Goal: Task Accomplishment & Management: Use online tool/utility

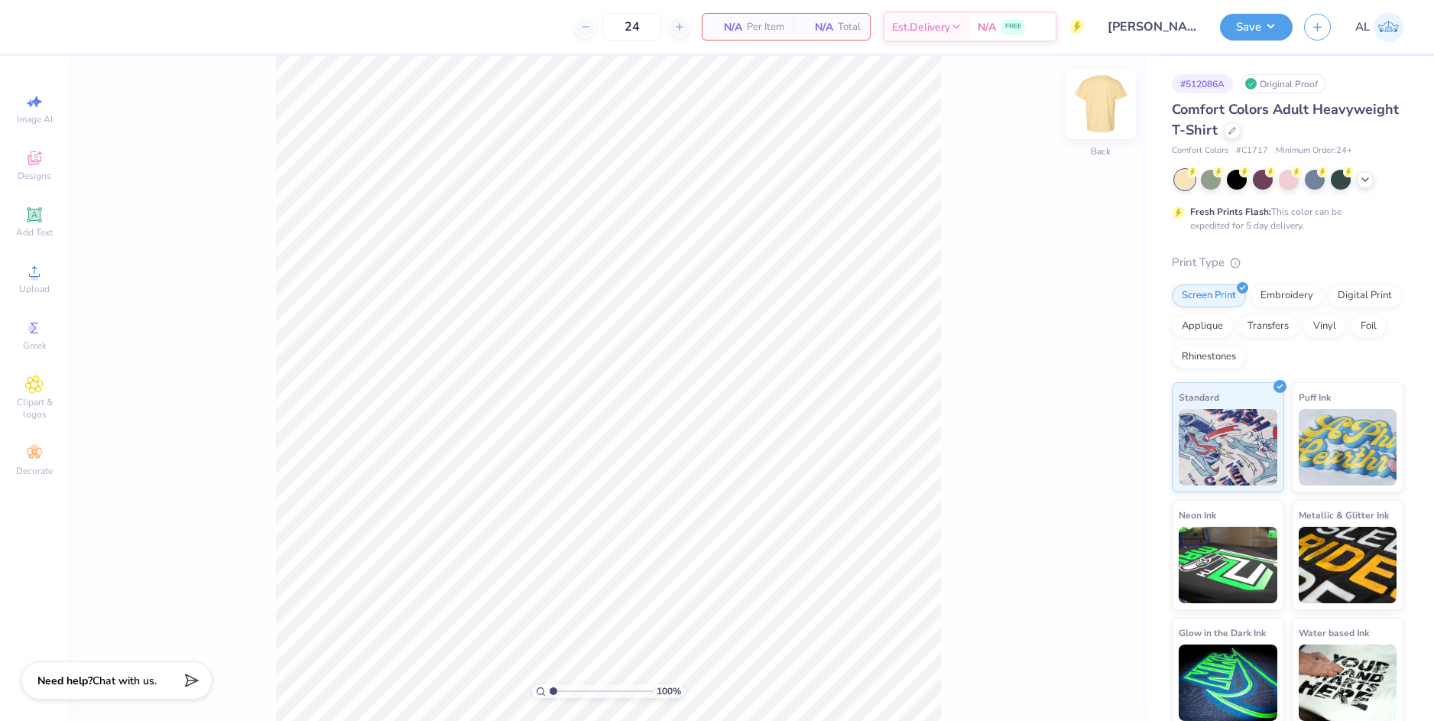
click at [1096, 108] on img at bounding box center [1100, 103] width 61 height 61
click at [32, 163] on icon at bounding box center [34, 160] width 12 height 10
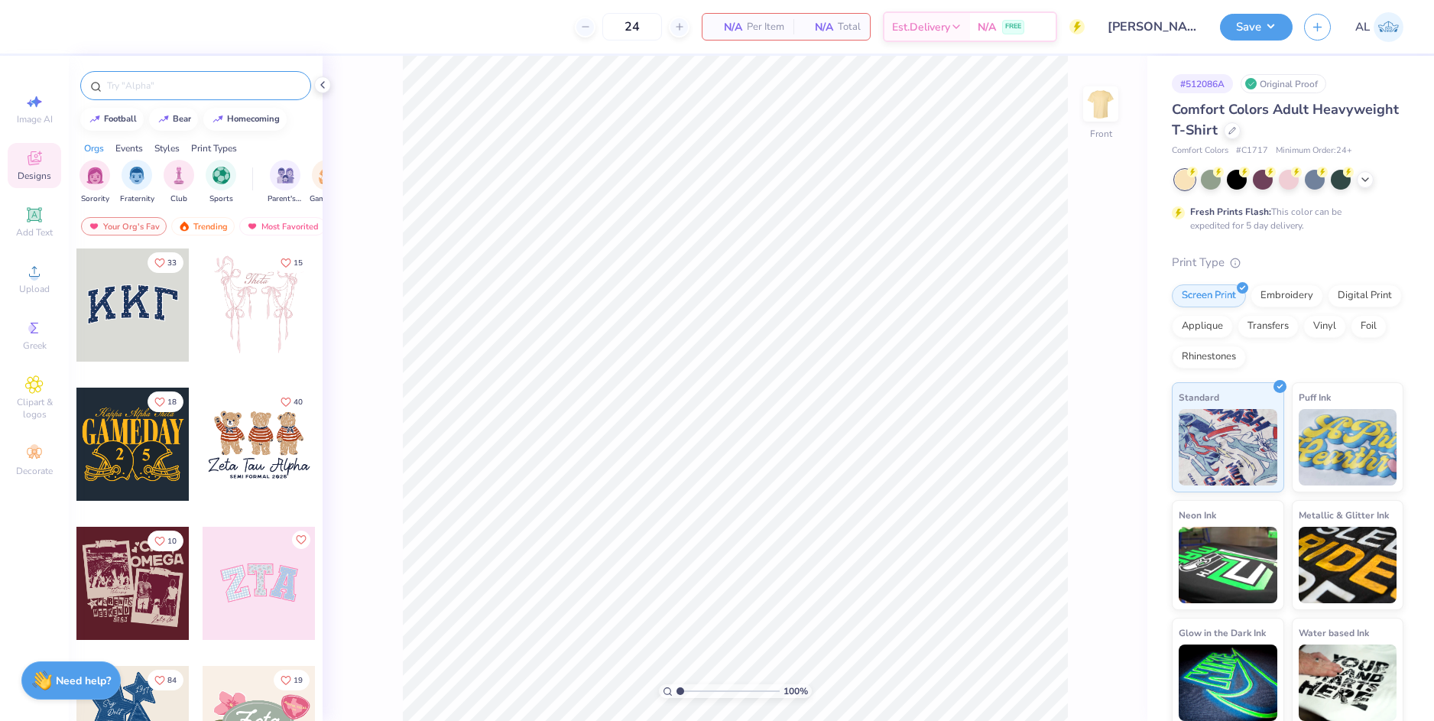
click at [198, 89] on input "text" at bounding box center [203, 85] width 196 height 15
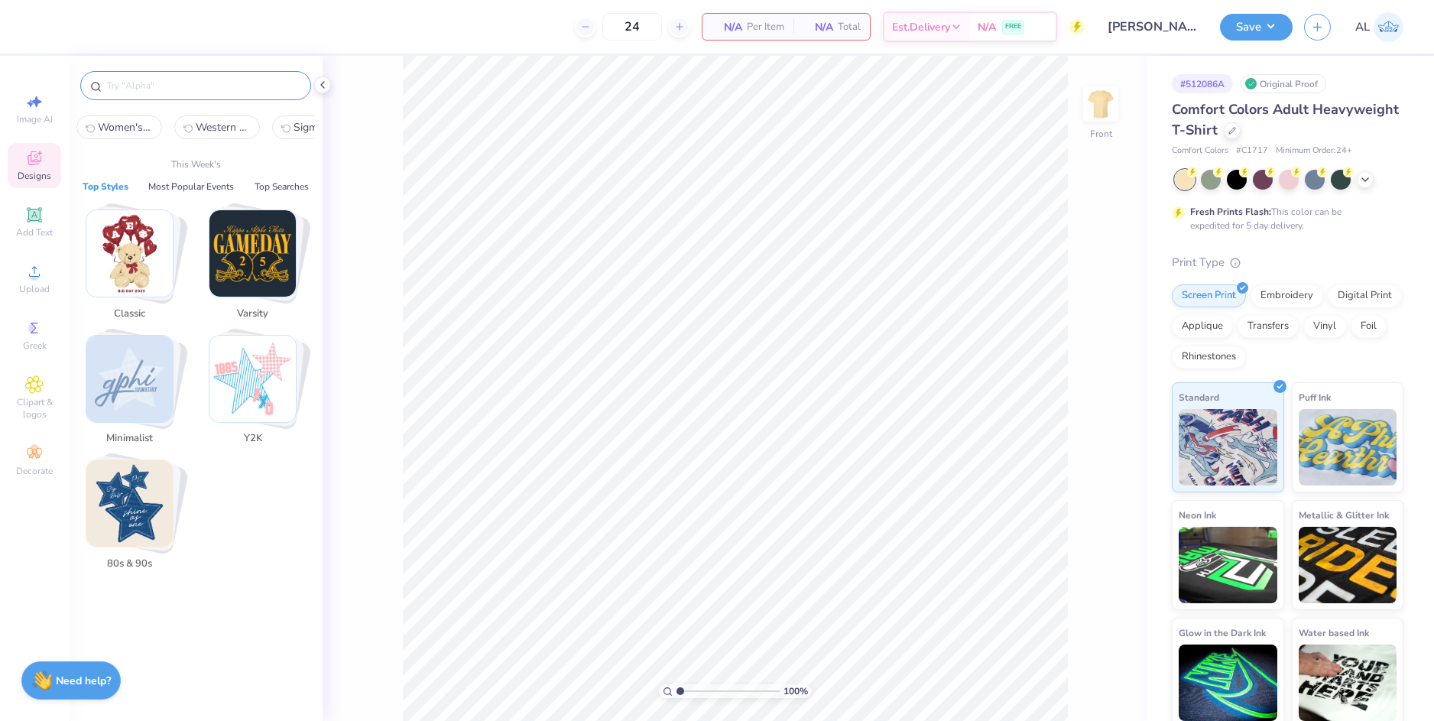
paste input "Vintage Family Outing Parent's Weekend Shirt"
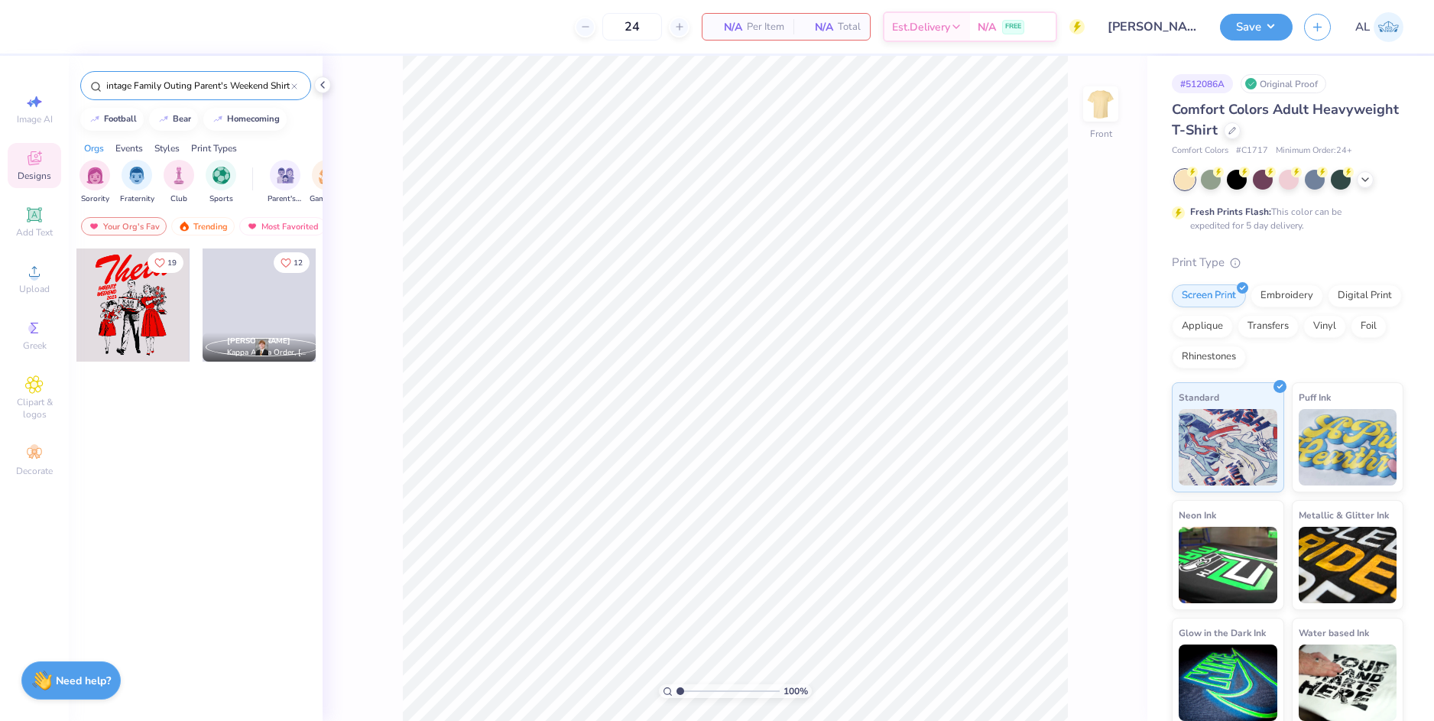
type input "Vintage Family Outing Parent's Weekend Shirt"
click at [133, 306] on div at bounding box center [132, 304] width 113 height 113
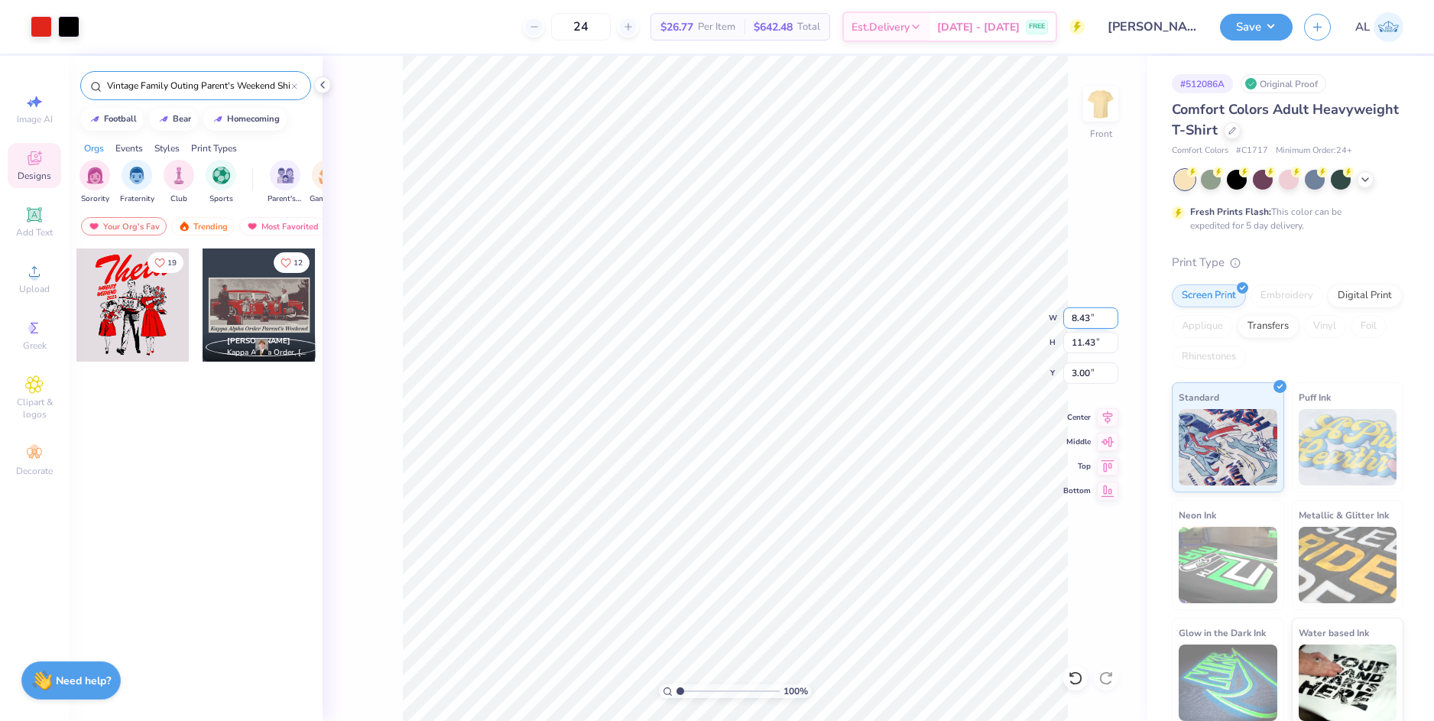
click at [1073, 319] on input "8.43" at bounding box center [1090, 317] width 55 height 21
type input "10.00"
type input "13.56"
type input "1.93"
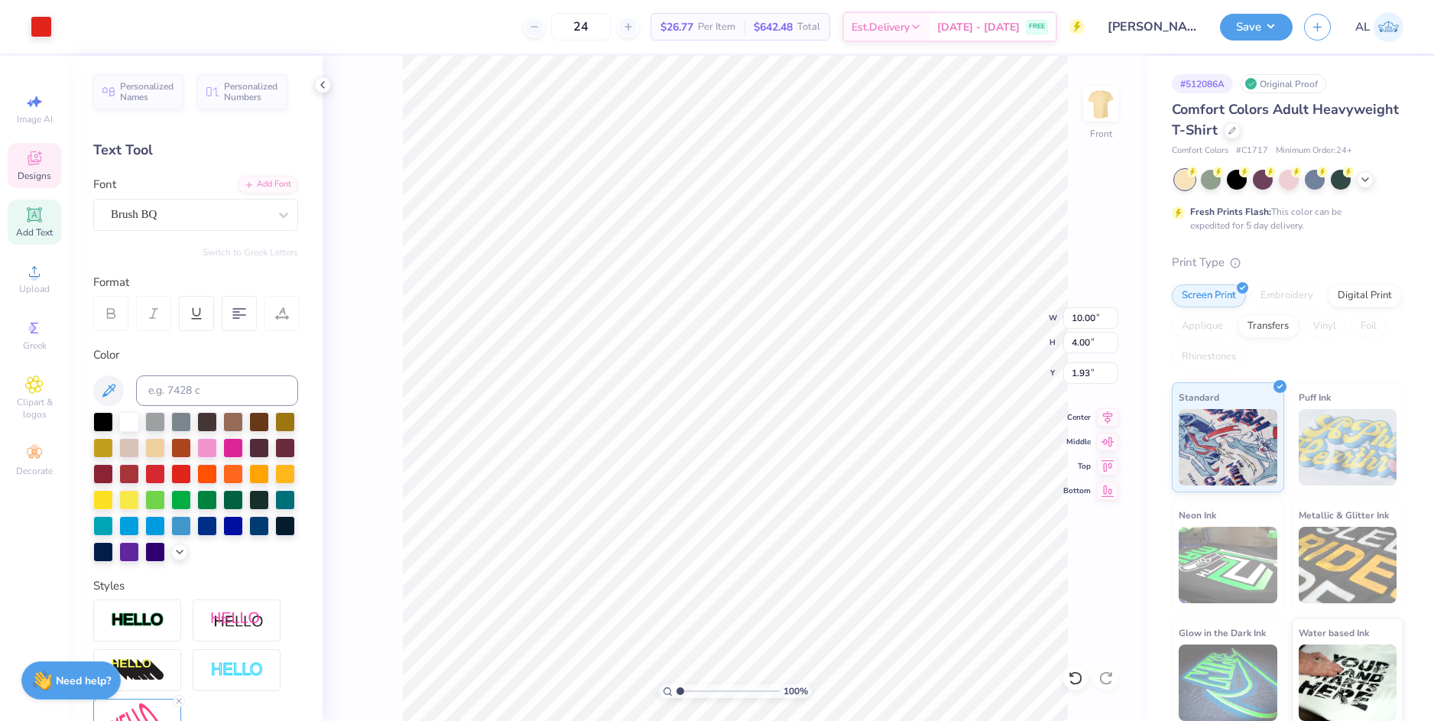
scroll to position [13, 2]
type textarea "delta gamma"
type textarea "Delta Gamma"
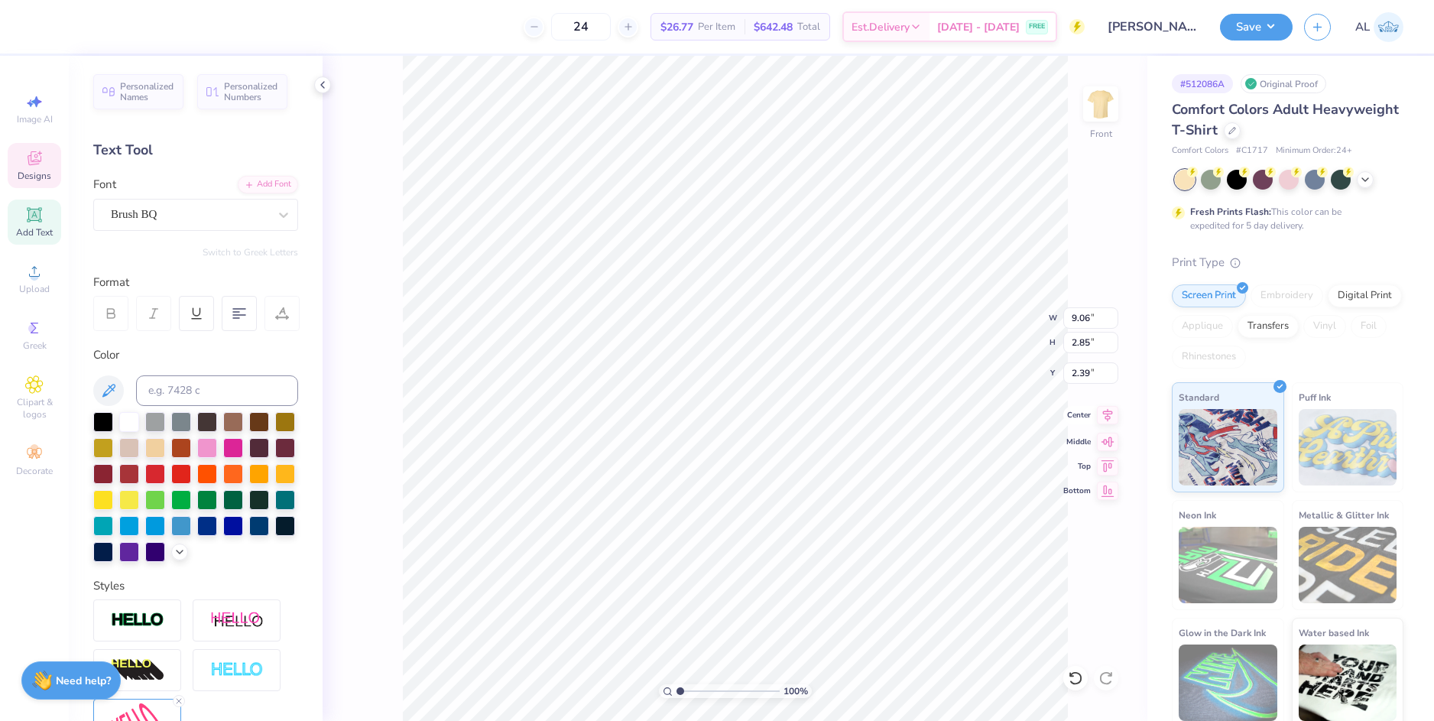
type input "9.06"
type input "2.85"
click at [1107, 419] on icon at bounding box center [1108, 414] width 10 height 13
type input "2.40"
click at [818, 442] on li "Download vector" at bounding box center [820, 435] width 120 height 30
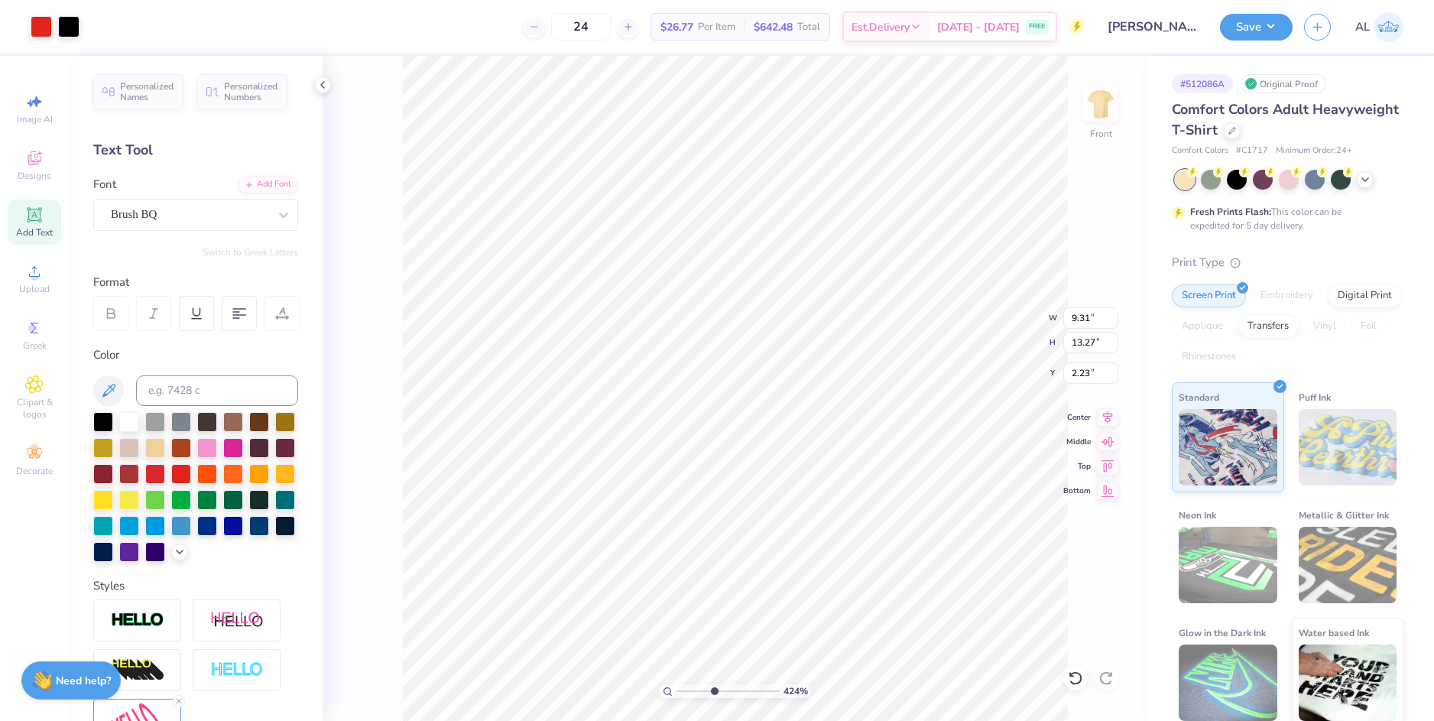
drag, startPoint x: 679, startPoint y: 692, endPoint x: 713, endPoint y: 687, distance: 33.9
click at [713, 687] on input "range" at bounding box center [727, 691] width 103 height 14
drag, startPoint x: 710, startPoint y: 692, endPoint x: 664, endPoint y: 698, distance: 46.3
click at [676, 698] on input "range" at bounding box center [727, 691] width 103 height 14
drag, startPoint x: 361, startPoint y: 285, endPoint x: 683, endPoint y: 691, distance: 518.3
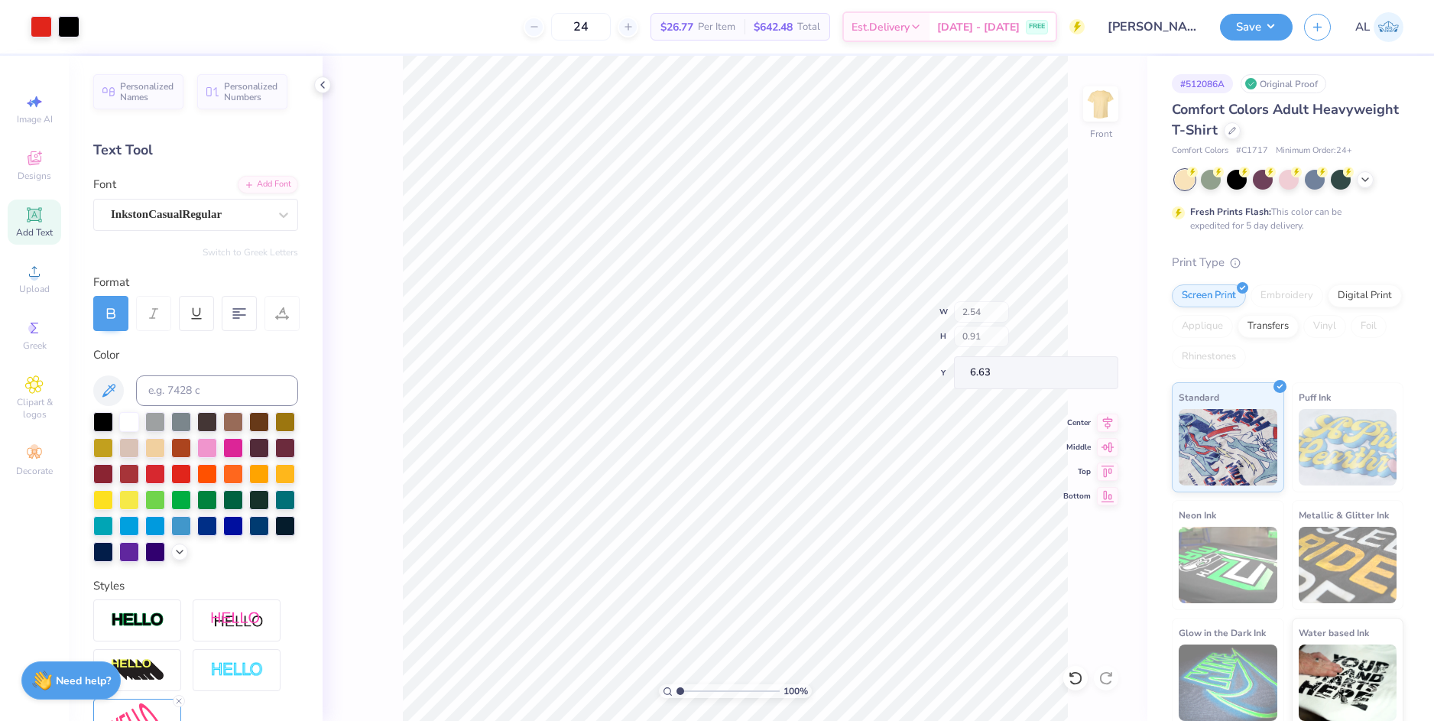
click at [683, 691] on input "range" at bounding box center [727, 691] width 103 height 14
drag, startPoint x: 682, startPoint y: 689, endPoint x: 702, endPoint y: 689, distance: 19.1
type input "3.12"
click at [702, 689] on input "range" at bounding box center [727, 691] width 103 height 14
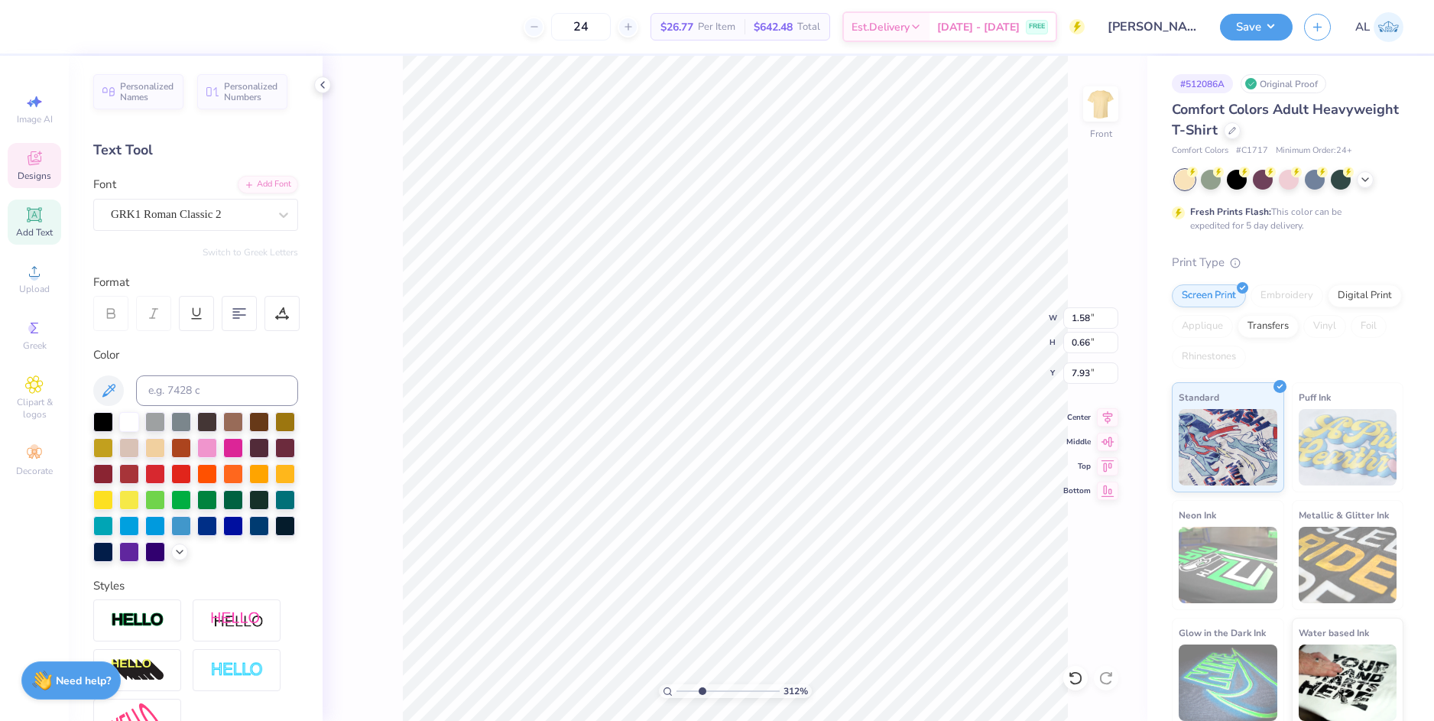
type textarea "DG"
drag, startPoint x: 702, startPoint y: 692, endPoint x: 676, endPoint y: 689, distance: 26.2
type input "1"
click at [676, 689] on input "range" at bounding box center [727, 691] width 103 height 14
click at [841, 546] on li "Group" at bounding box center [840, 553] width 120 height 30
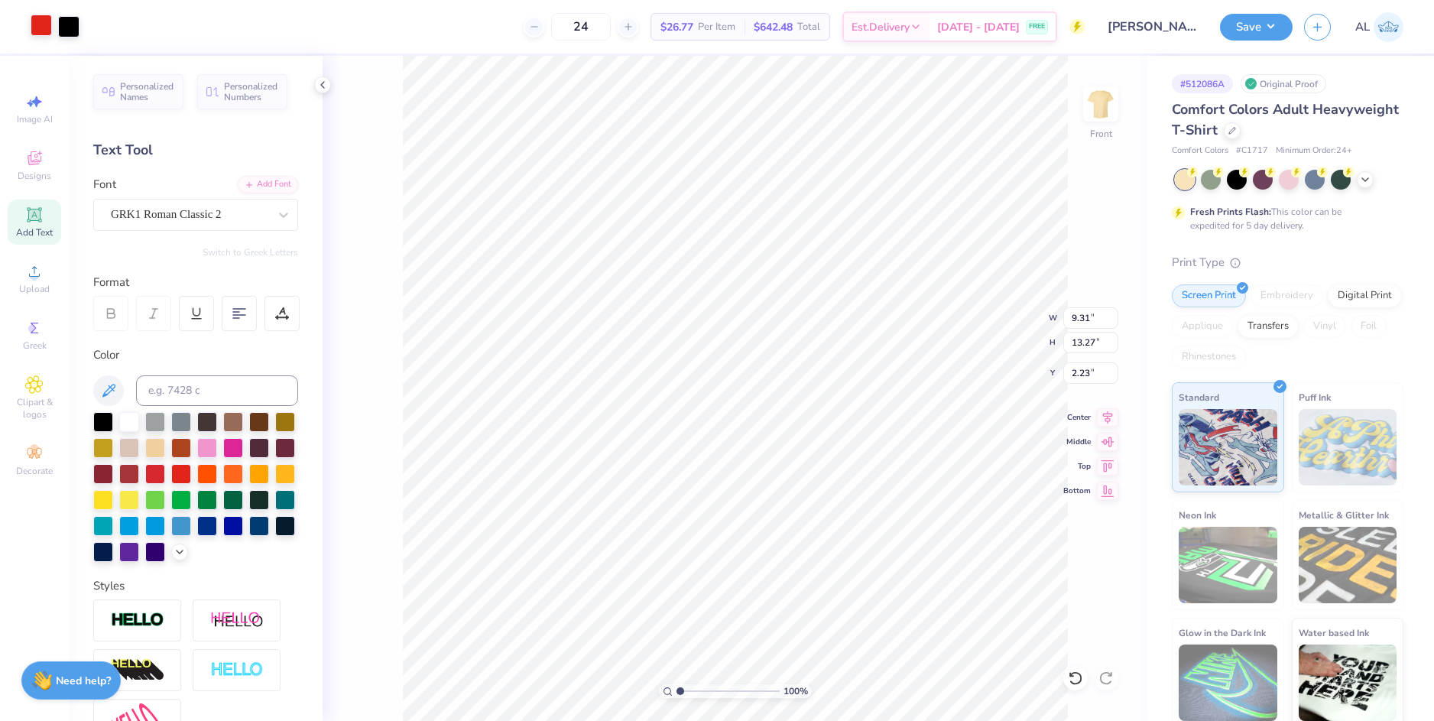
click at [38, 24] on div at bounding box center [41, 25] width 21 height 21
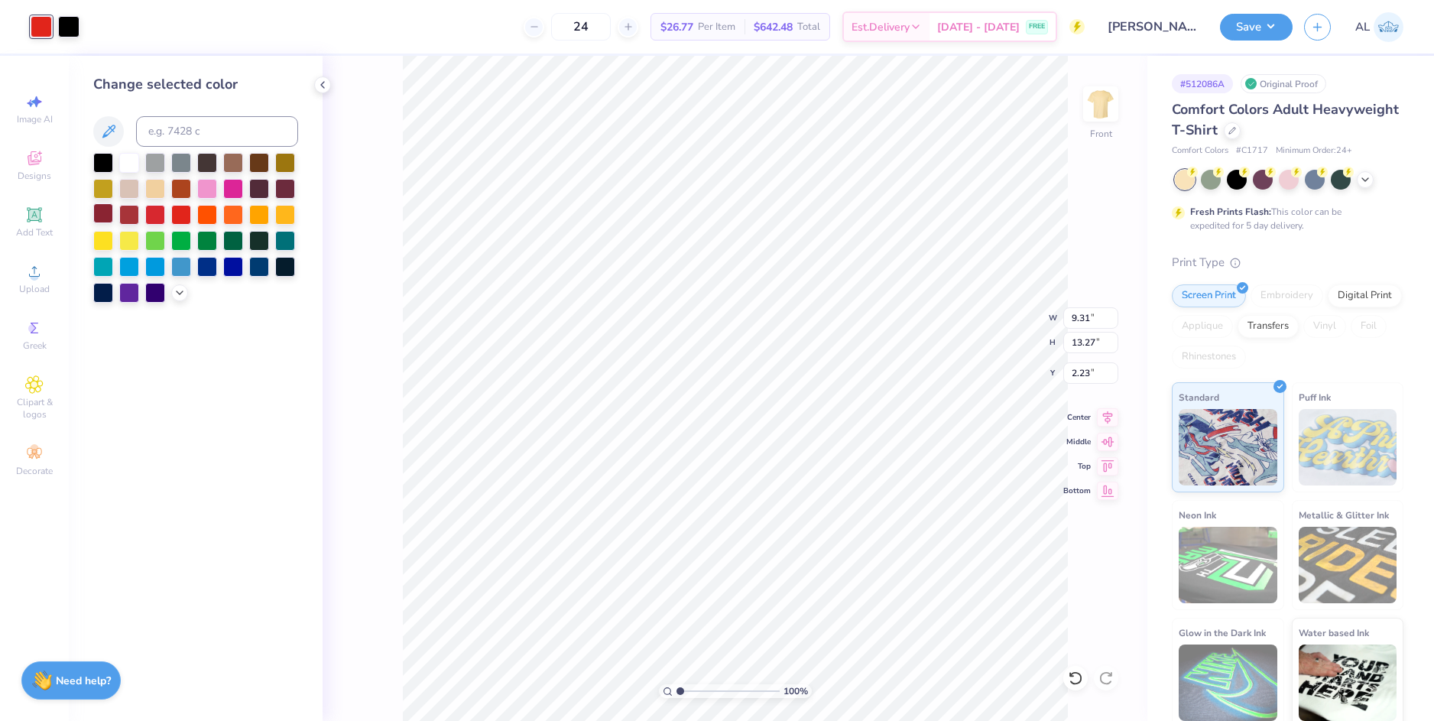
click at [105, 214] on div at bounding box center [103, 213] width 20 height 20
click at [44, 26] on div at bounding box center [41, 25] width 21 height 21
click at [101, 210] on div at bounding box center [103, 213] width 20 height 20
click at [104, 213] on div at bounding box center [103, 213] width 20 height 20
click at [102, 209] on div at bounding box center [103, 213] width 20 height 20
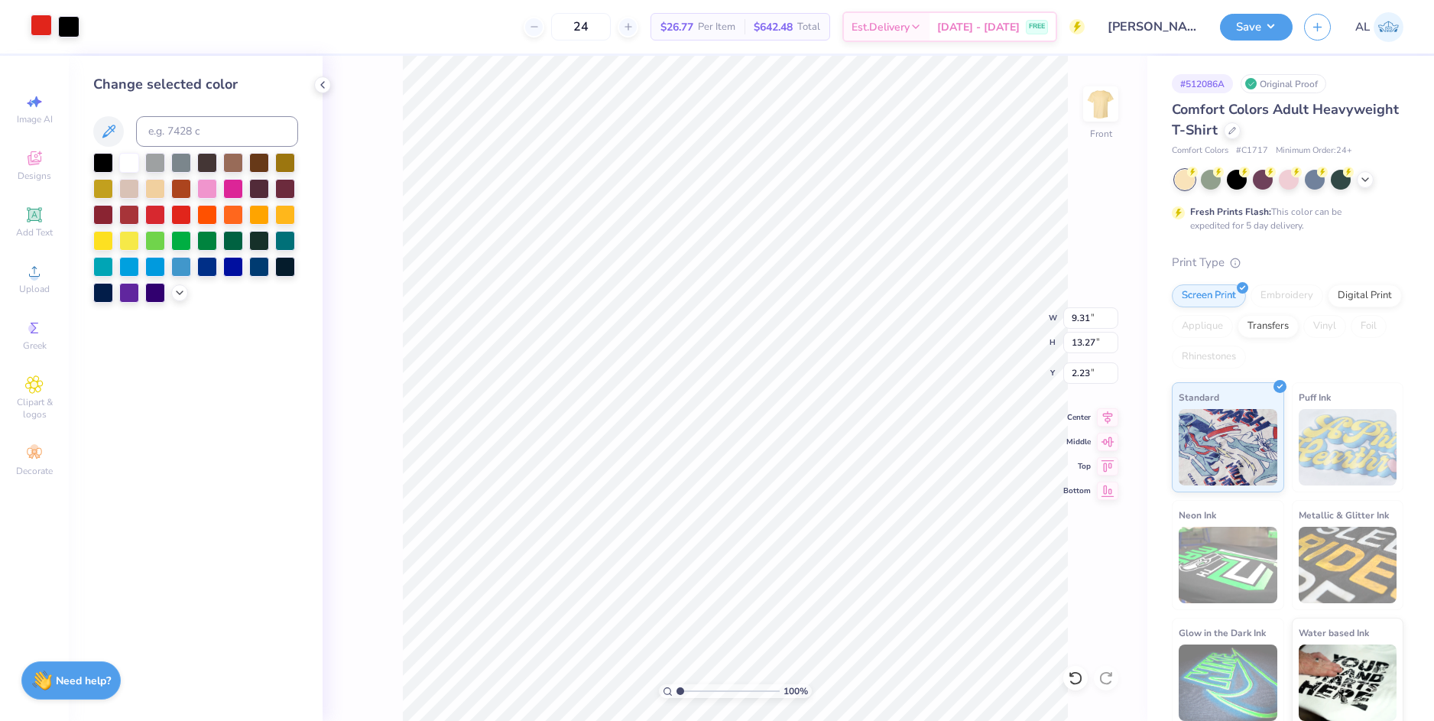
click at [45, 25] on div at bounding box center [41, 25] width 21 height 21
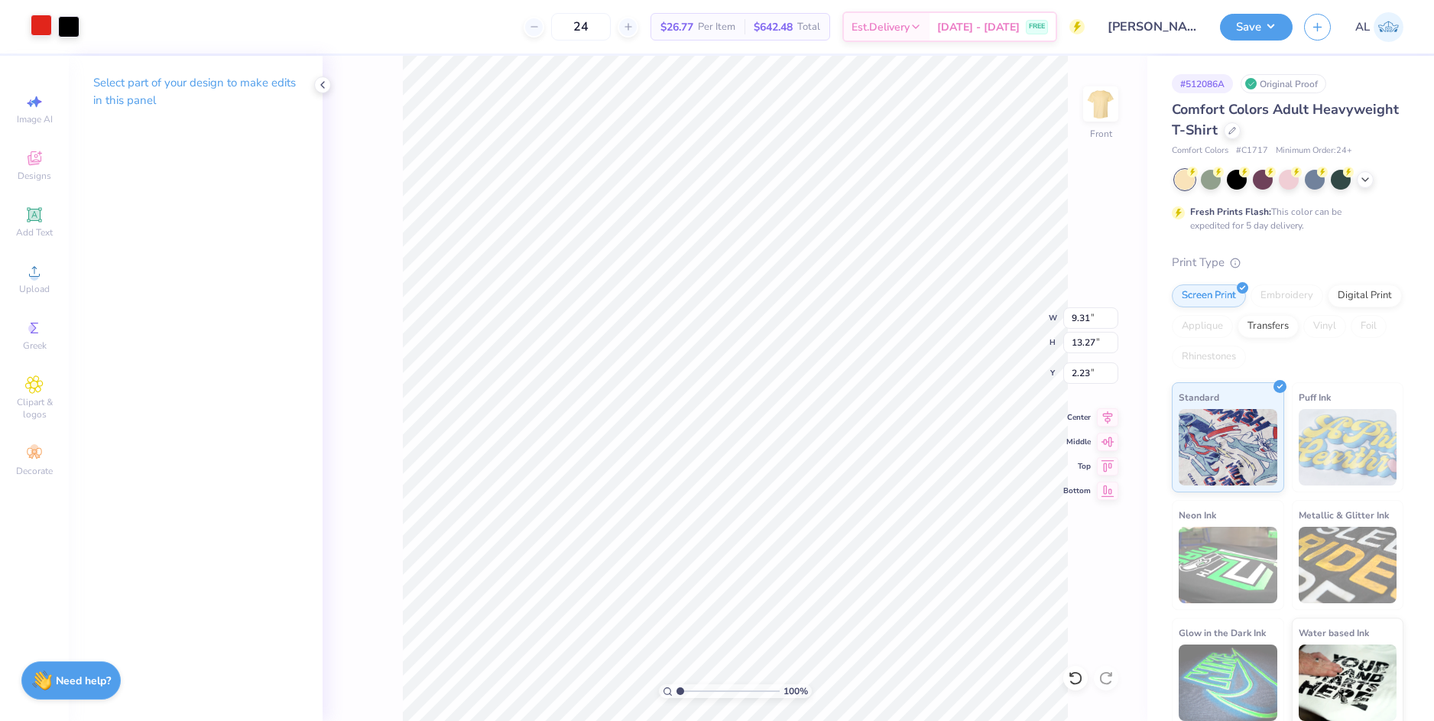
click at [45, 28] on div at bounding box center [41, 25] width 21 height 21
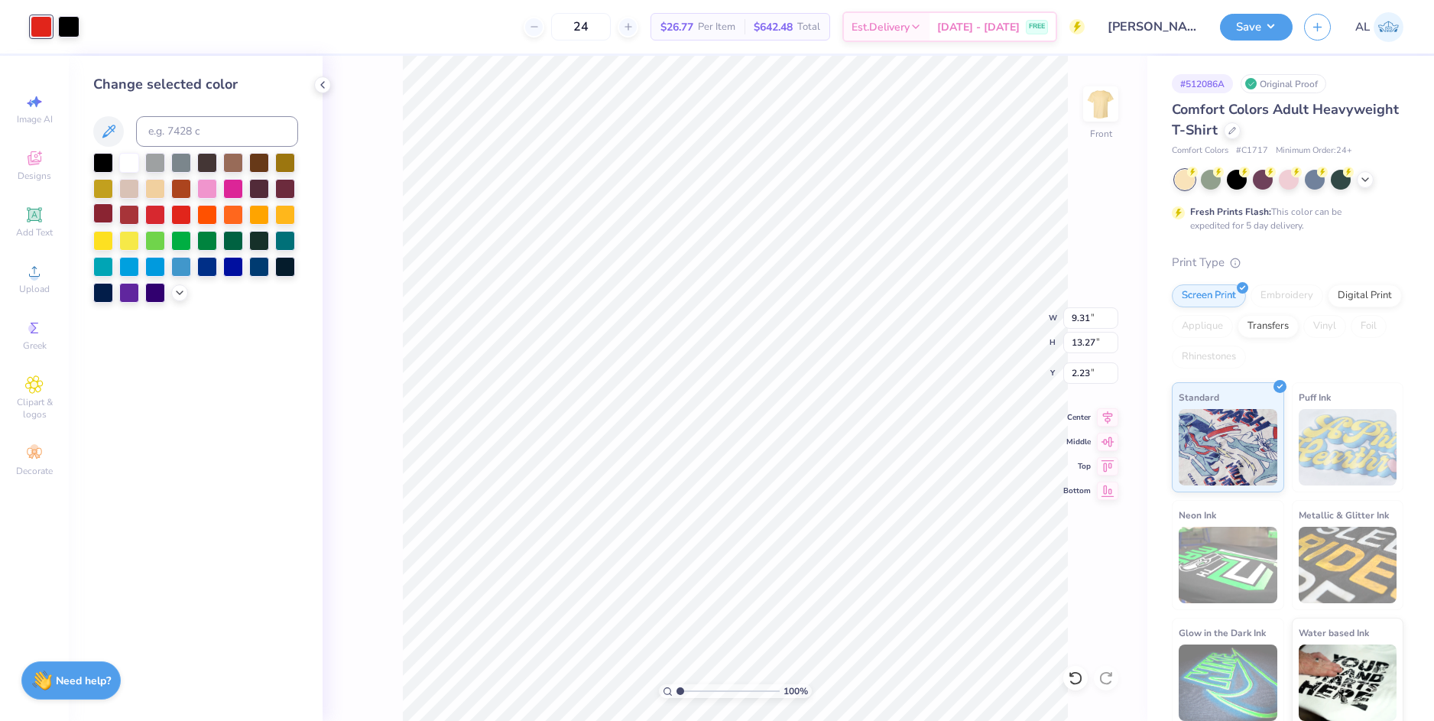
click at [111, 210] on div at bounding box center [103, 213] width 20 height 20
click at [104, 216] on div at bounding box center [103, 213] width 20 height 20
click at [44, 31] on div at bounding box center [41, 25] width 21 height 21
click at [165, 131] on input at bounding box center [217, 131] width 162 height 31
type input "202"
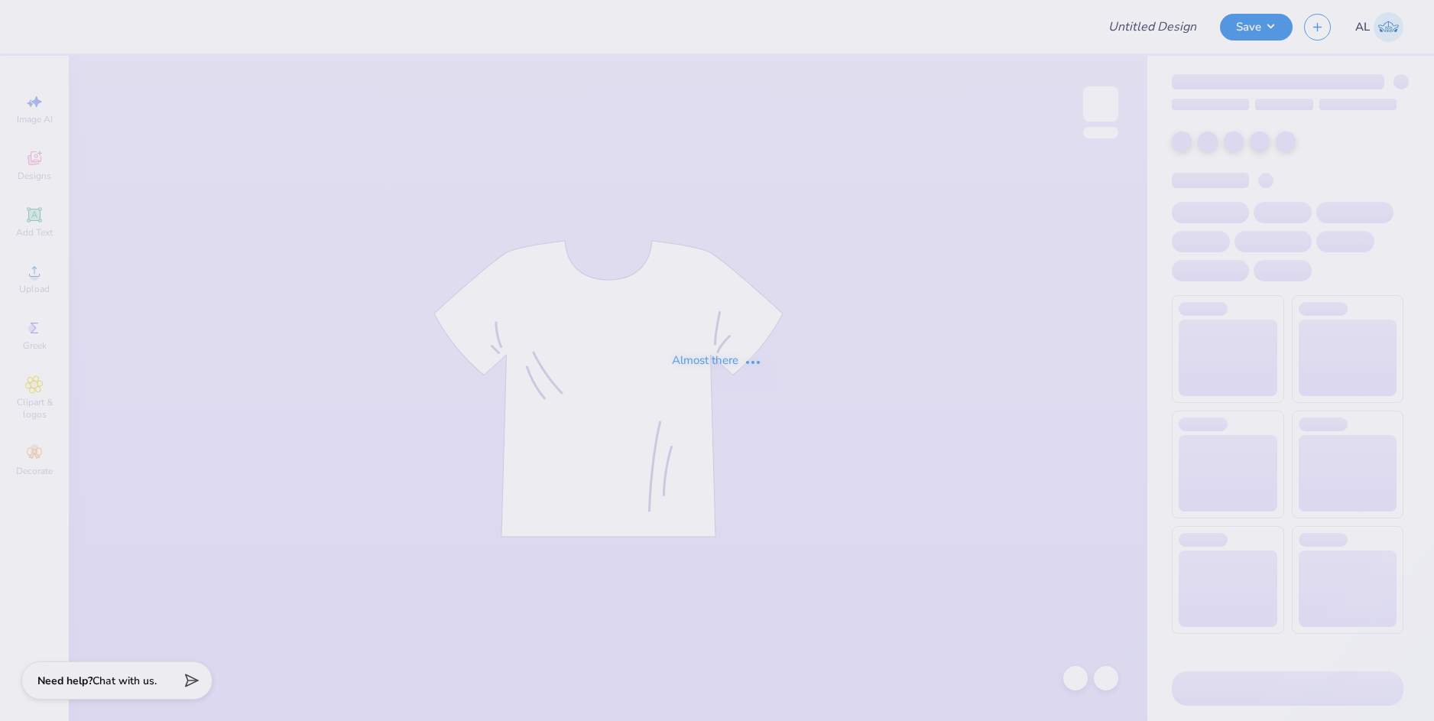
type input "[PERSON_NAME] : [US_STATE][GEOGRAPHIC_DATA]"
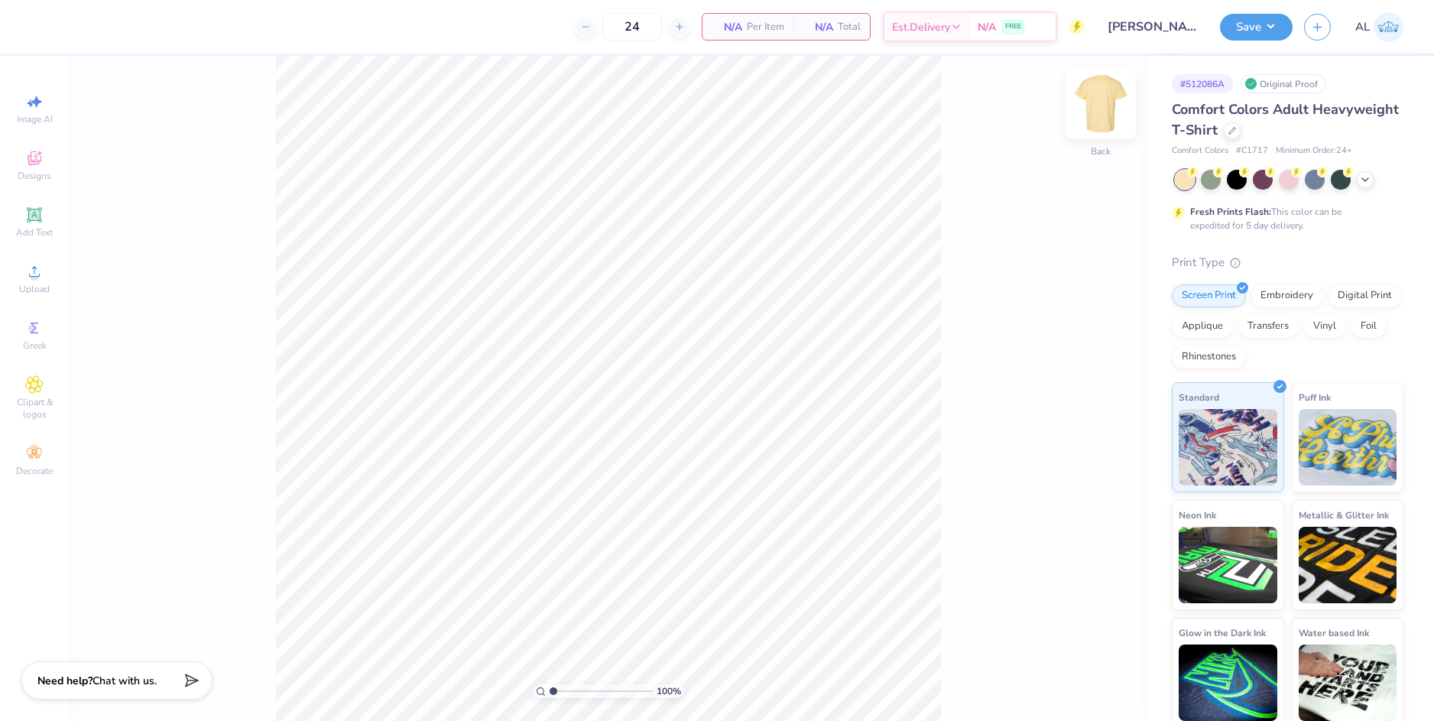
click at [1107, 113] on img at bounding box center [1100, 103] width 61 height 61
click at [41, 274] on icon at bounding box center [34, 271] width 18 height 18
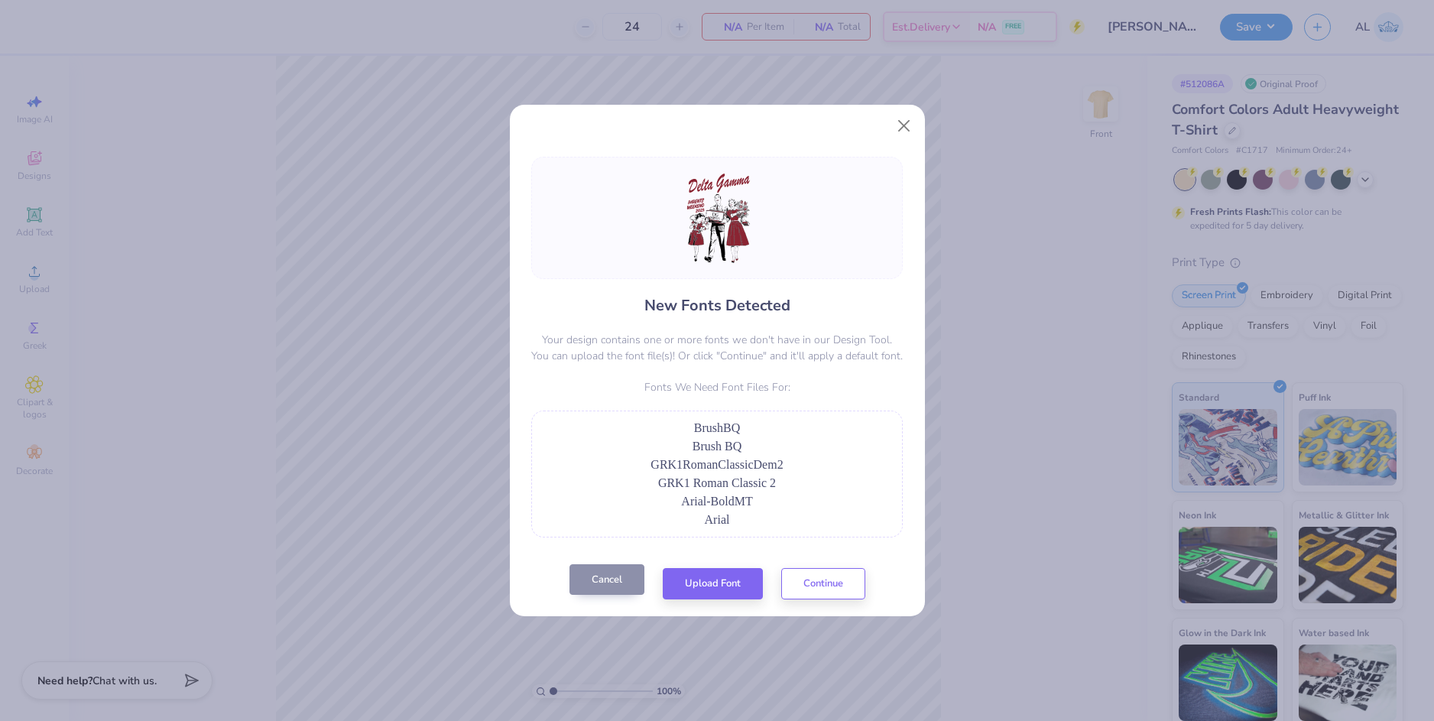
click at [604, 576] on button "Cancel" at bounding box center [606, 579] width 75 height 31
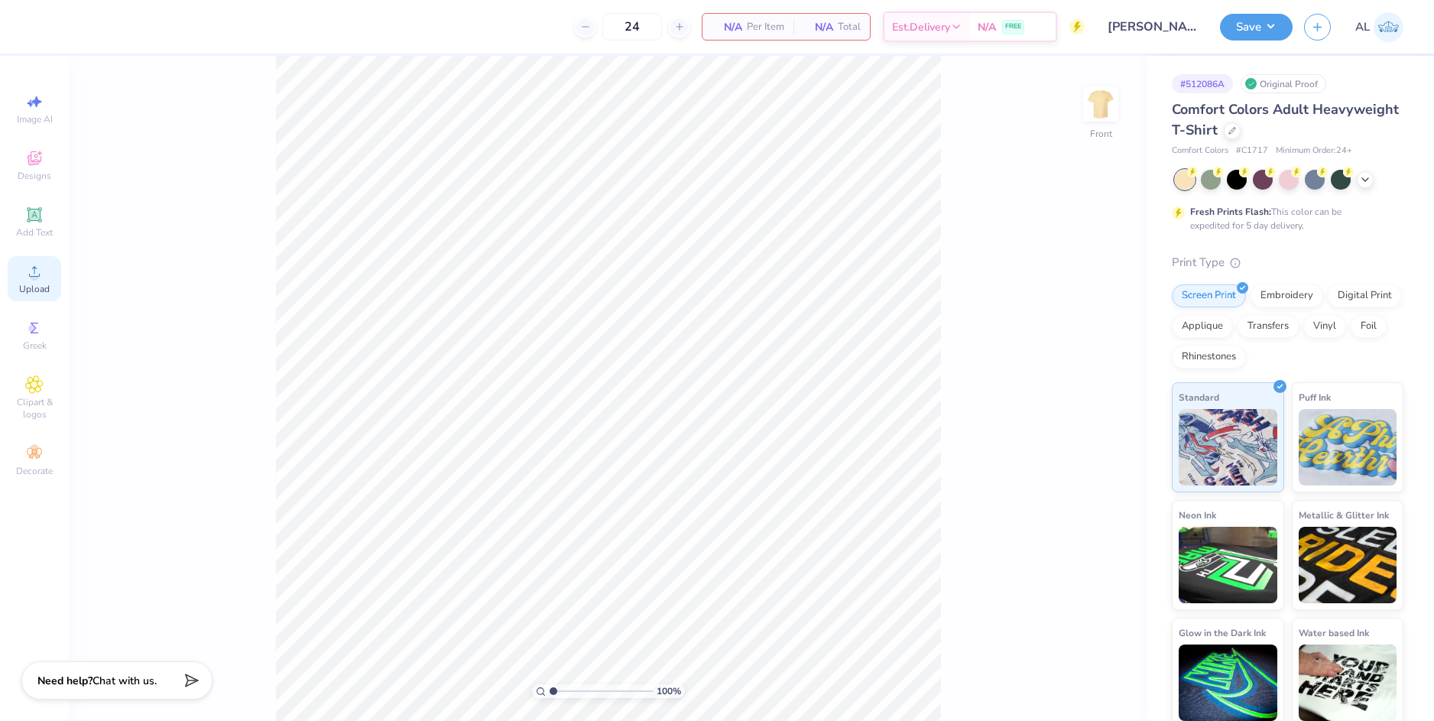
click at [31, 267] on icon at bounding box center [34, 271] width 18 height 18
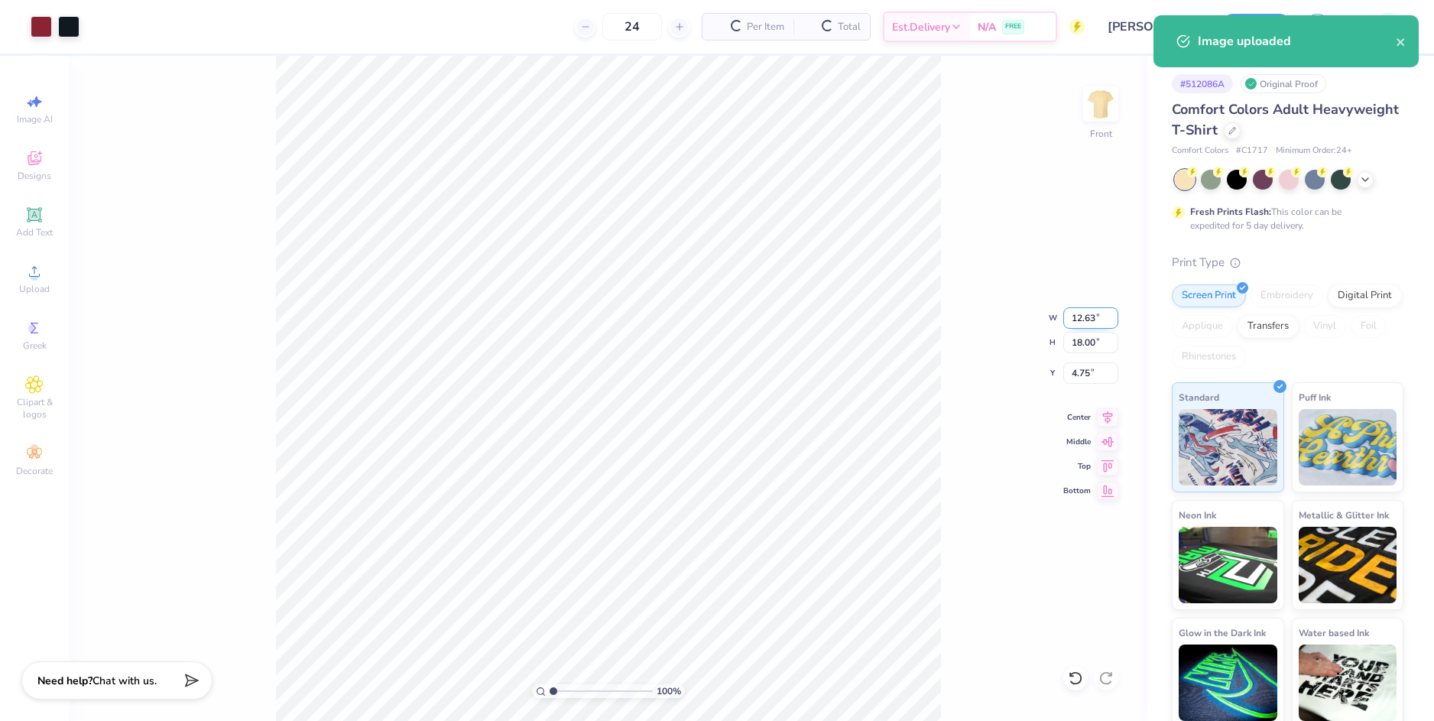
click at [1078, 324] on input "12.63" at bounding box center [1090, 317] width 55 height 21
click at [1084, 368] on input "4.75" at bounding box center [1090, 372] width 55 height 21
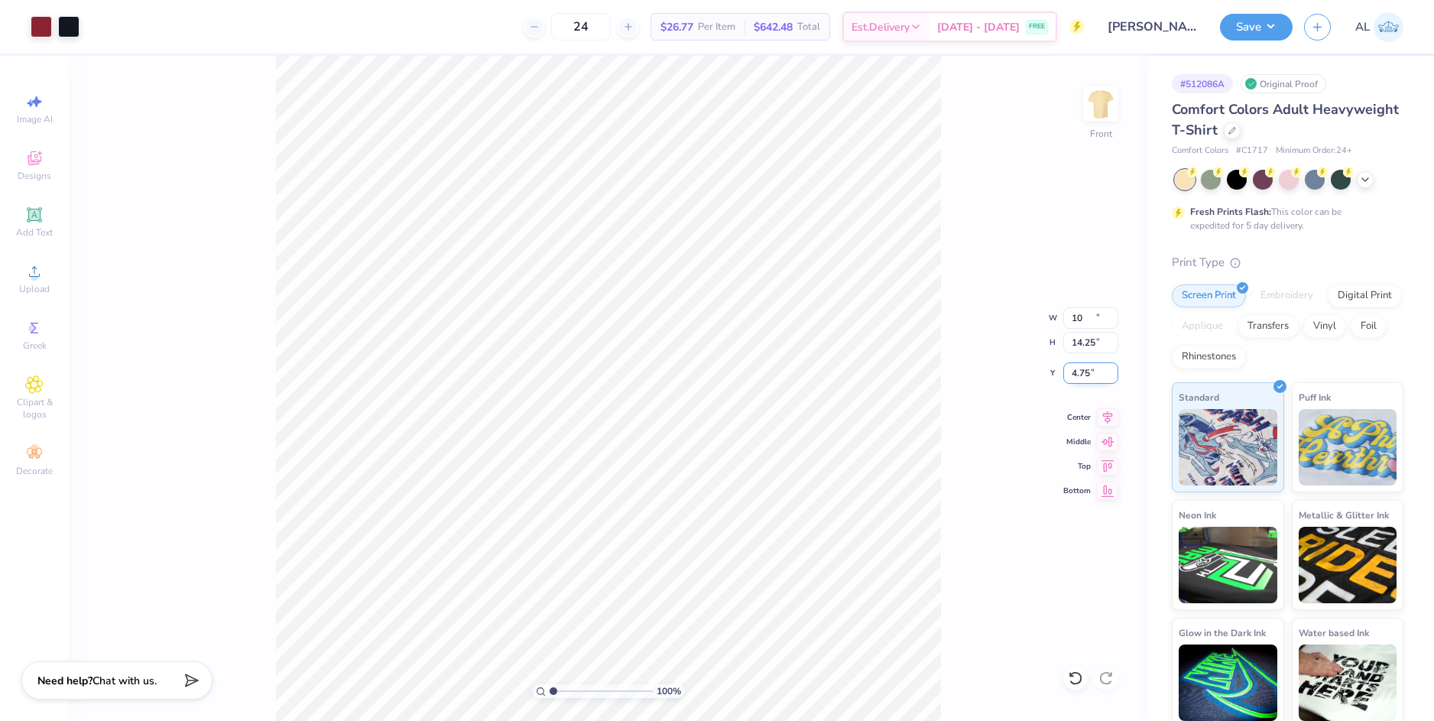
type input "10.00"
type input "14.25"
click at [1081, 372] on input "6.63" at bounding box center [1090, 372] width 55 height 21
click at [1083, 342] on input "14.25" at bounding box center [1090, 342] width 55 height 21
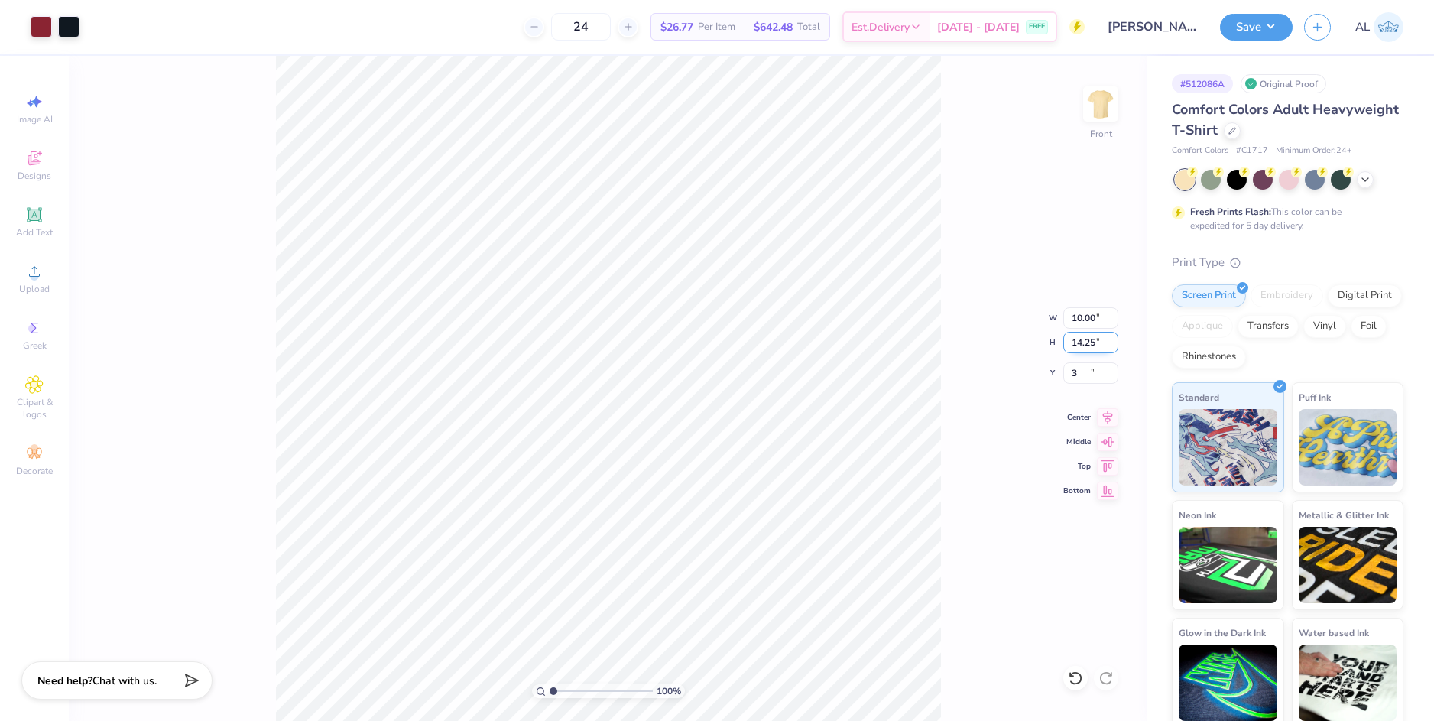
type input "3.00"
click at [549, 689] on input "range" at bounding box center [600, 691] width 103 height 14
click at [1085, 101] on img at bounding box center [1100, 103] width 61 height 61
click at [1096, 109] on img at bounding box center [1100, 103] width 61 height 61
click at [699, 345] on li "Copy" at bounding box center [717, 344] width 120 height 30
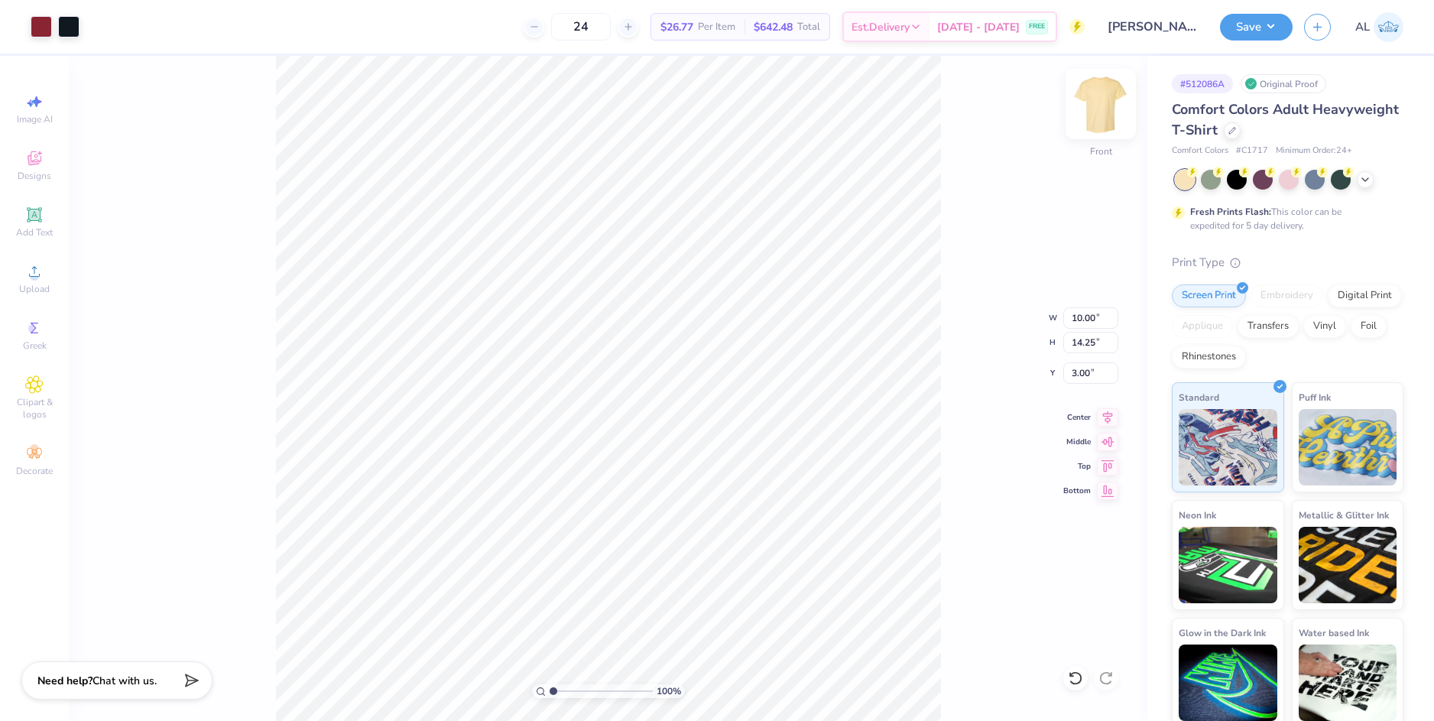
click at [1105, 105] on img at bounding box center [1100, 103] width 61 height 61
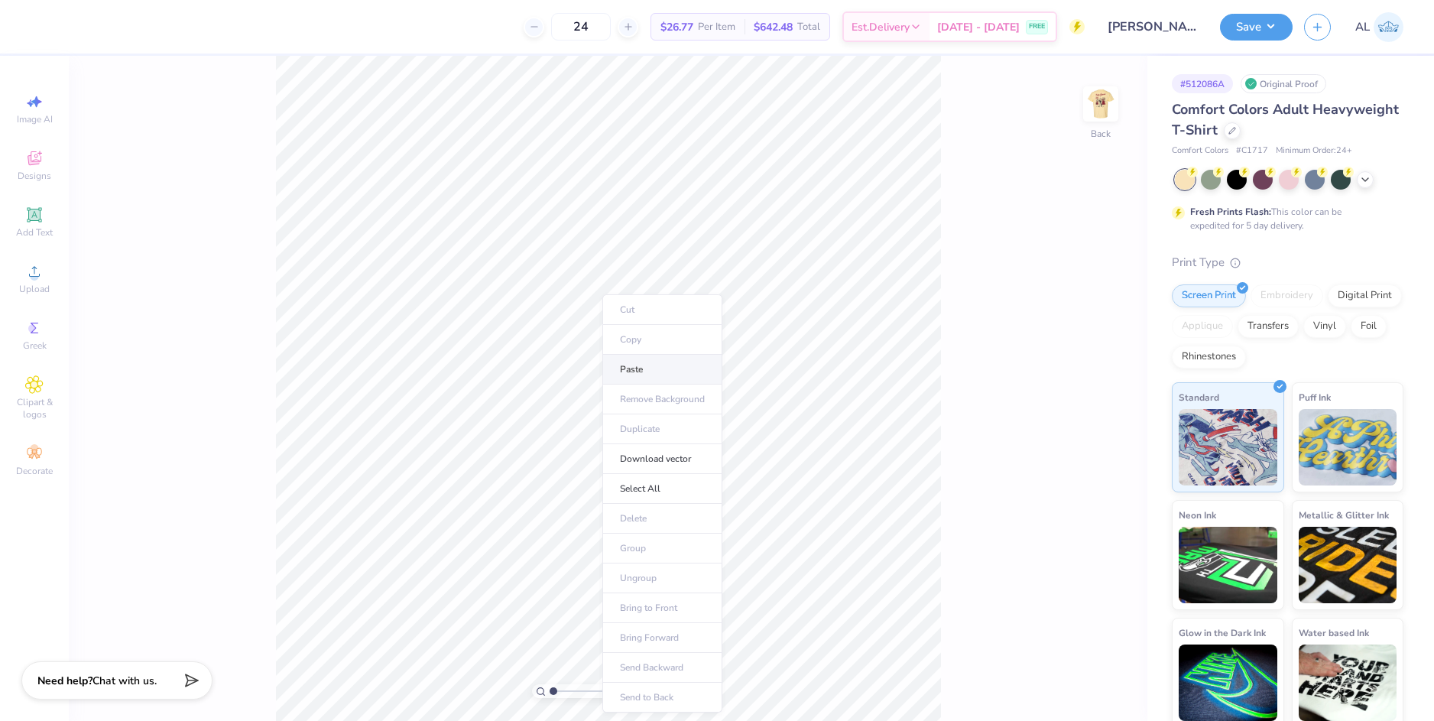
click at [621, 361] on li "Paste" at bounding box center [662, 370] width 120 height 30
drag, startPoint x: 555, startPoint y: 689, endPoint x: 567, endPoint y: 689, distance: 12.2
click at [567, 689] on input "range" at bounding box center [600, 691] width 103 height 14
drag, startPoint x: 563, startPoint y: 689, endPoint x: 541, endPoint y: 689, distance: 22.2
type input "1"
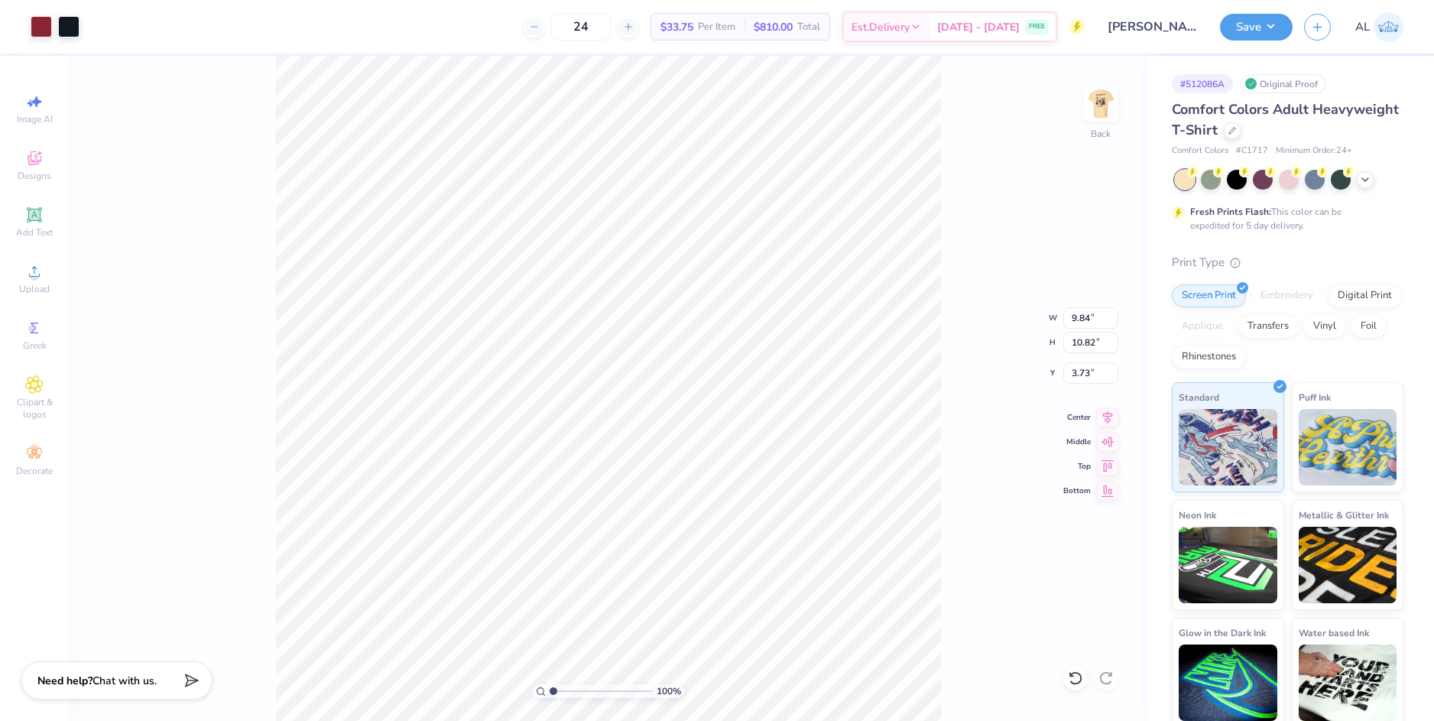
click at [549, 689] on input "range" at bounding box center [600, 691] width 103 height 14
click at [15, 286] on div "Upload" at bounding box center [34, 278] width 53 height 45
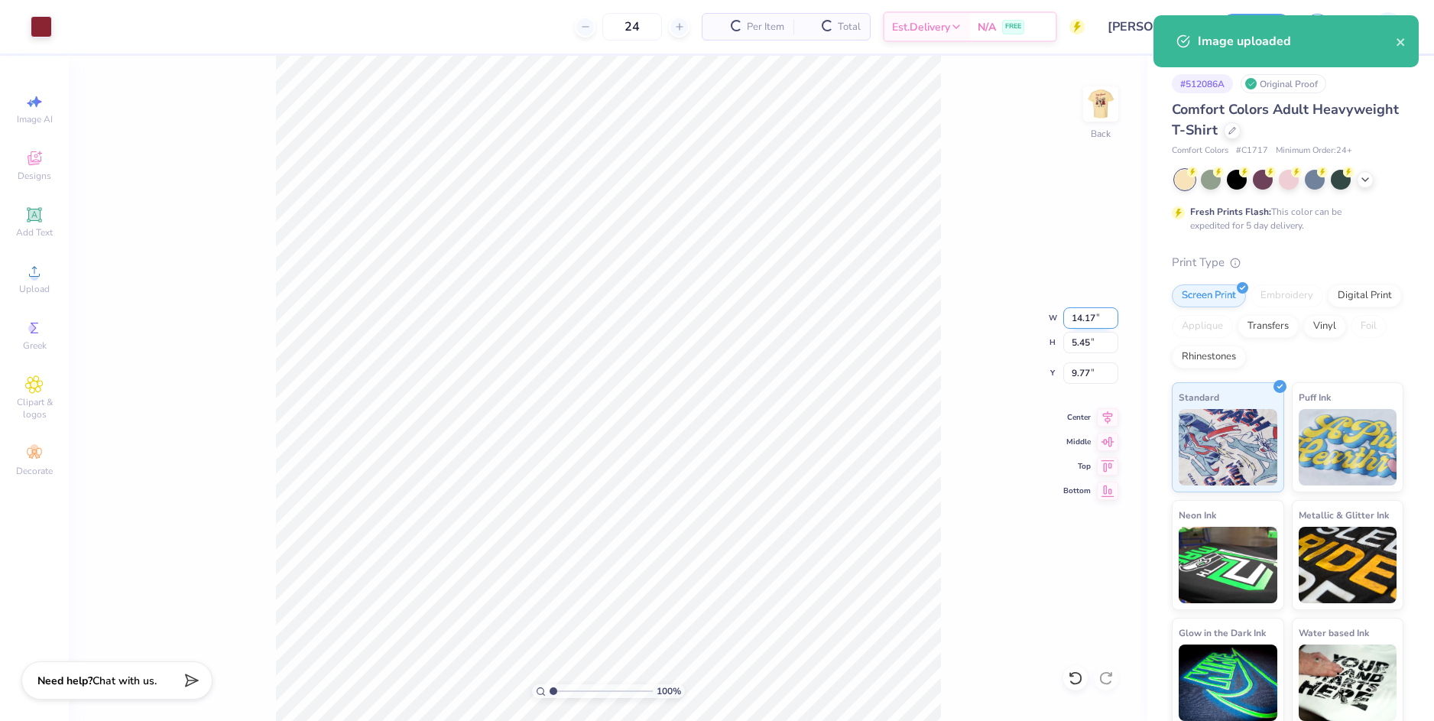
click at [1078, 315] on input "14.17" at bounding box center [1090, 317] width 55 height 21
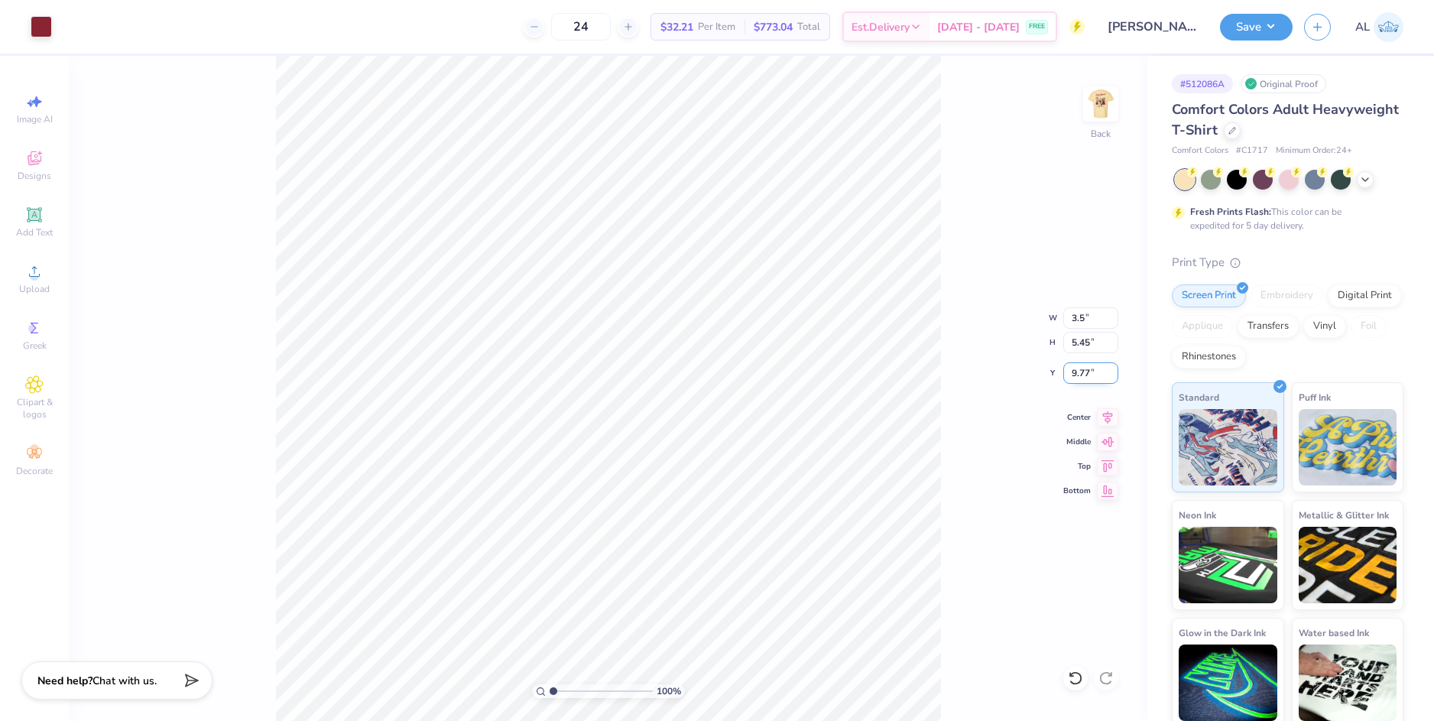
click at [1081, 370] on input "9.77" at bounding box center [1090, 372] width 55 height 21
type input "3.50"
type input "1.35"
click at [1081, 371] on input "11.83" at bounding box center [1090, 372] width 55 height 21
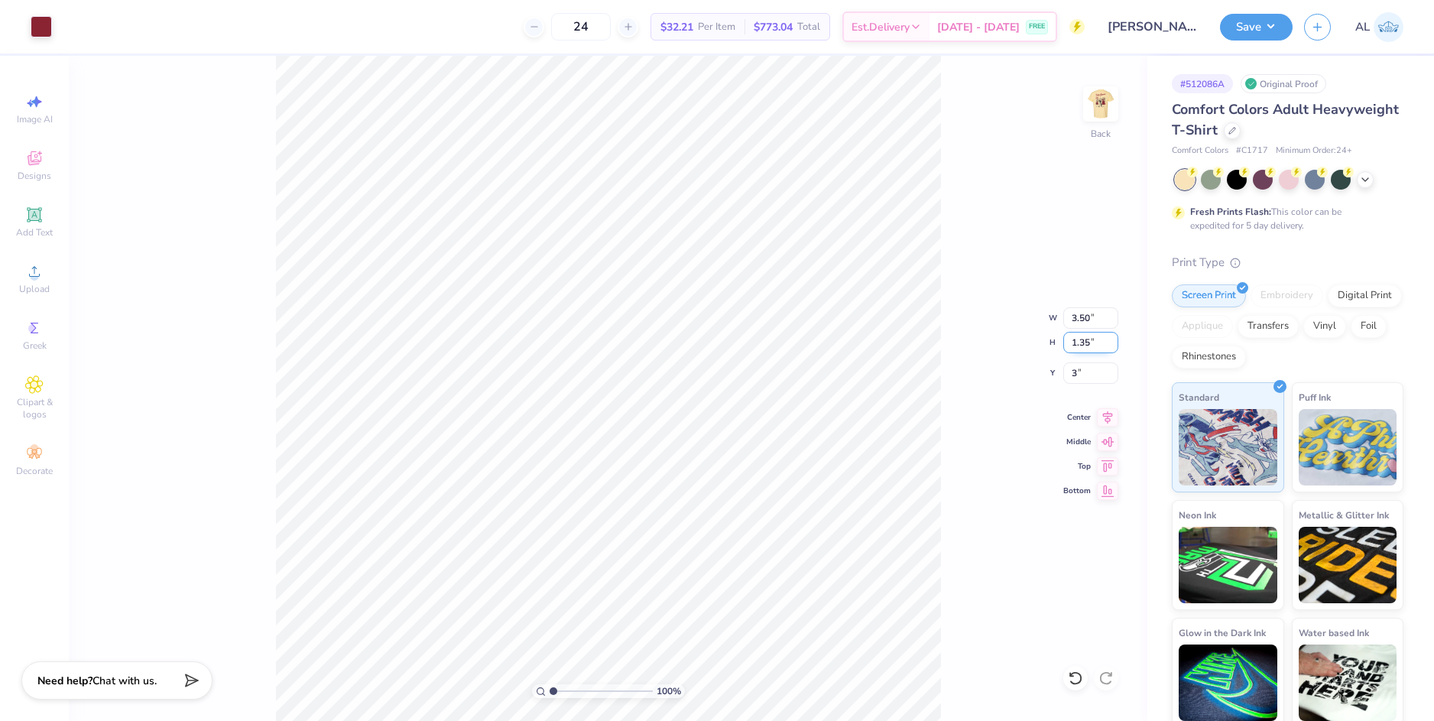
click at [1082, 345] on input "1.35" at bounding box center [1090, 342] width 55 height 21
type input "3.00"
click at [1094, 96] on img at bounding box center [1100, 103] width 61 height 61
click at [1110, 96] on img at bounding box center [1100, 103] width 61 height 61
click at [1270, 16] on button "Save" at bounding box center [1256, 24] width 73 height 27
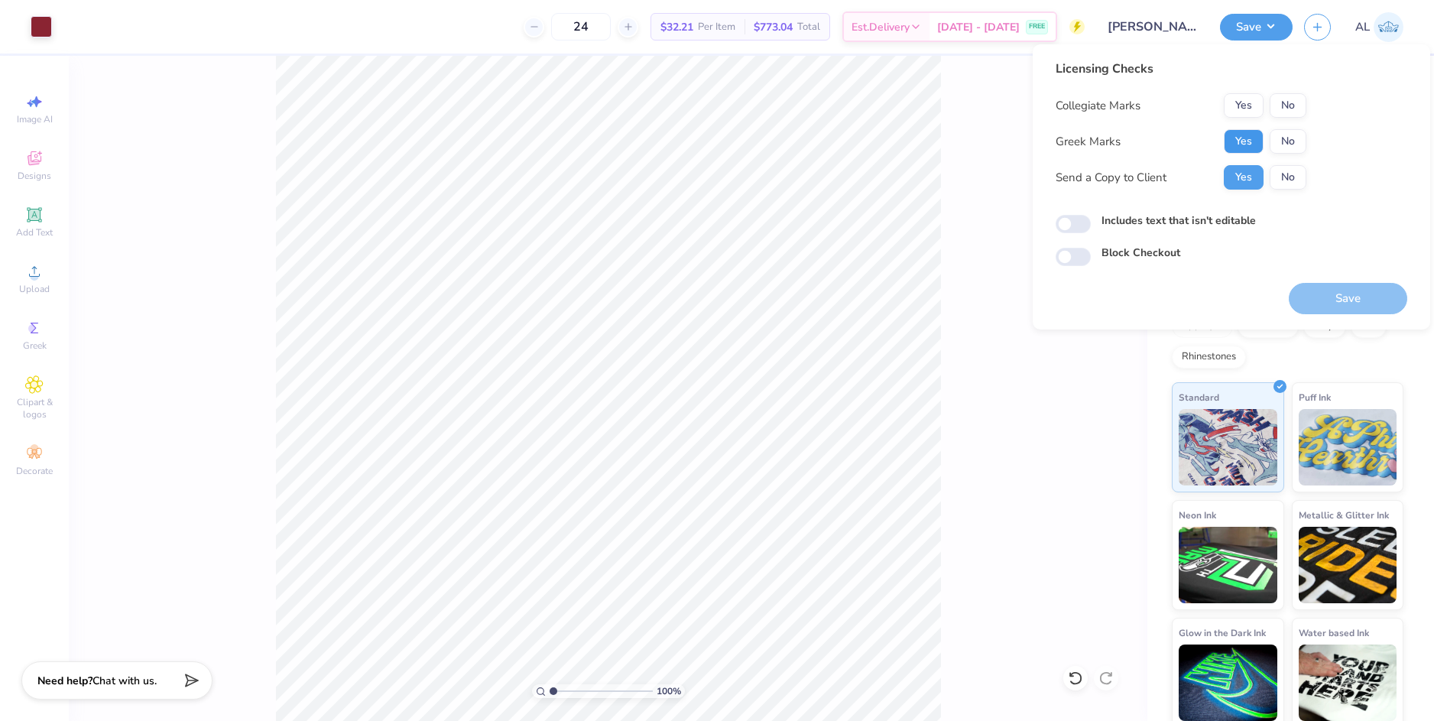
click at [1253, 144] on button "Yes" at bounding box center [1243, 141] width 40 height 24
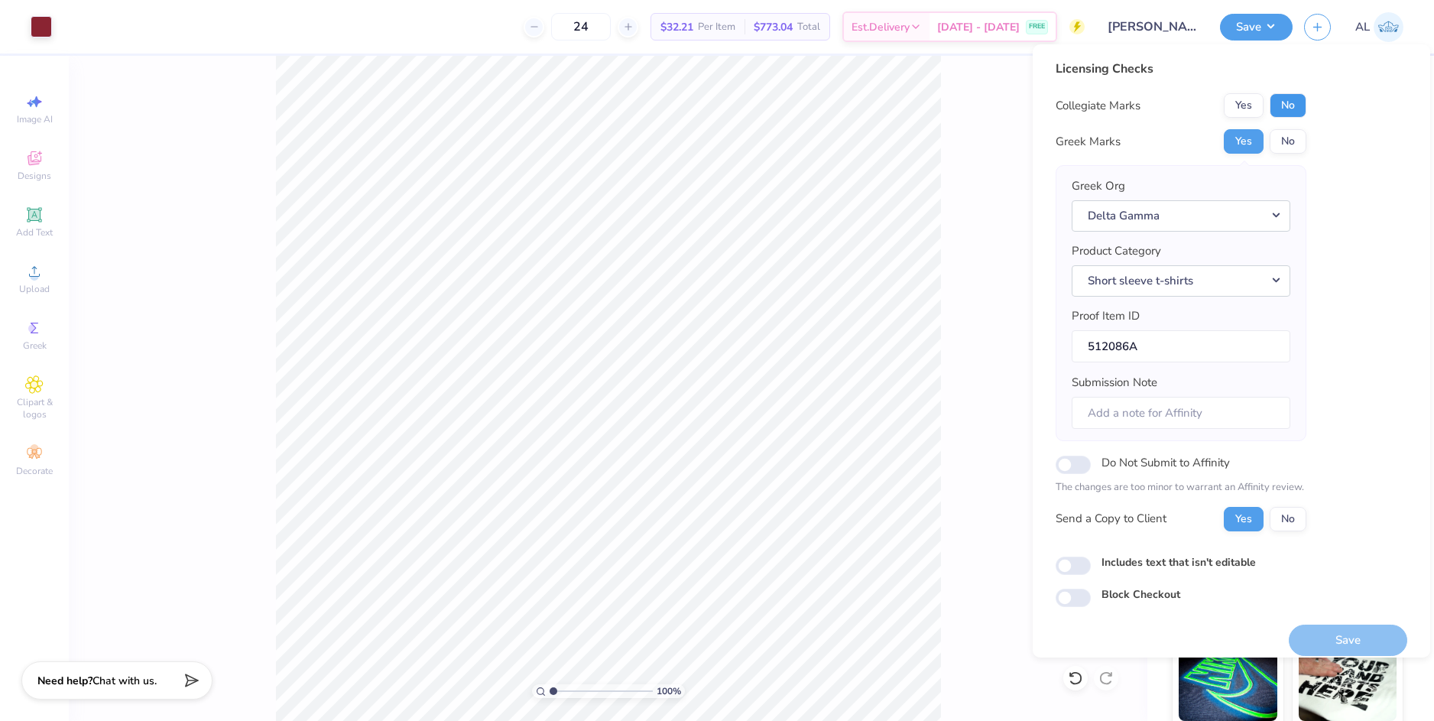
click at [1285, 105] on button "No" at bounding box center [1287, 105] width 37 height 24
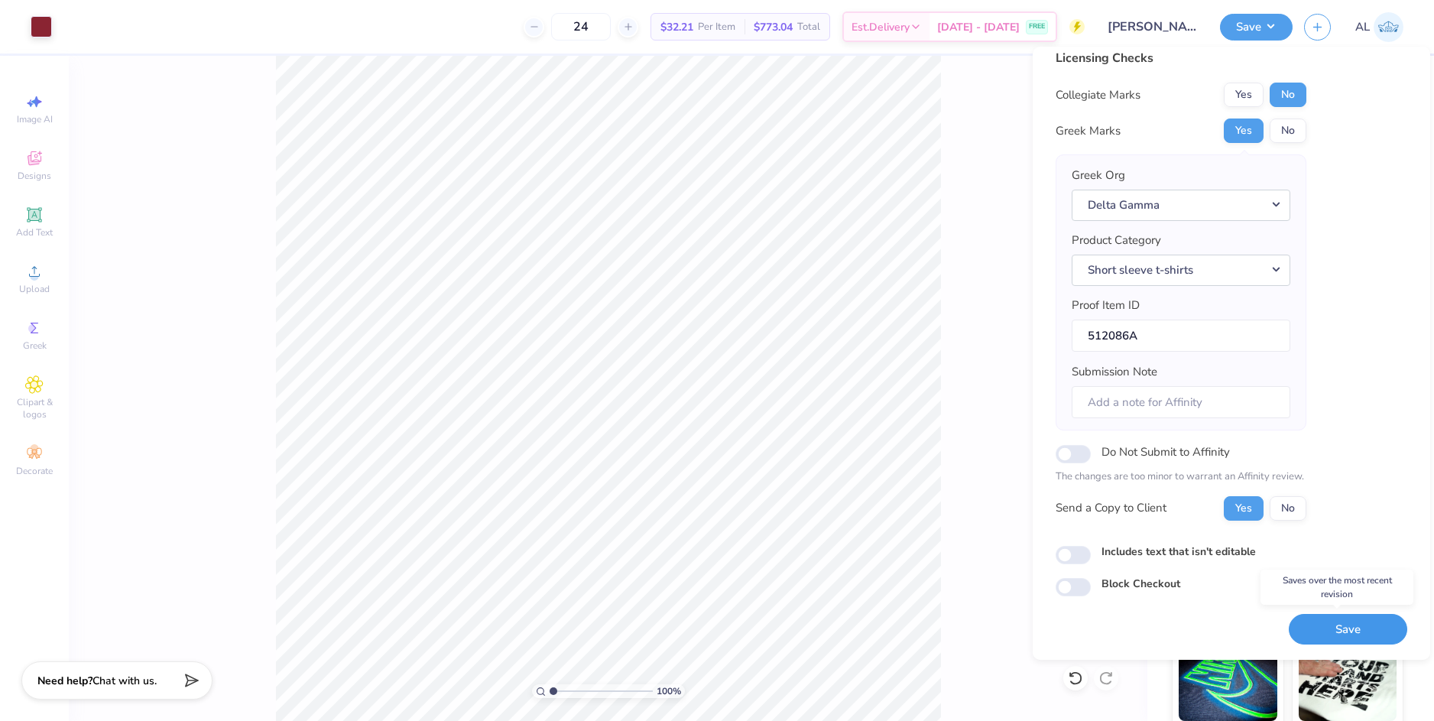
click at [1321, 630] on button "Save" at bounding box center [1347, 629] width 118 height 31
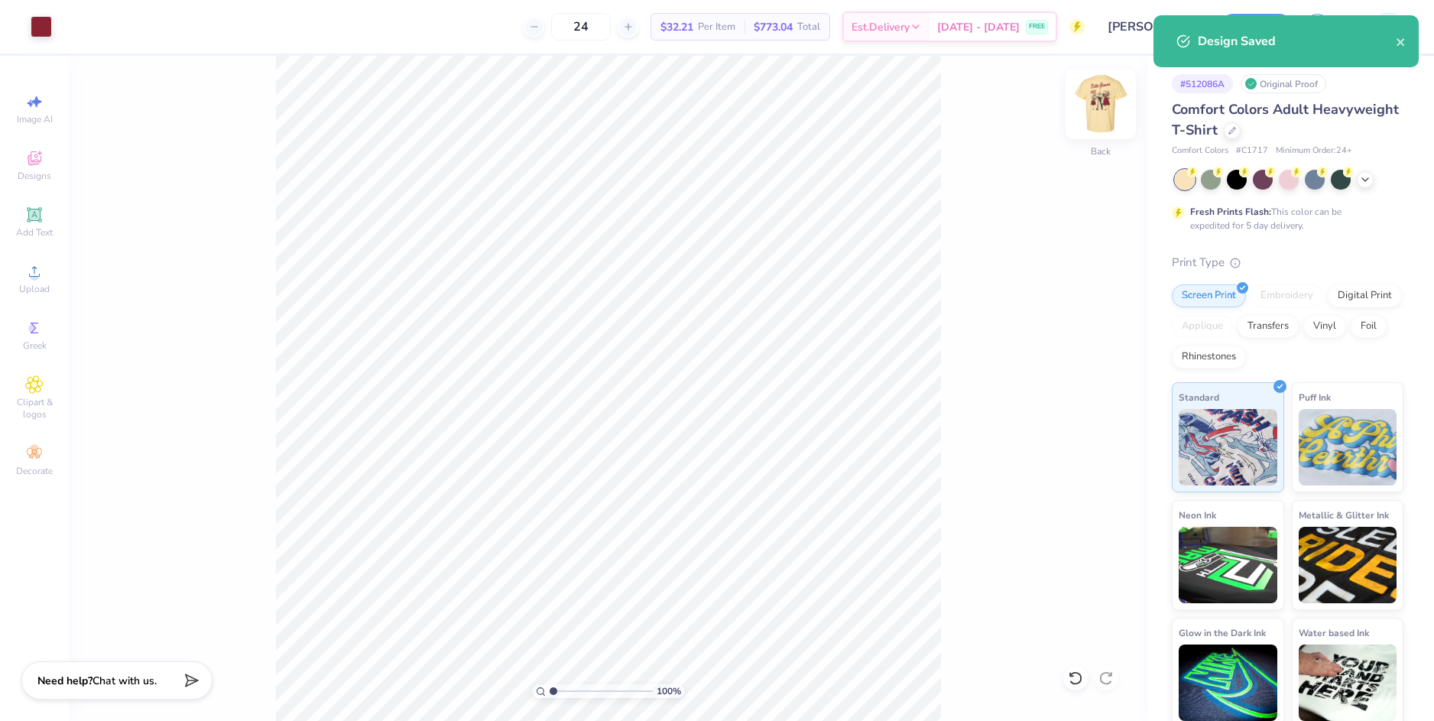
click at [1107, 105] on img at bounding box center [1100, 103] width 61 height 61
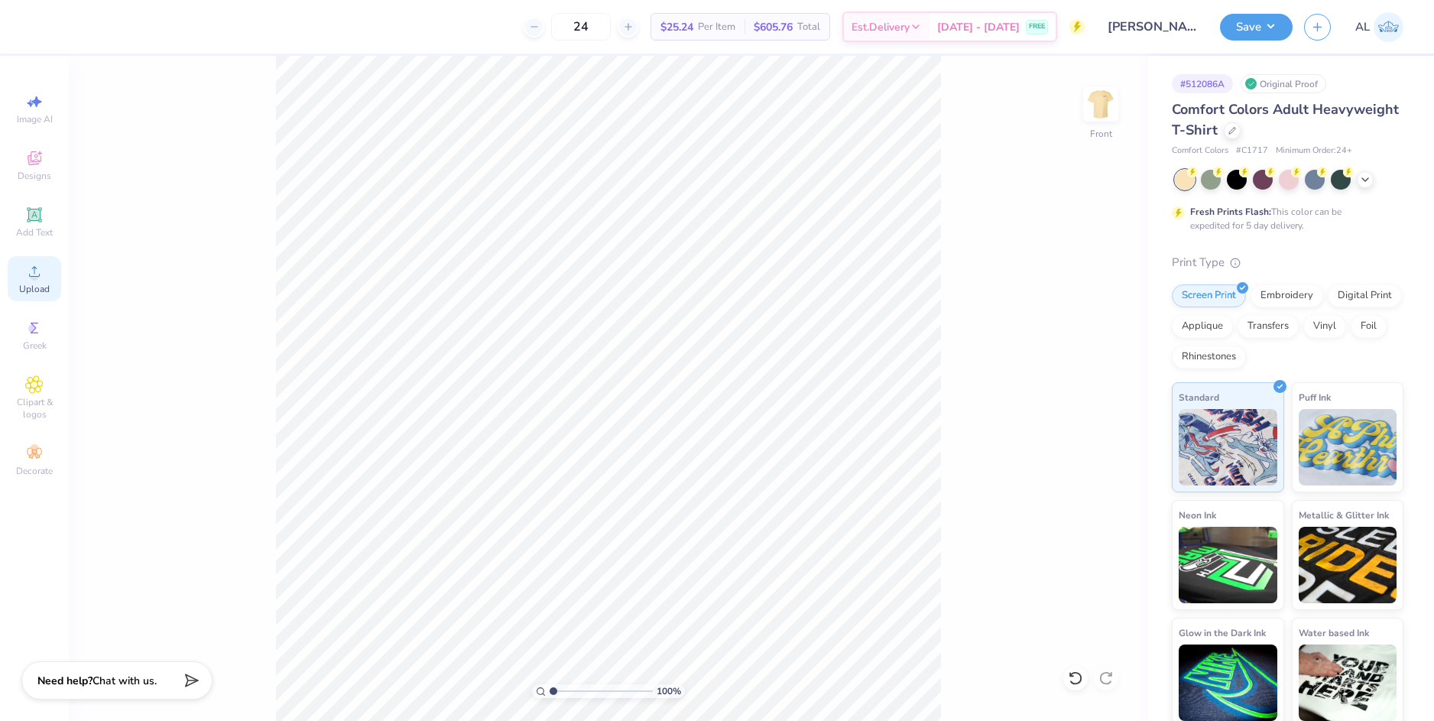
click at [35, 284] on span "Upload" at bounding box center [34, 289] width 31 height 12
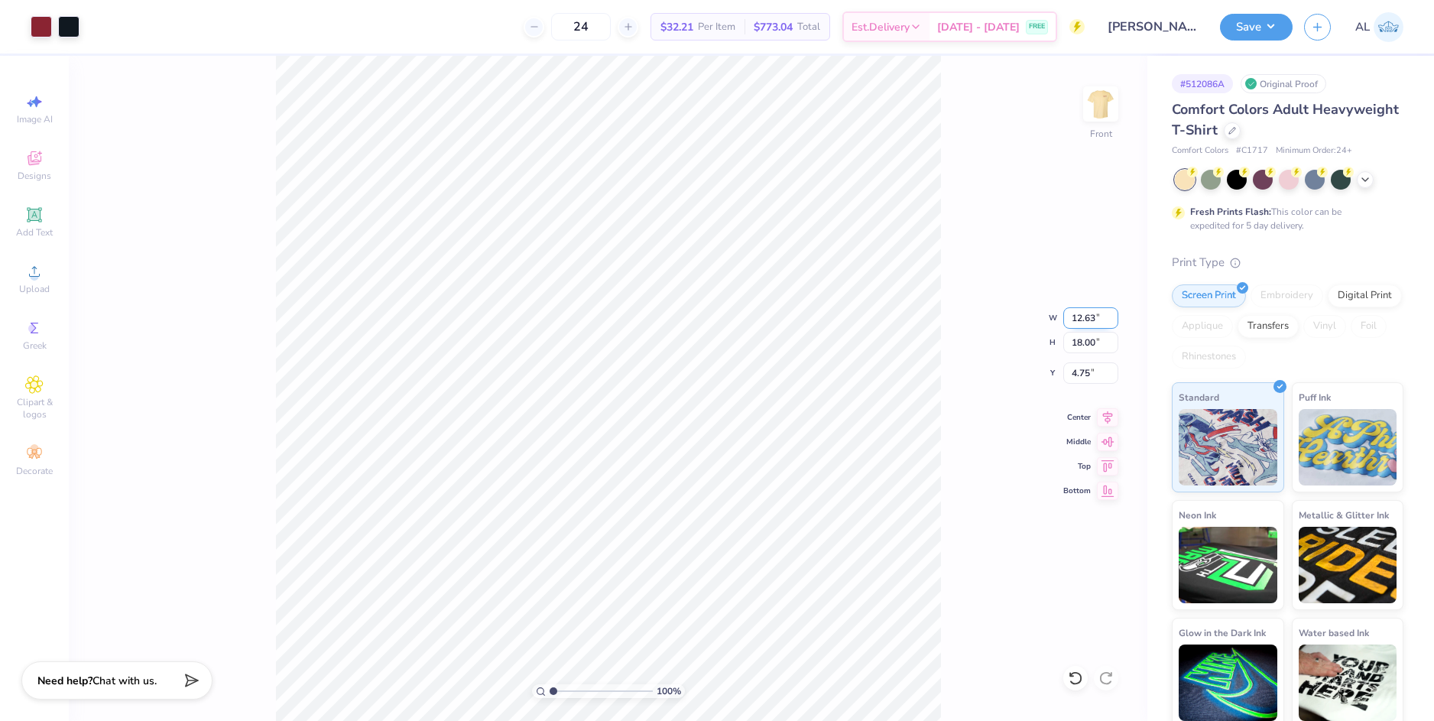
click at [1087, 313] on input "12.63" at bounding box center [1090, 317] width 55 height 21
click at [1074, 374] on input "4.75" at bounding box center [1090, 372] width 55 height 21
type input "10.00"
type input "14.25"
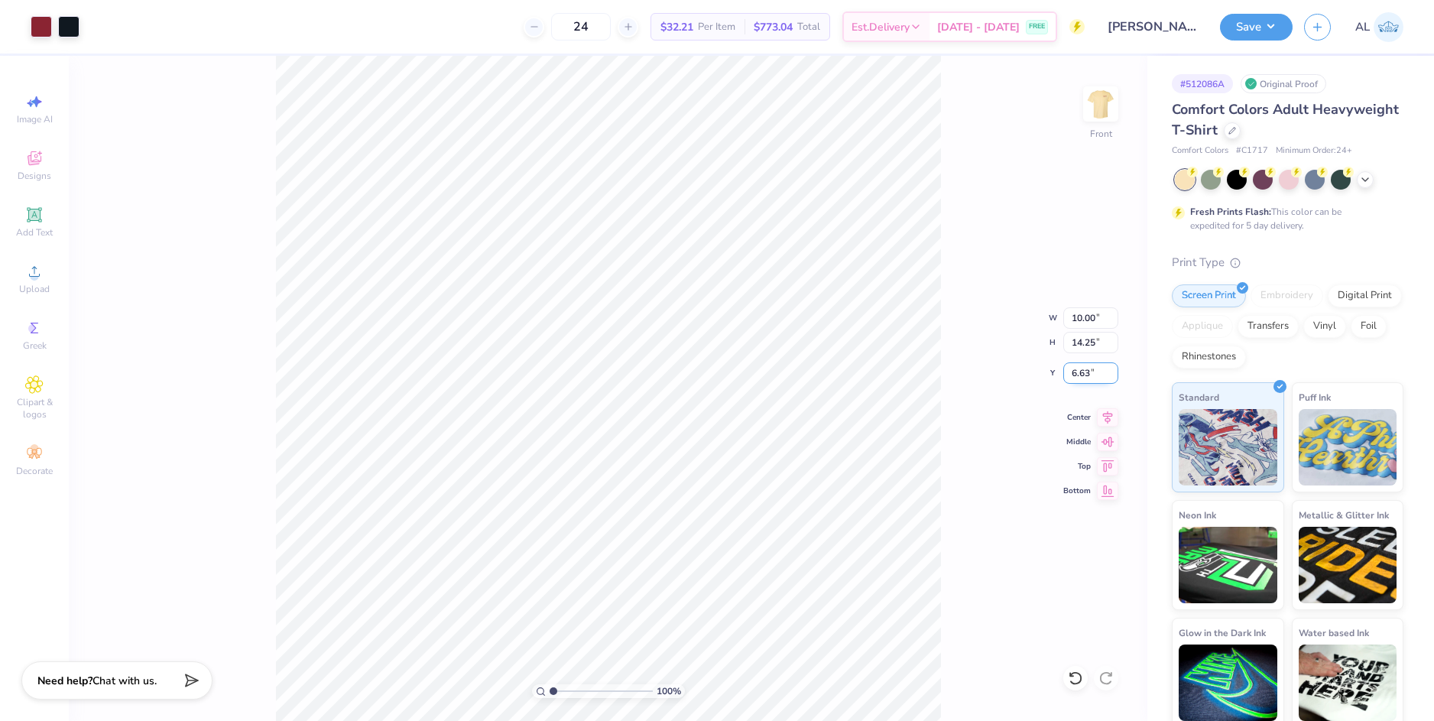
click at [1078, 373] on input "6.63" at bounding box center [1090, 372] width 55 height 21
click at [1087, 340] on input "14.25" at bounding box center [1090, 342] width 55 height 21
type input "3.00"
click at [1108, 107] on img at bounding box center [1100, 103] width 61 height 61
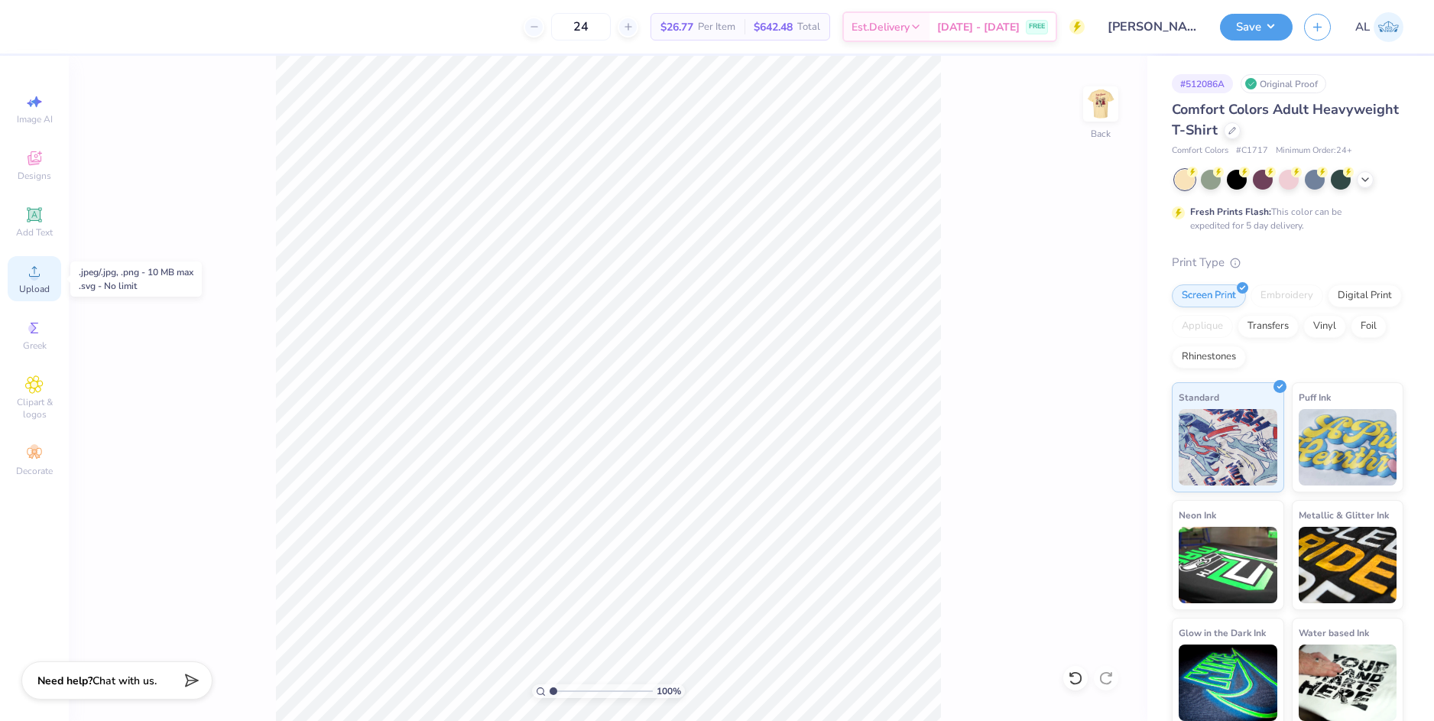
click at [35, 282] on div "Upload" at bounding box center [34, 278] width 53 height 45
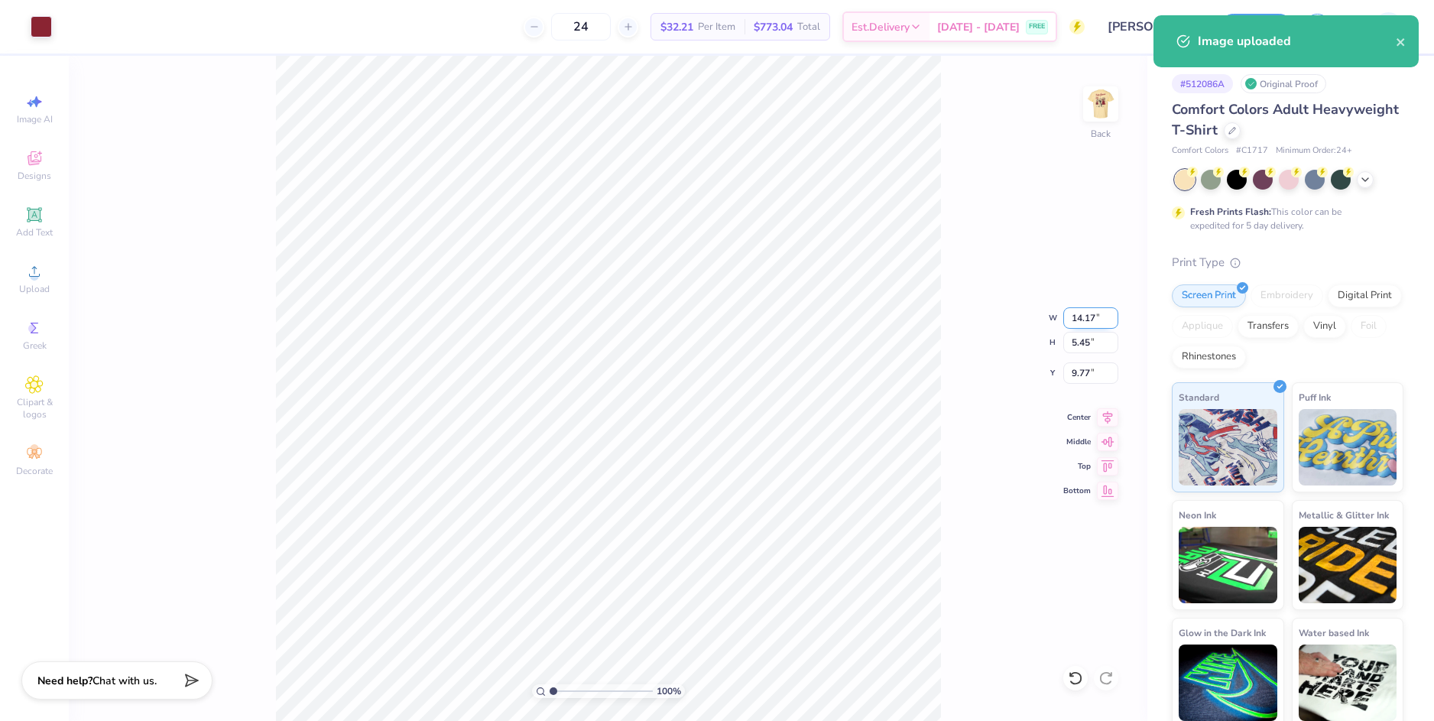
click at [1078, 316] on input "14.17" at bounding box center [1090, 317] width 55 height 21
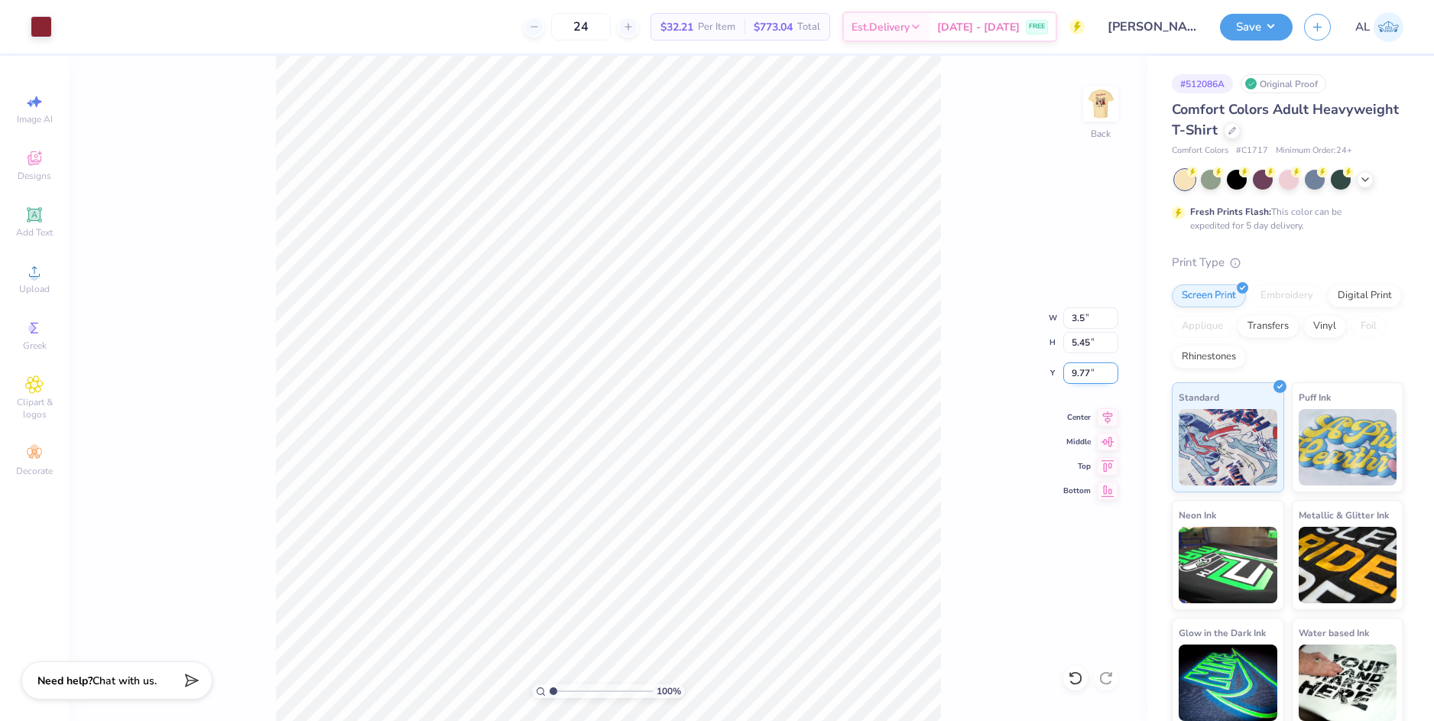
click at [1079, 376] on input "9.77" at bounding box center [1090, 372] width 55 height 21
type input "3.50"
type input "1.35"
click at [1079, 374] on input "11.83" at bounding box center [1090, 372] width 55 height 21
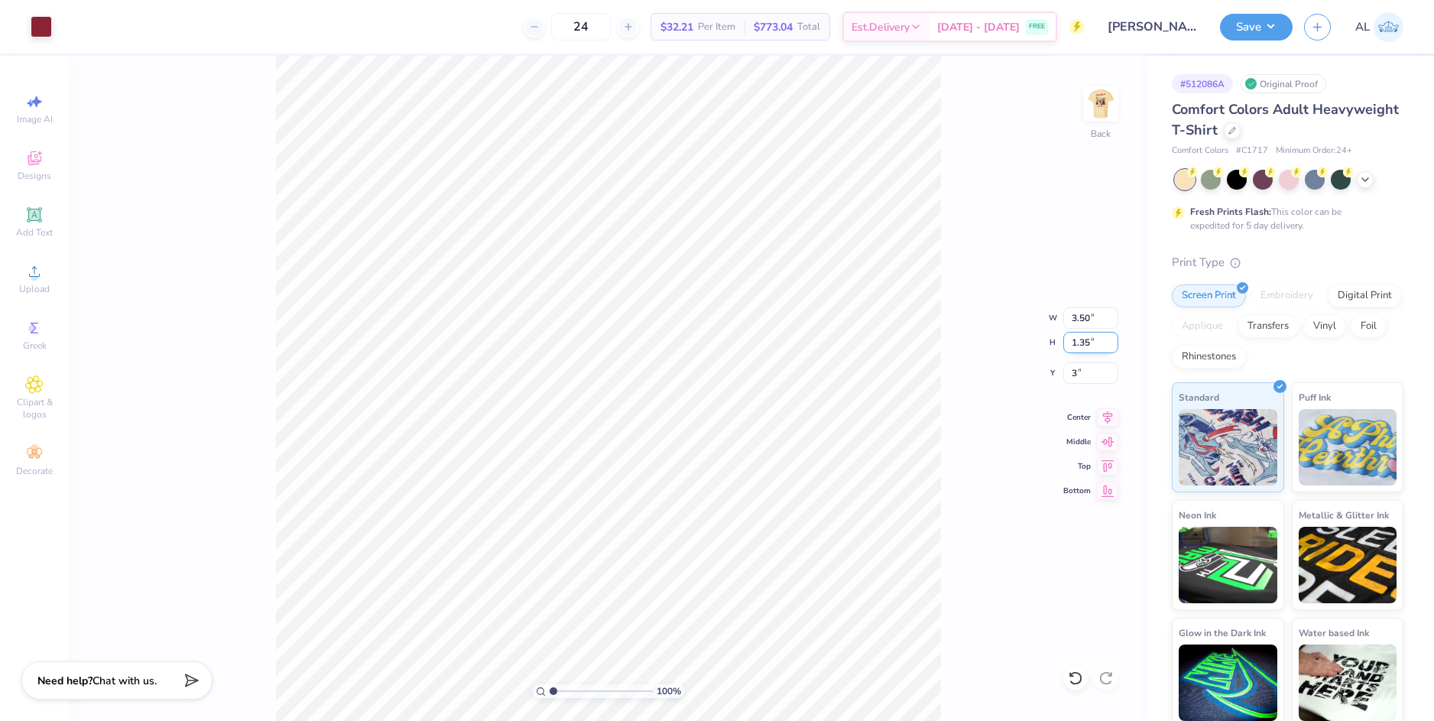
click at [1091, 344] on input "1.35" at bounding box center [1090, 342] width 55 height 21
type input "3.00"
click at [1246, 32] on button "Save" at bounding box center [1256, 24] width 73 height 27
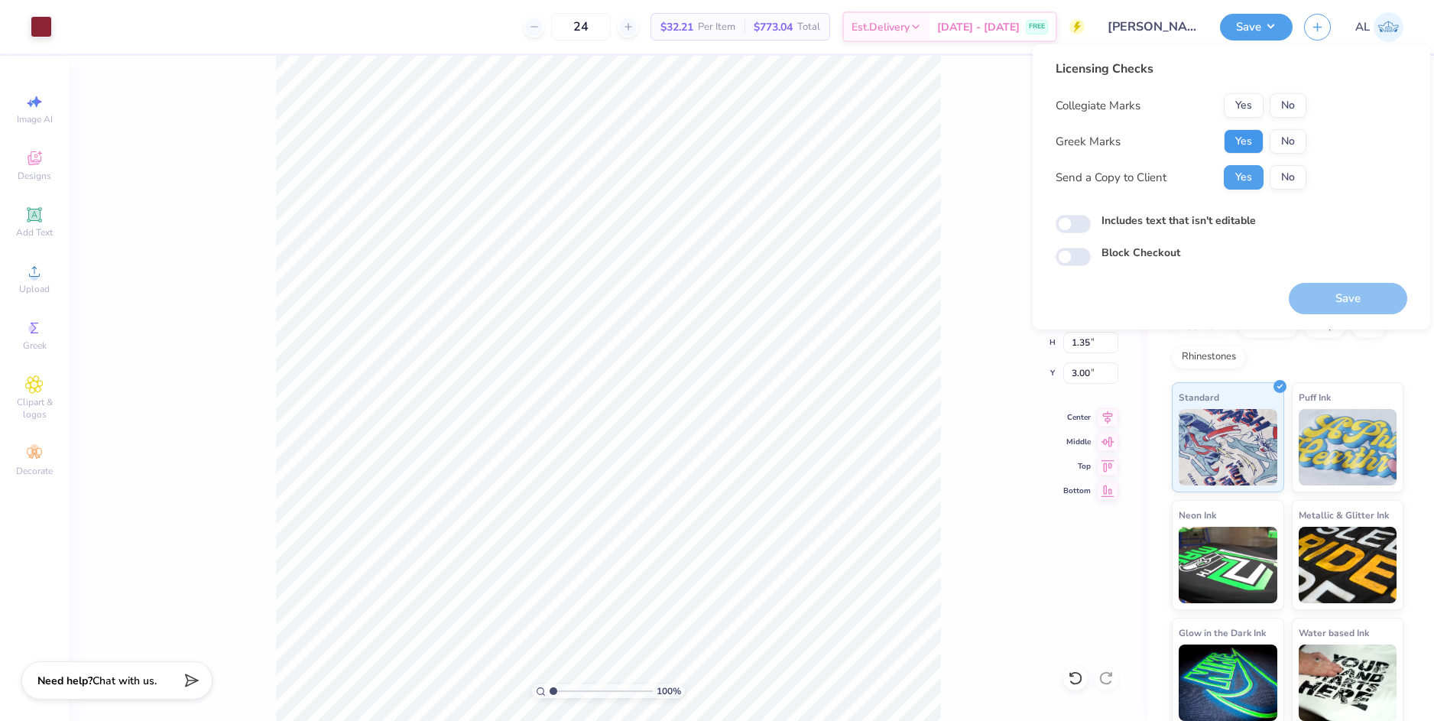
click at [1242, 144] on button "Yes" at bounding box center [1243, 141] width 40 height 24
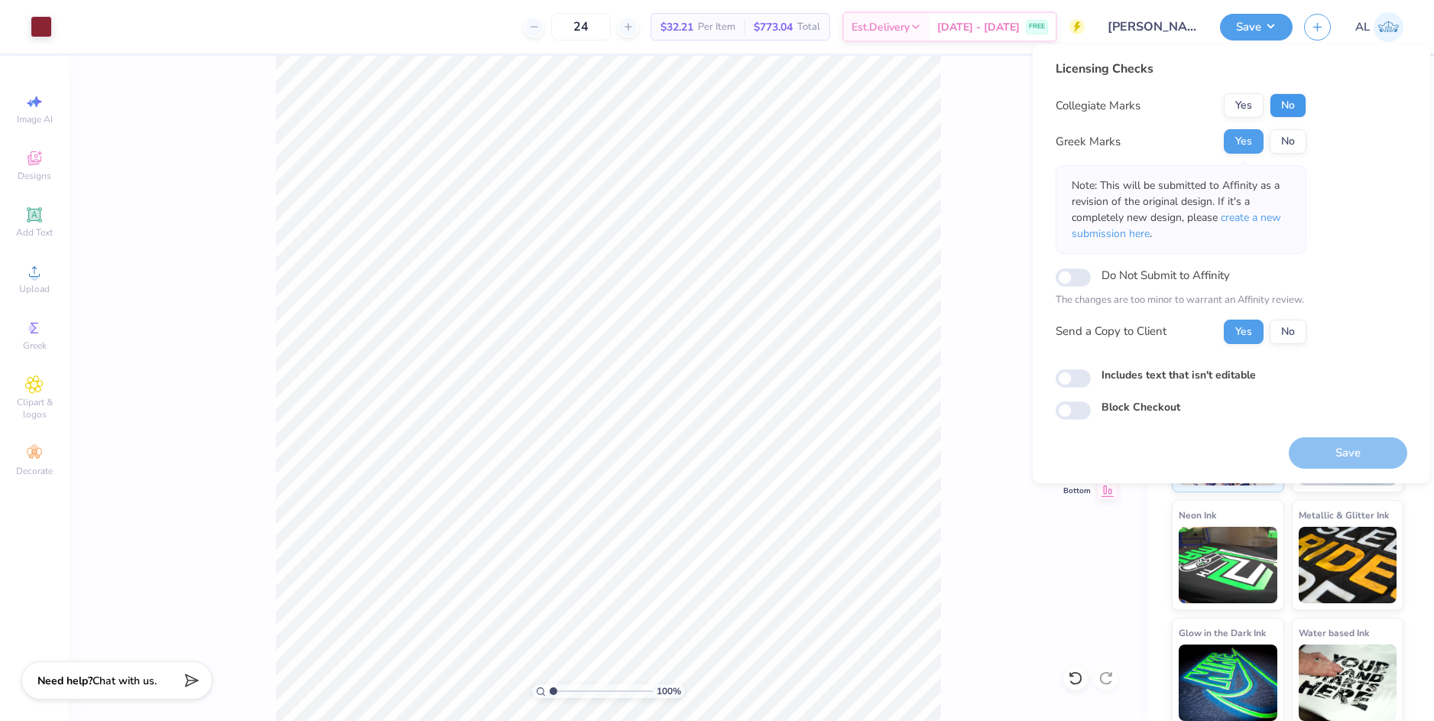
click at [1295, 108] on button "No" at bounding box center [1287, 105] width 37 height 24
click at [1321, 443] on button "Save" at bounding box center [1347, 452] width 118 height 31
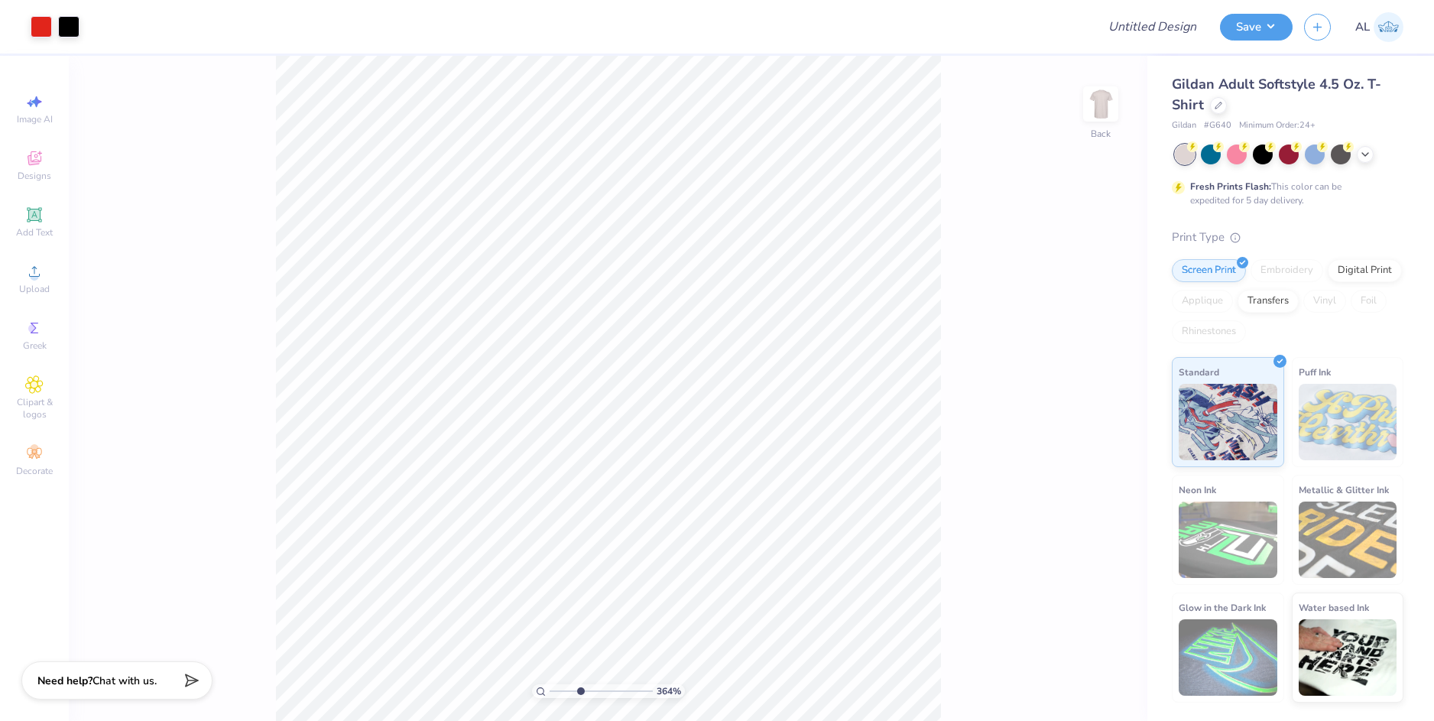
drag, startPoint x: 551, startPoint y: 691, endPoint x: 580, endPoint y: 685, distance: 29.7
type input "3.64"
click at [580, 685] on input "range" at bounding box center [600, 691] width 103 height 14
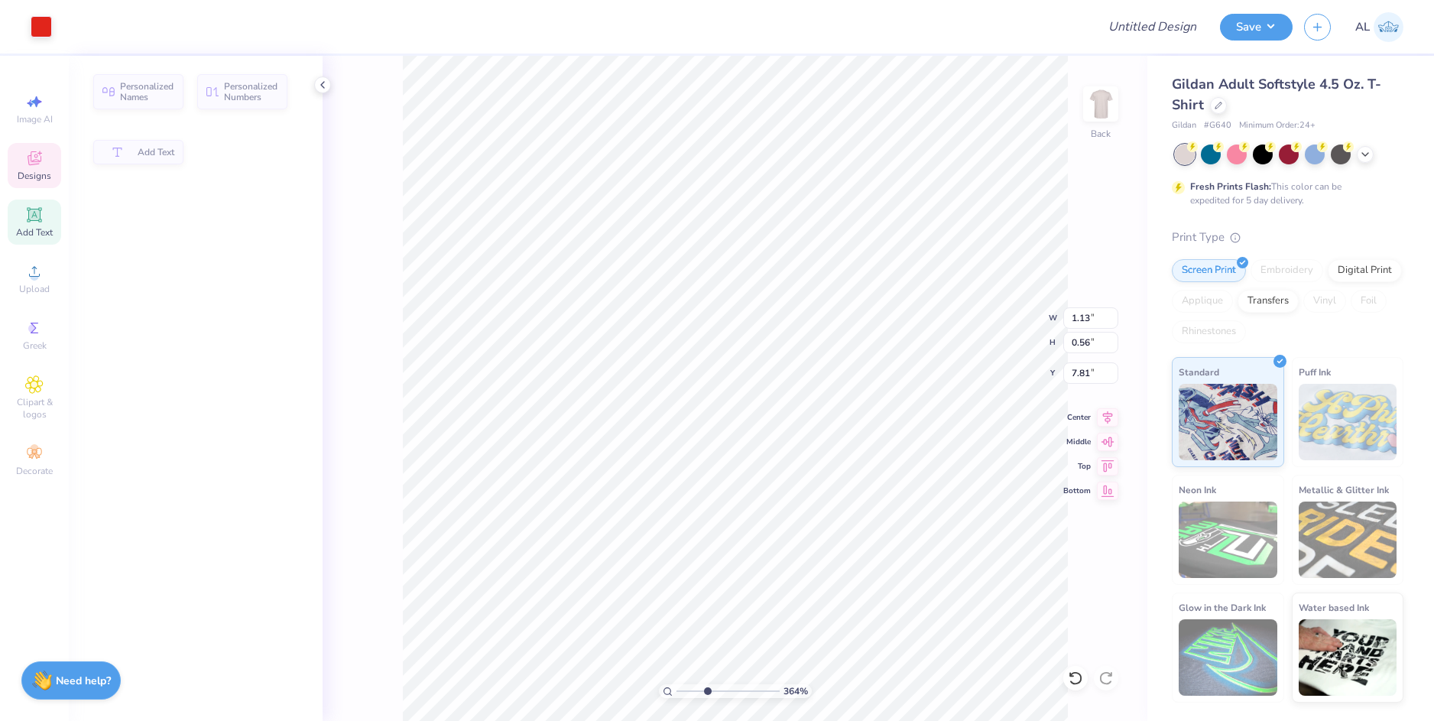
type input "1.13"
type input "0.56"
type input "7.81"
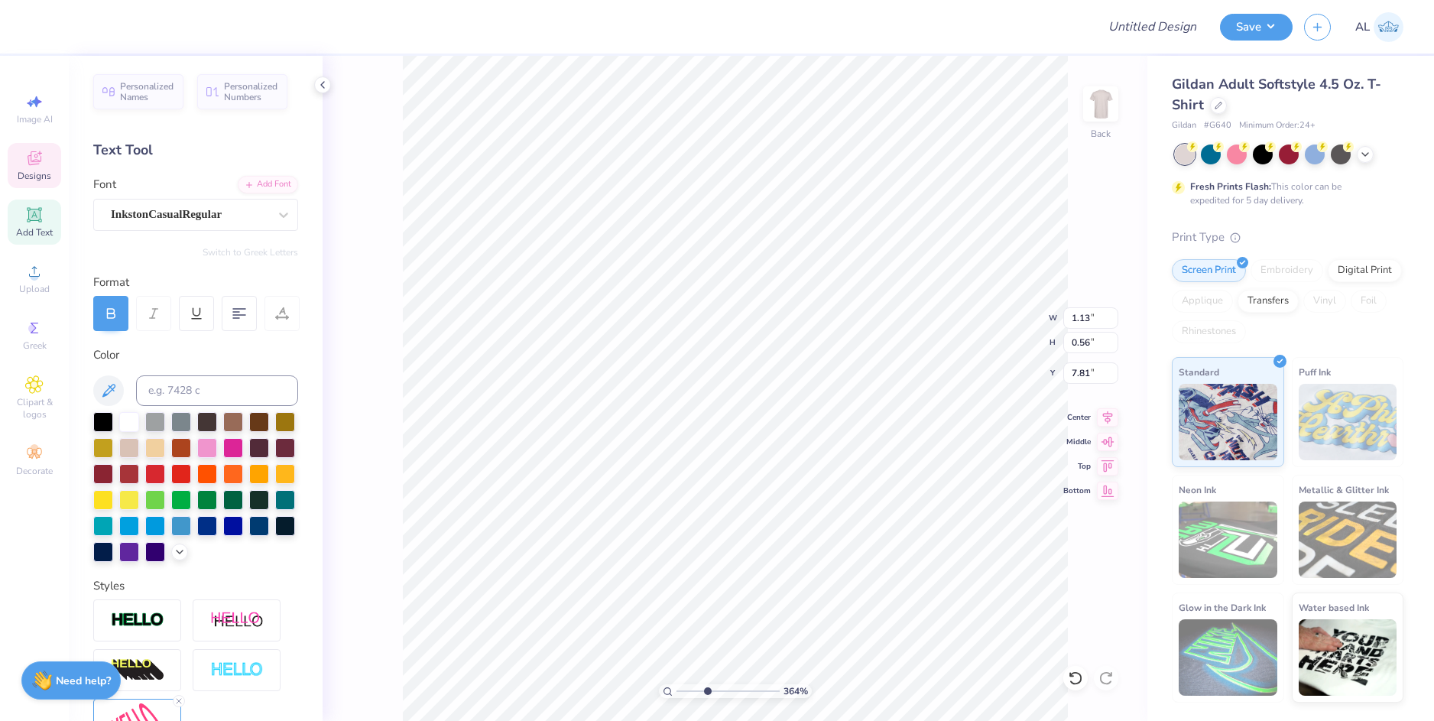
scroll to position [12, 2]
type textarea "2025"
type input "1.38"
type input "0.59"
type input "8.30"
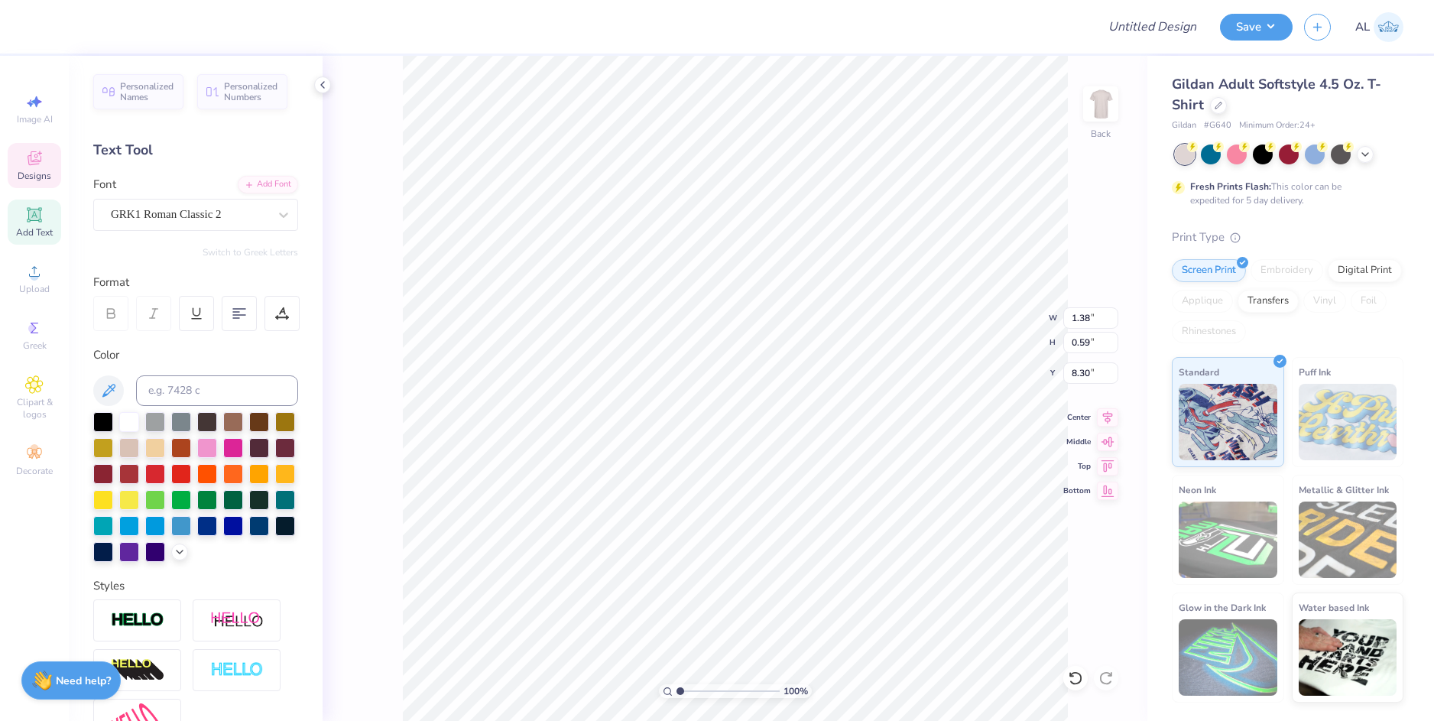
drag, startPoint x: 707, startPoint y: 689, endPoint x: 677, endPoint y: 695, distance: 30.4
type input "1"
click at [677, 695] on input "range" at bounding box center [727, 691] width 103 height 14
click at [805, 464] on li "Download vector" at bounding box center [815, 464] width 120 height 30
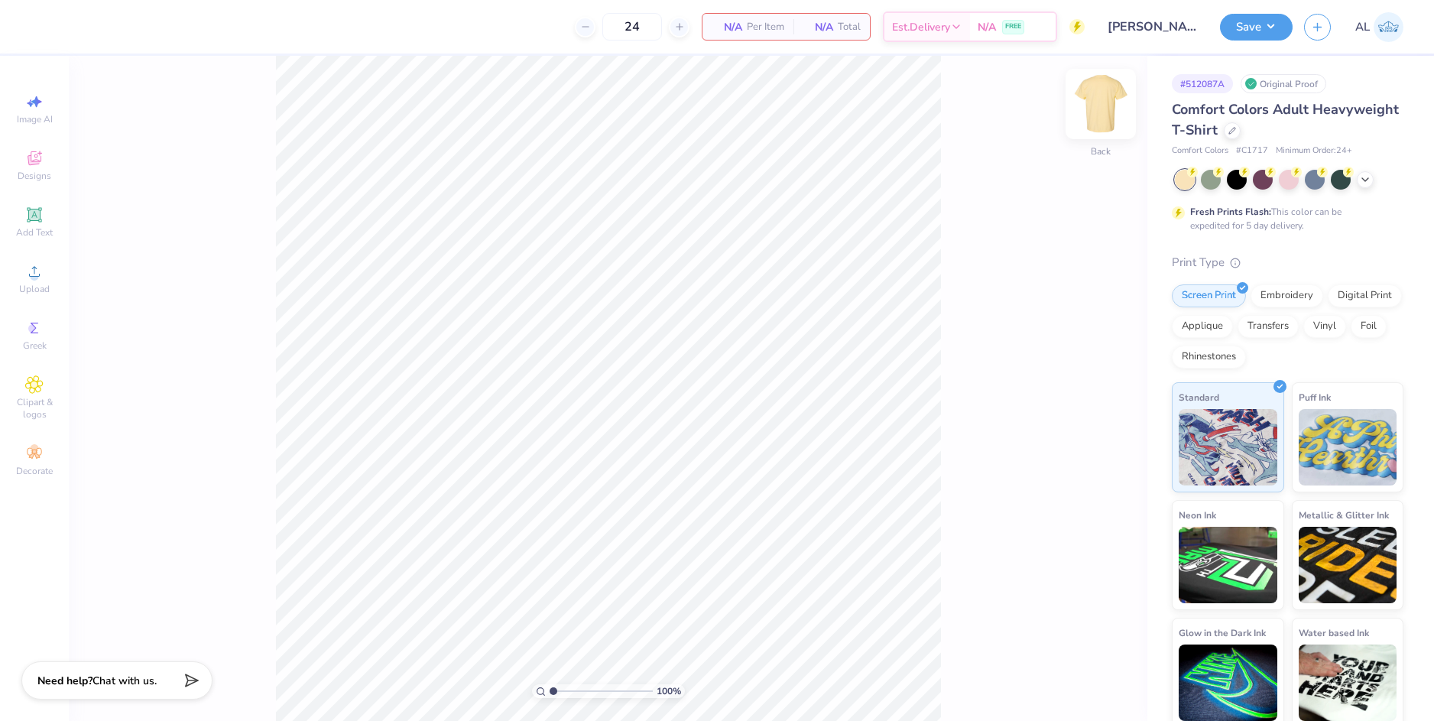
click at [1100, 103] on img at bounding box center [1100, 103] width 61 height 61
click at [47, 274] on div "Upload" at bounding box center [34, 278] width 53 height 45
click at [29, 272] on icon at bounding box center [34, 271] width 18 height 18
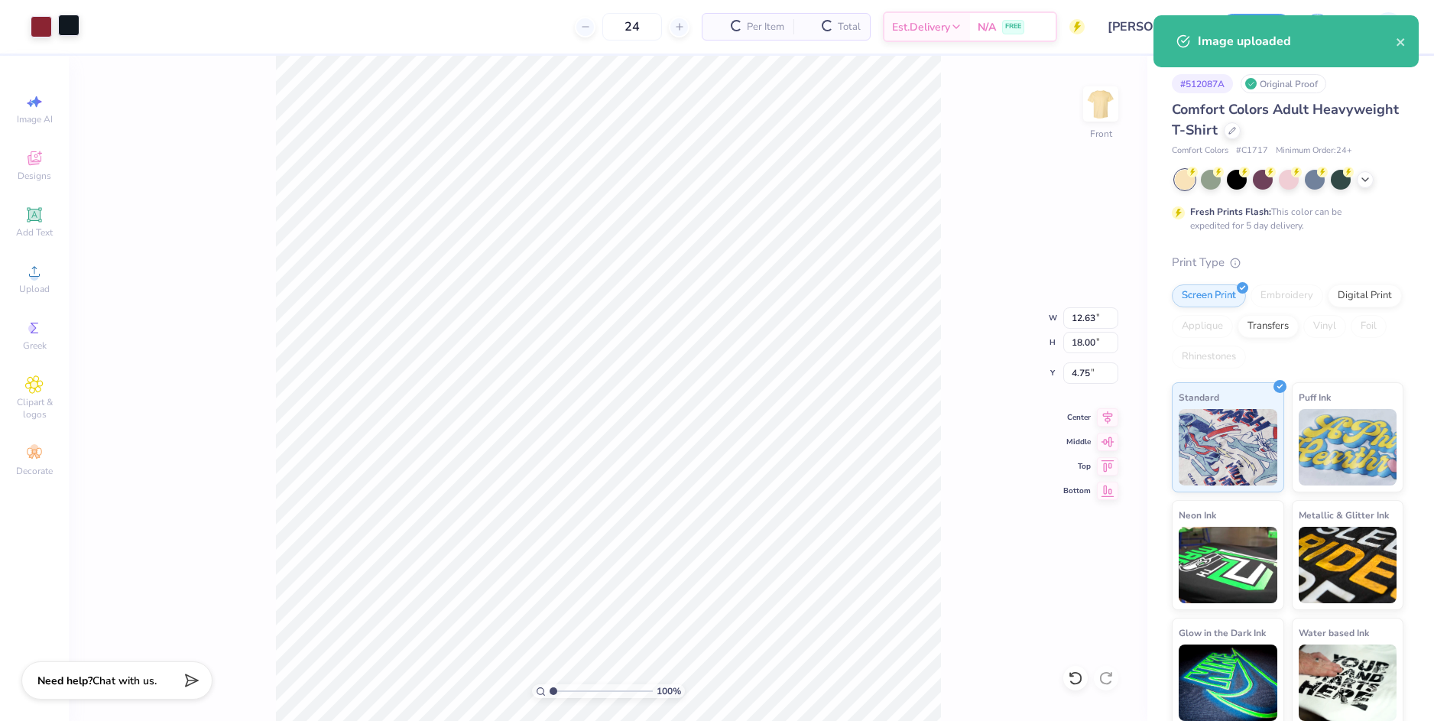
click at [73, 28] on div at bounding box center [68, 25] width 21 height 21
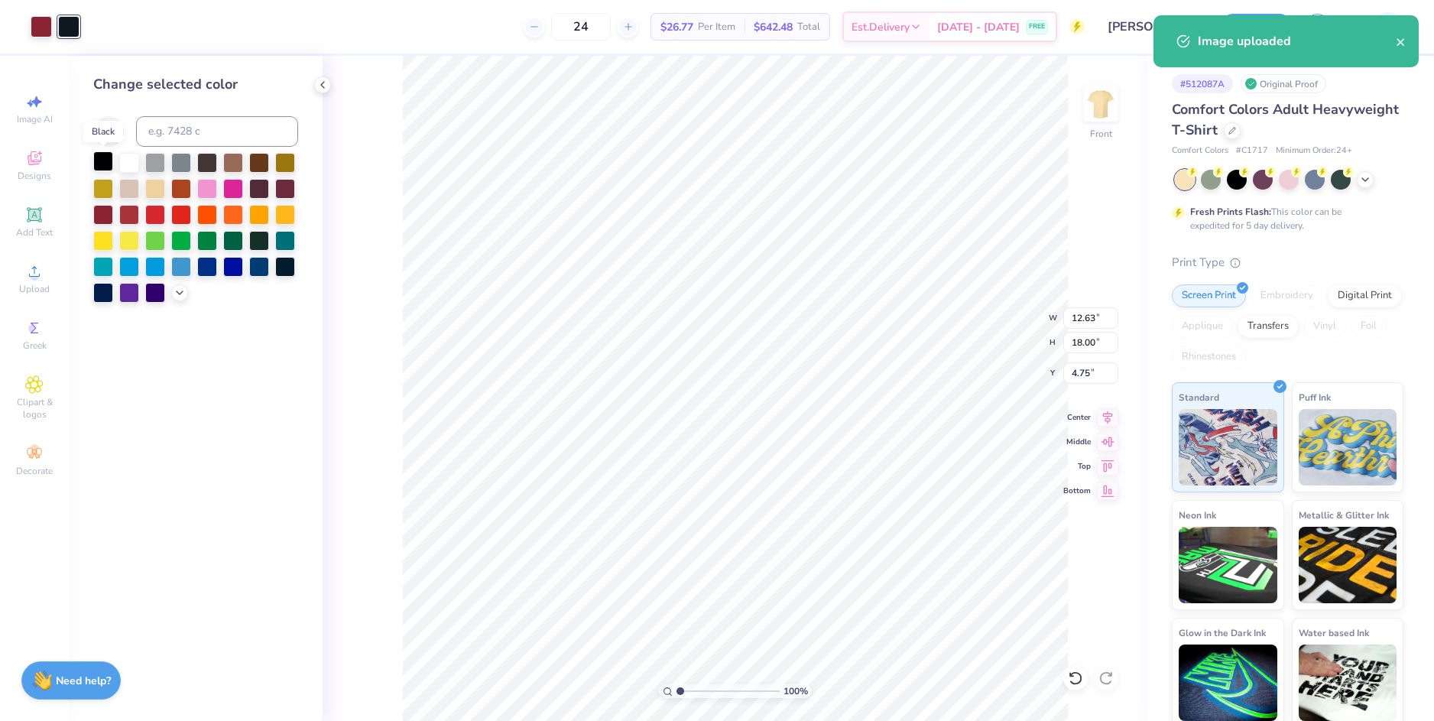
click at [105, 163] on div at bounding box center [103, 161] width 20 height 20
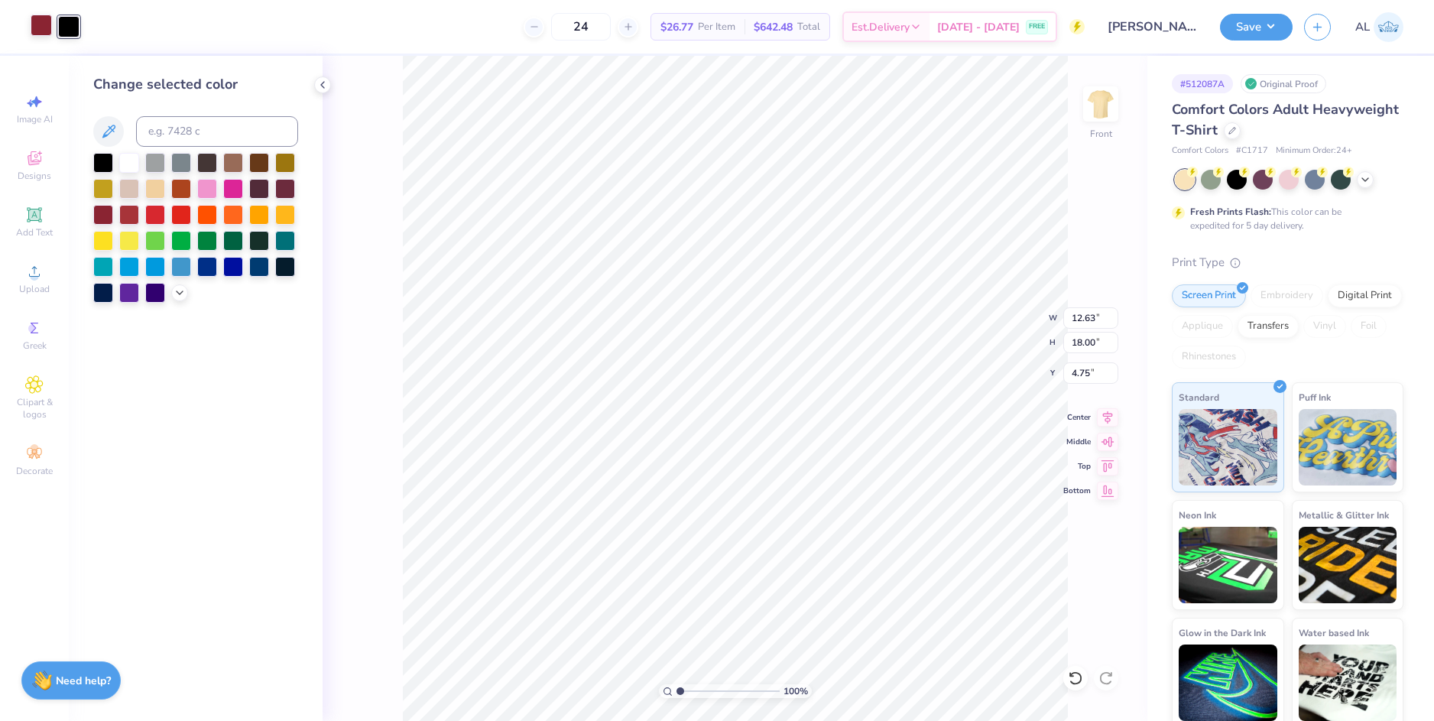
click at [45, 31] on div at bounding box center [41, 25] width 21 height 21
click at [1083, 316] on input "12.63" at bounding box center [1090, 317] width 55 height 21
click at [1087, 371] on input "4.75" at bounding box center [1090, 372] width 55 height 21
type input "10.00"
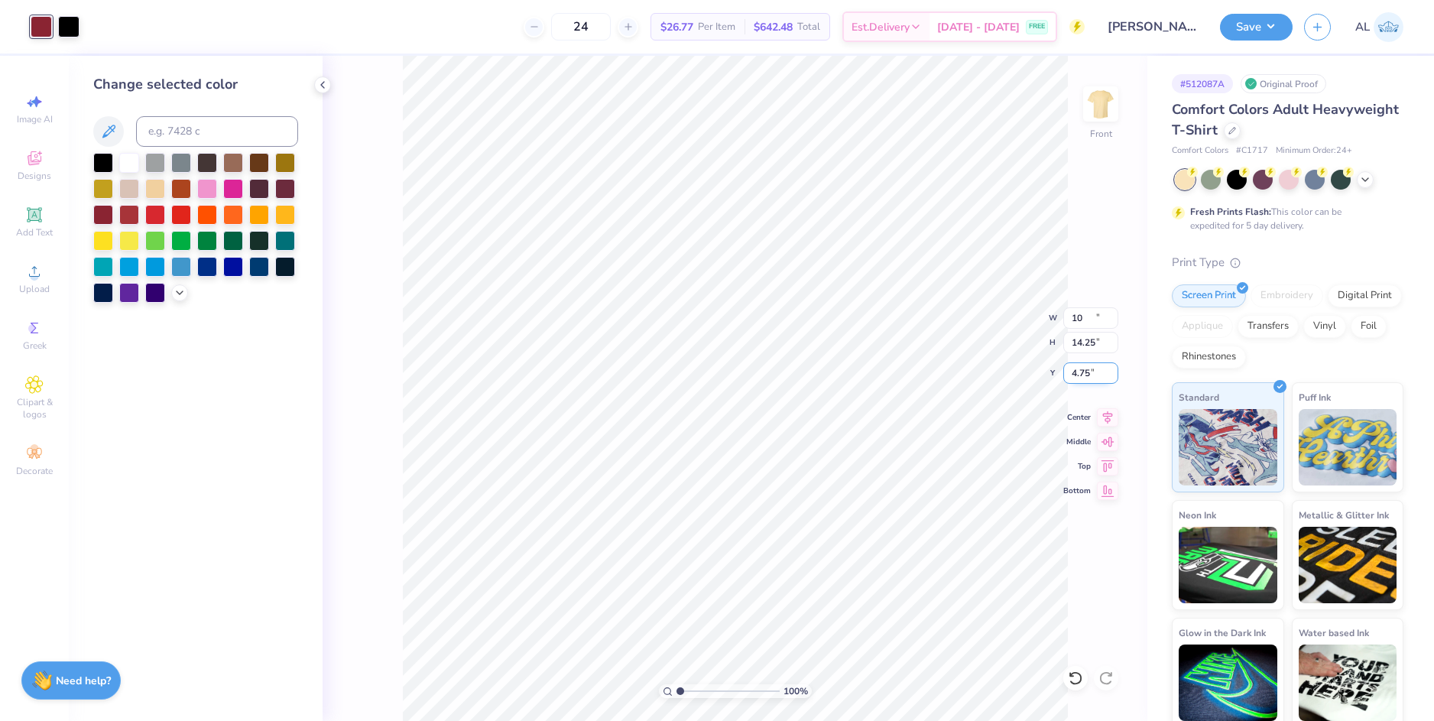
type input "14.25"
click at [1079, 371] on input "6.63" at bounding box center [1090, 372] width 55 height 21
click at [1084, 339] on input "14.25" at bounding box center [1090, 342] width 55 height 21
type input "3.00"
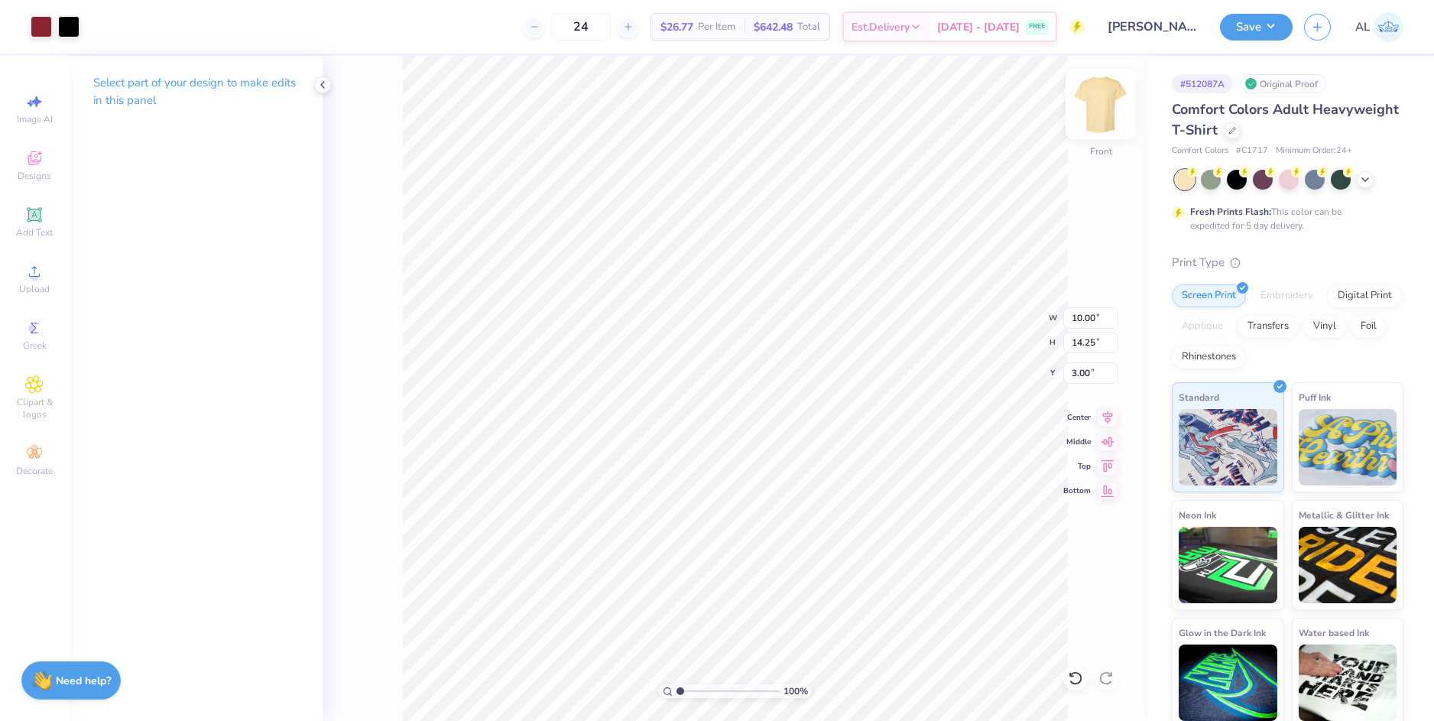
click at [1107, 102] on img at bounding box center [1100, 103] width 61 height 61
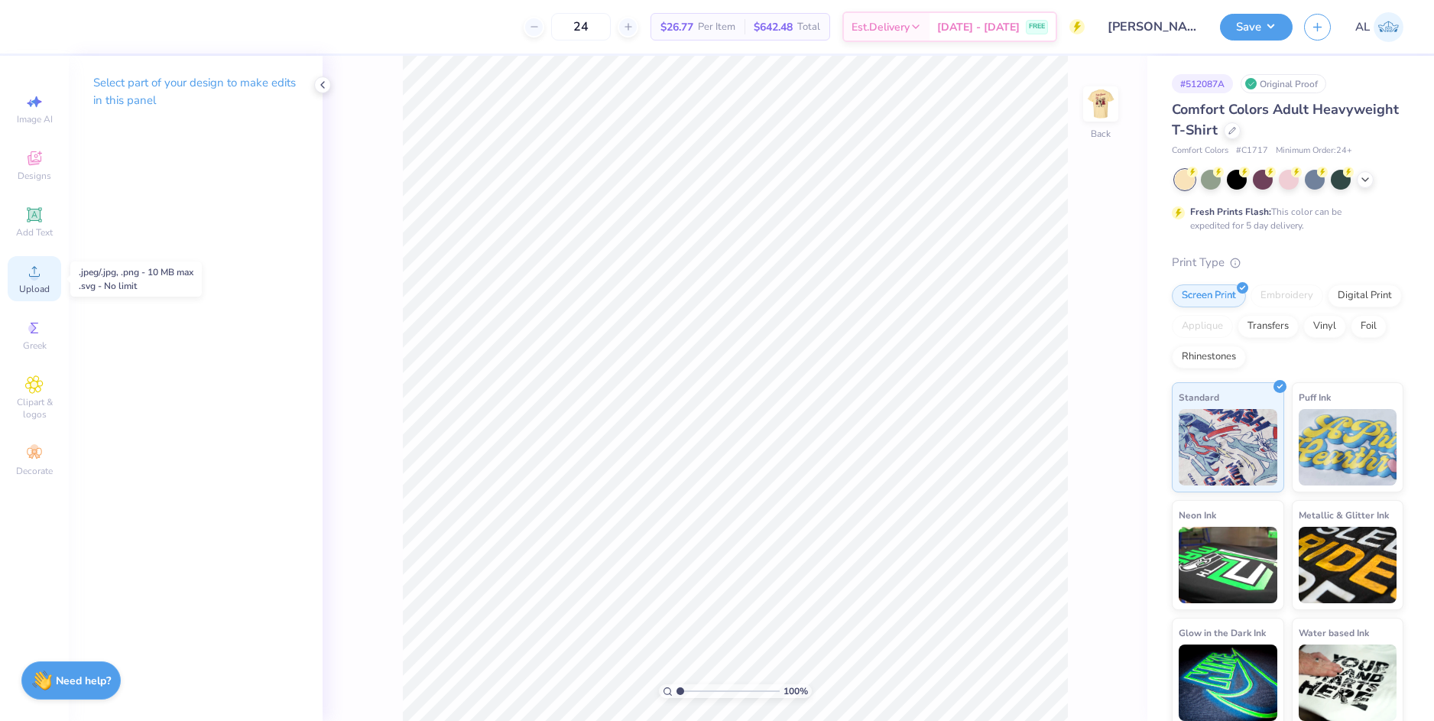
click at [37, 288] on span "Upload" at bounding box center [34, 289] width 31 height 12
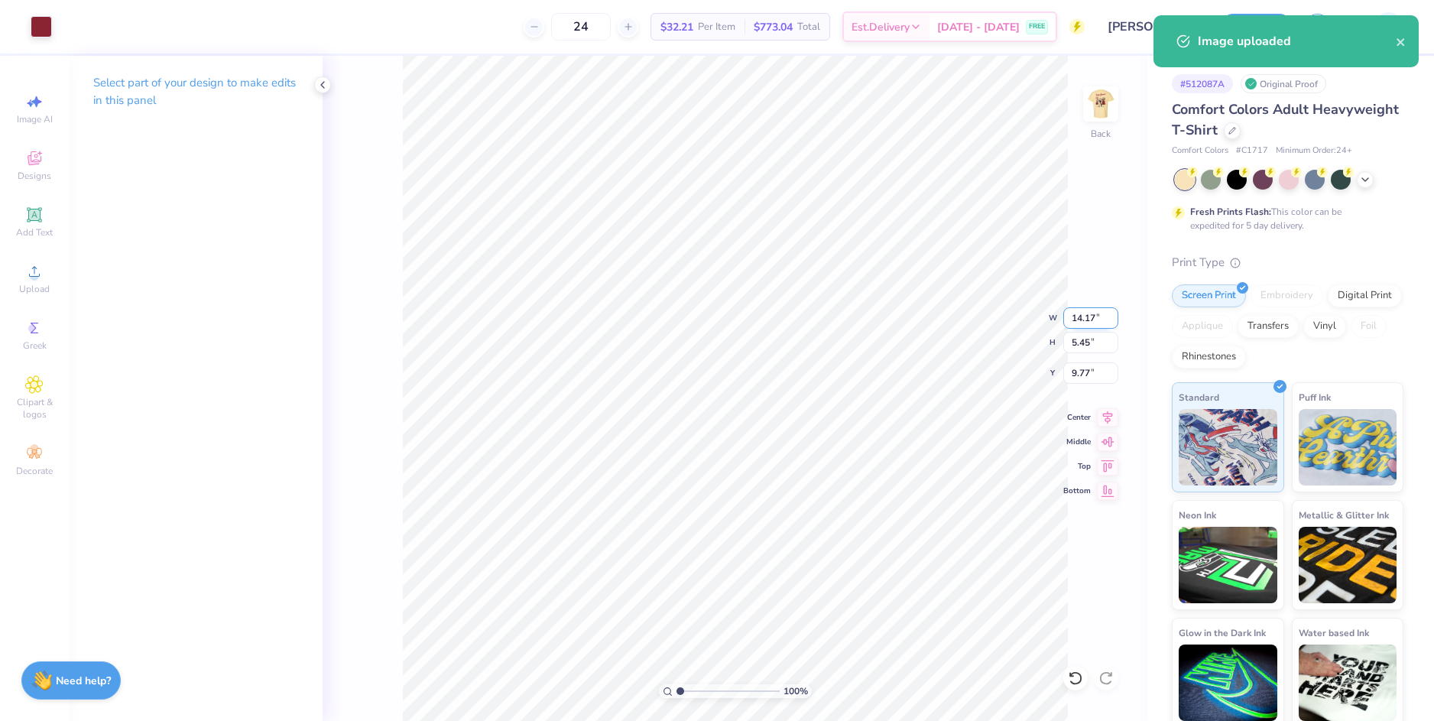
click at [1087, 327] on input "14.17" at bounding box center [1090, 317] width 55 height 21
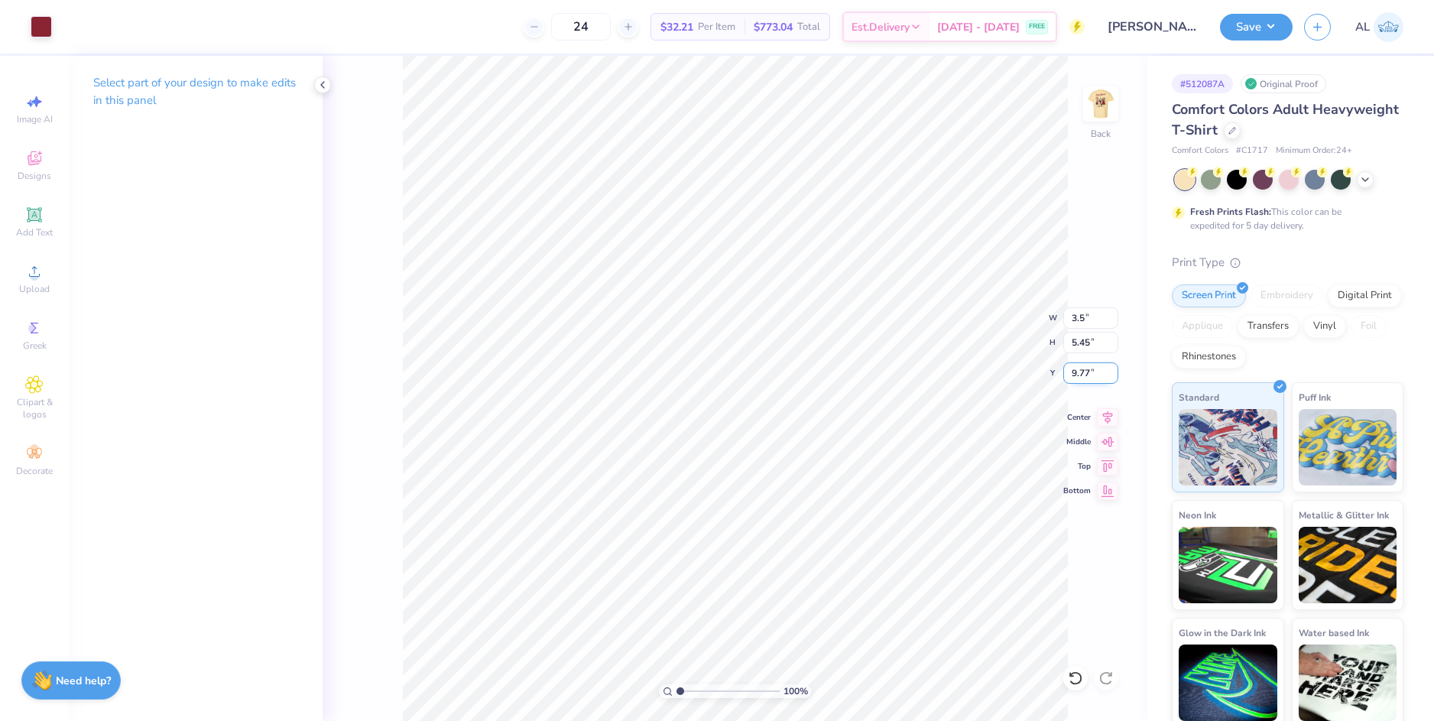
click at [1085, 366] on input "9.77" at bounding box center [1090, 372] width 55 height 21
type input "3.50"
type input "1.35"
click at [1084, 371] on input "11.83" at bounding box center [1090, 372] width 55 height 21
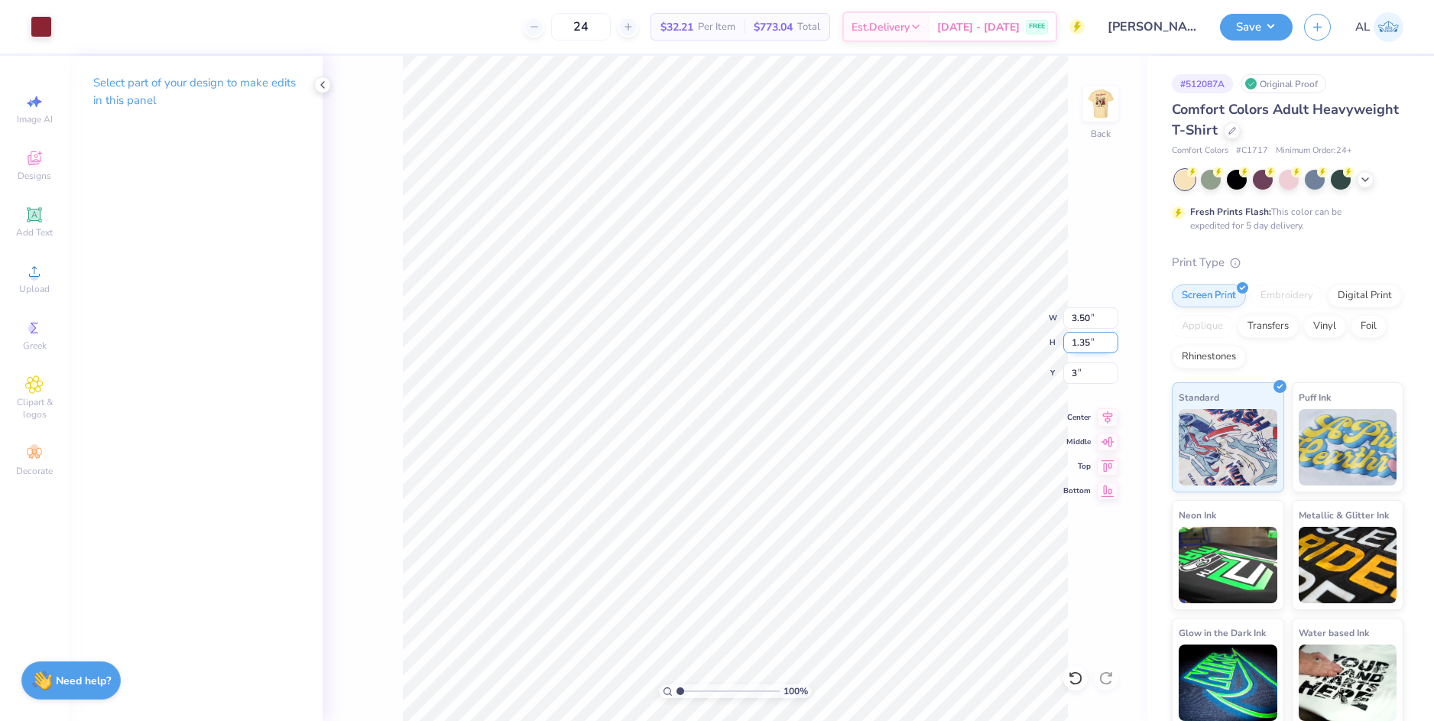
click at [1082, 343] on input "1.35" at bounding box center [1090, 342] width 55 height 21
type input "3.00"
click at [688, 692] on input "range" at bounding box center [727, 691] width 103 height 14
drag, startPoint x: 689, startPoint y: 690, endPoint x: 671, endPoint y: 693, distance: 17.8
type input "1"
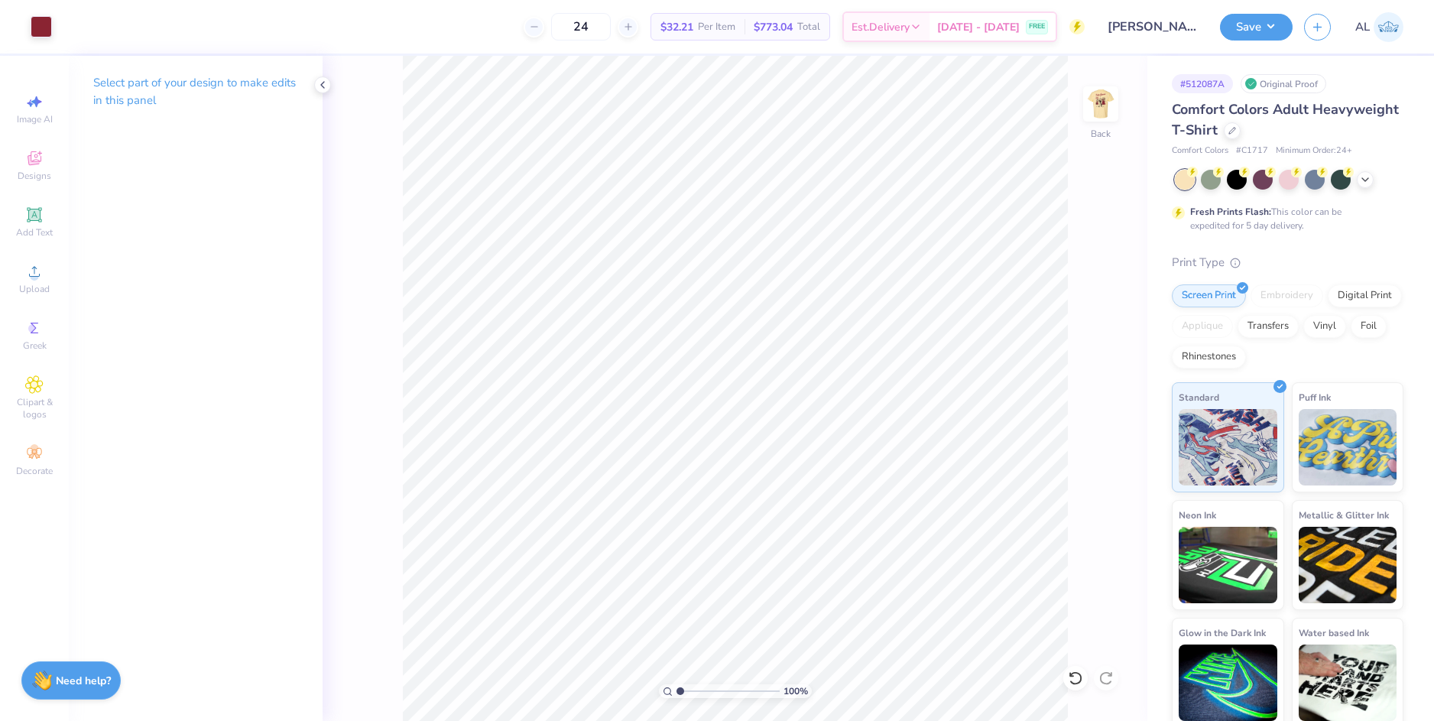
click at [676, 693] on input "range" at bounding box center [727, 691] width 103 height 14
click at [1094, 125] on img at bounding box center [1100, 103] width 61 height 61
click at [1091, 102] on img at bounding box center [1100, 103] width 61 height 61
click at [1087, 89] on img at bounding box center [1100, 103] width 61 height 61
click at [1108, 97] on img at bounding box center [1100, 103] width 61 height 61
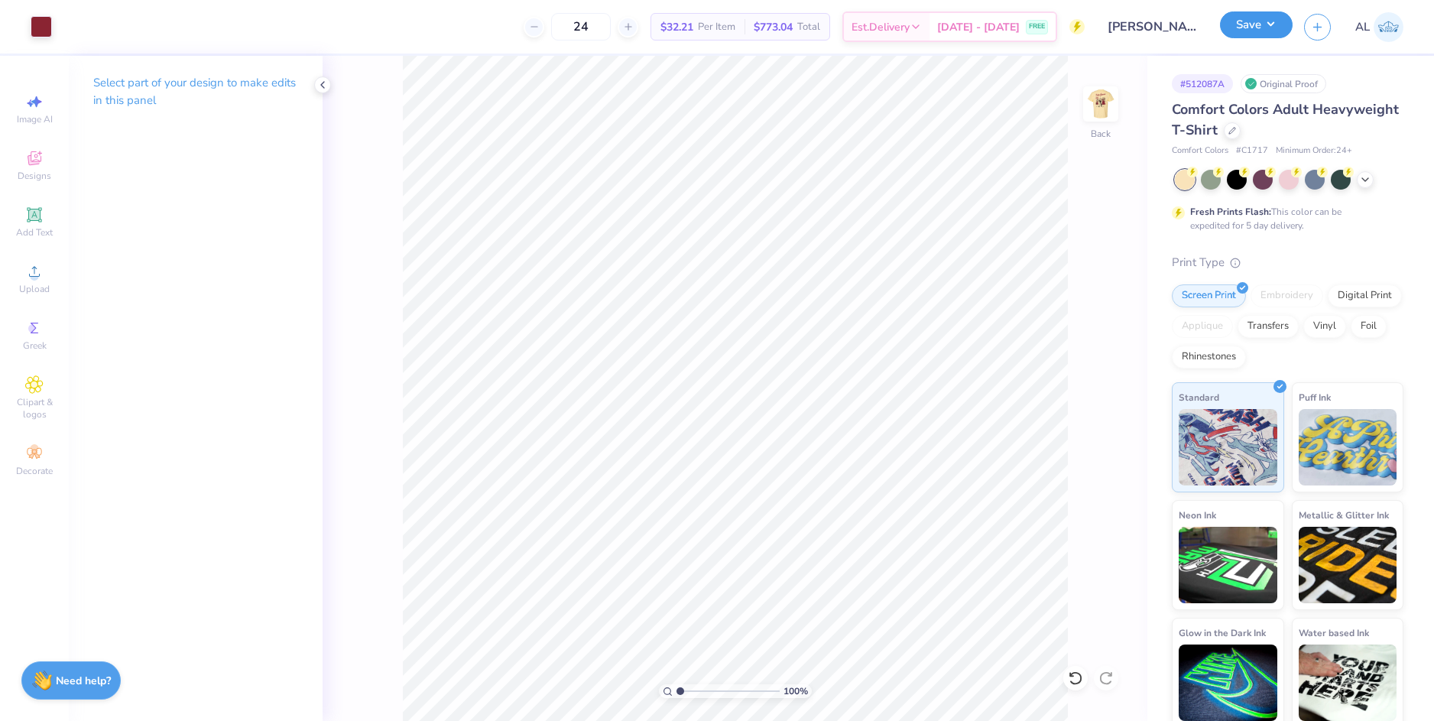
click at [1226, 30] on button "Save" at bounding box center [1256, 24] width 73 height 27
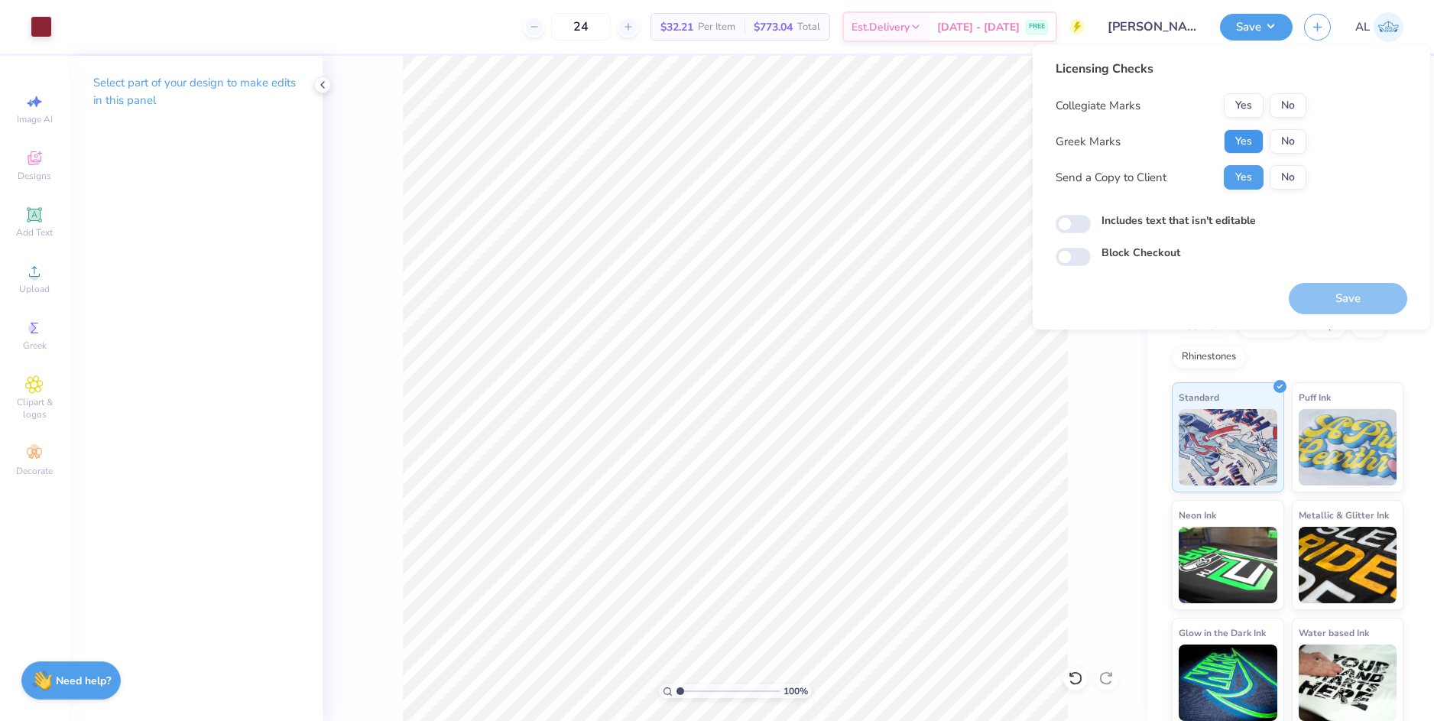
click at [1244, 138] on button "Yes" at bounding box center [1243, 141] width 40 height 24
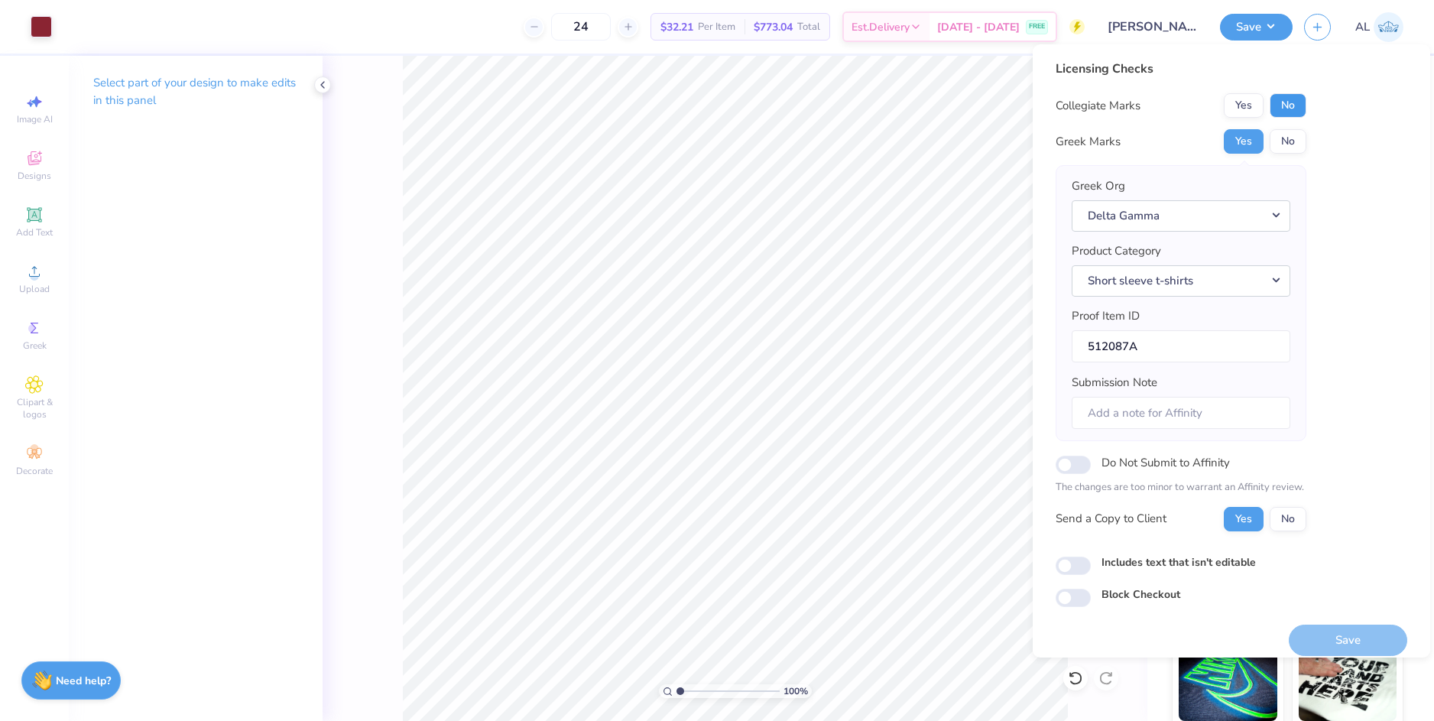
click at [1288, 107] on button "No" at bounding box center [1287, 105] width 37 height 24
click at [1308, 631] on button "Save" at bounding box center [1347, 639] width 118 height 31
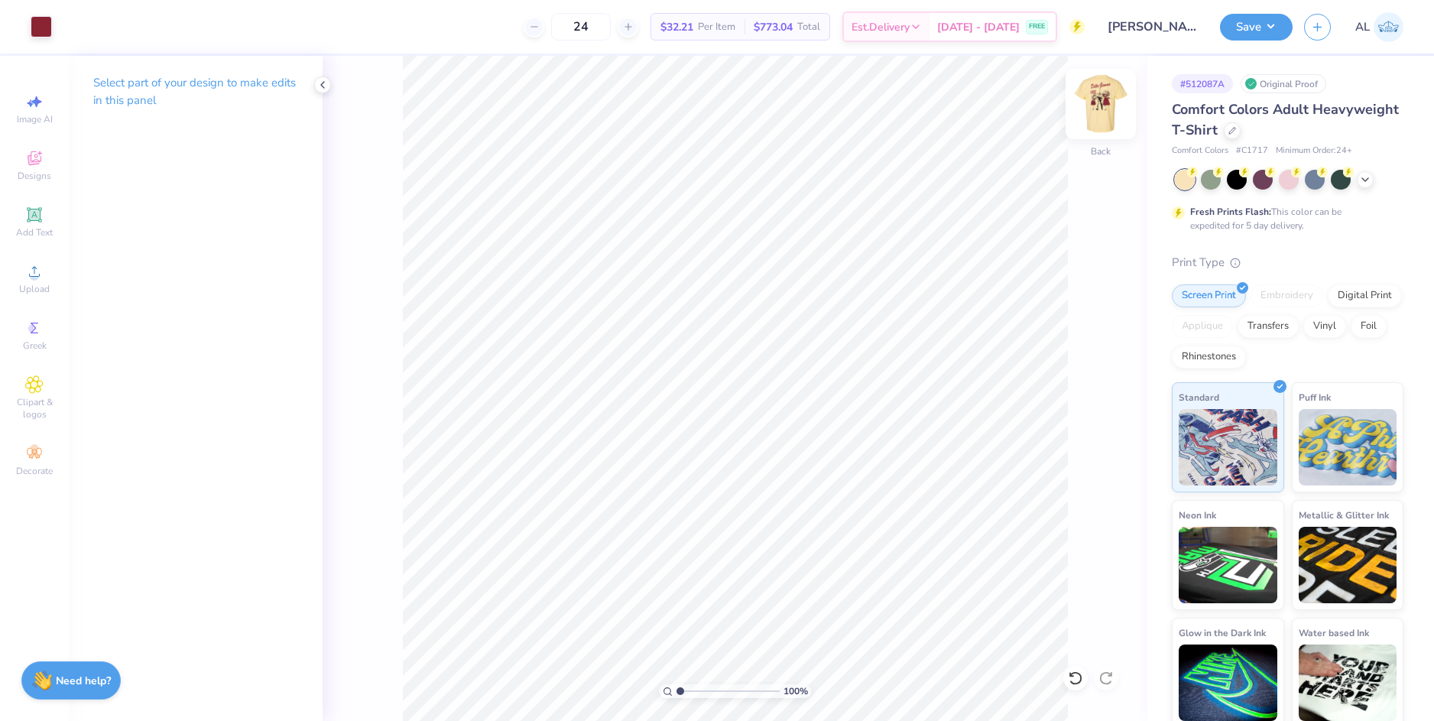
click at [1099, 102] on img at bounding box center [1100, 103] width 61 height 61
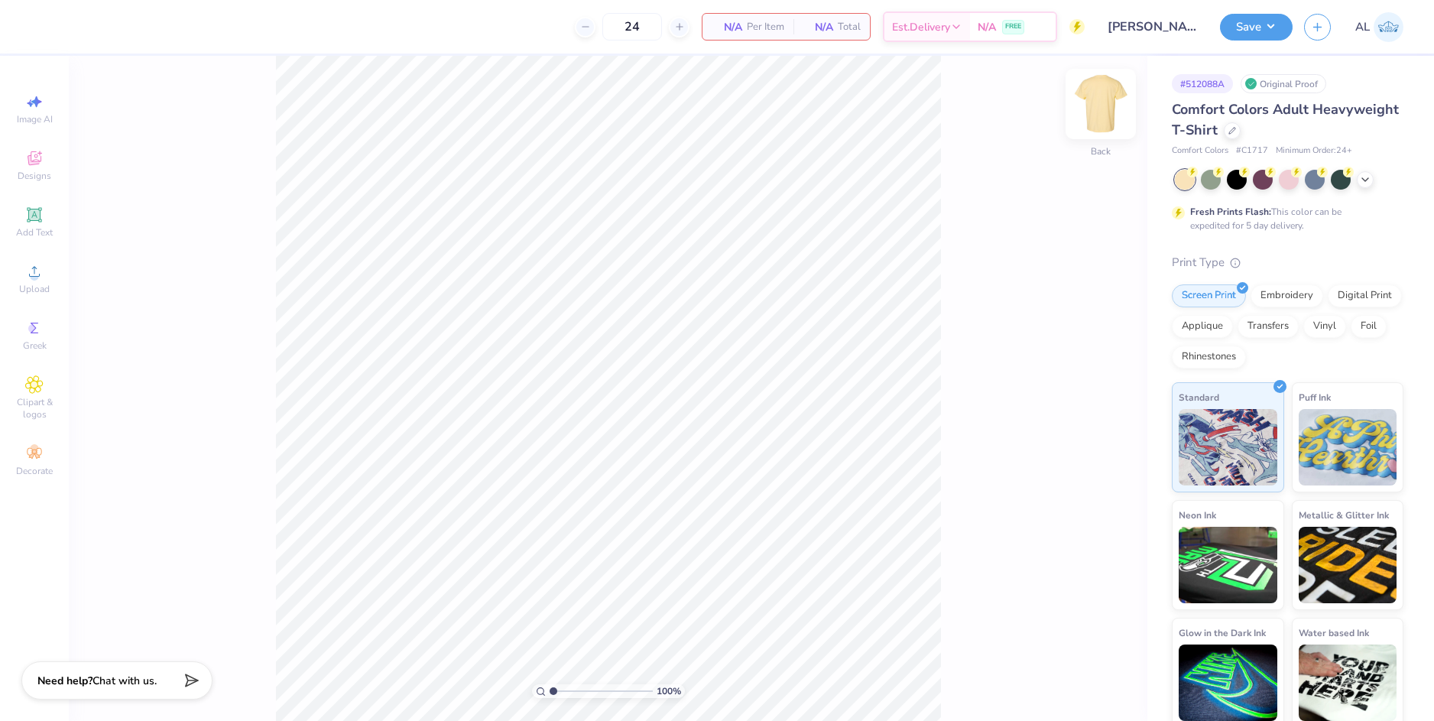
click at [1101, 101] on img at bounding box center [1100, 103] width 61 height 61
click at [43, 280] on icon at bounding box center [34, 271] width 18 height 18
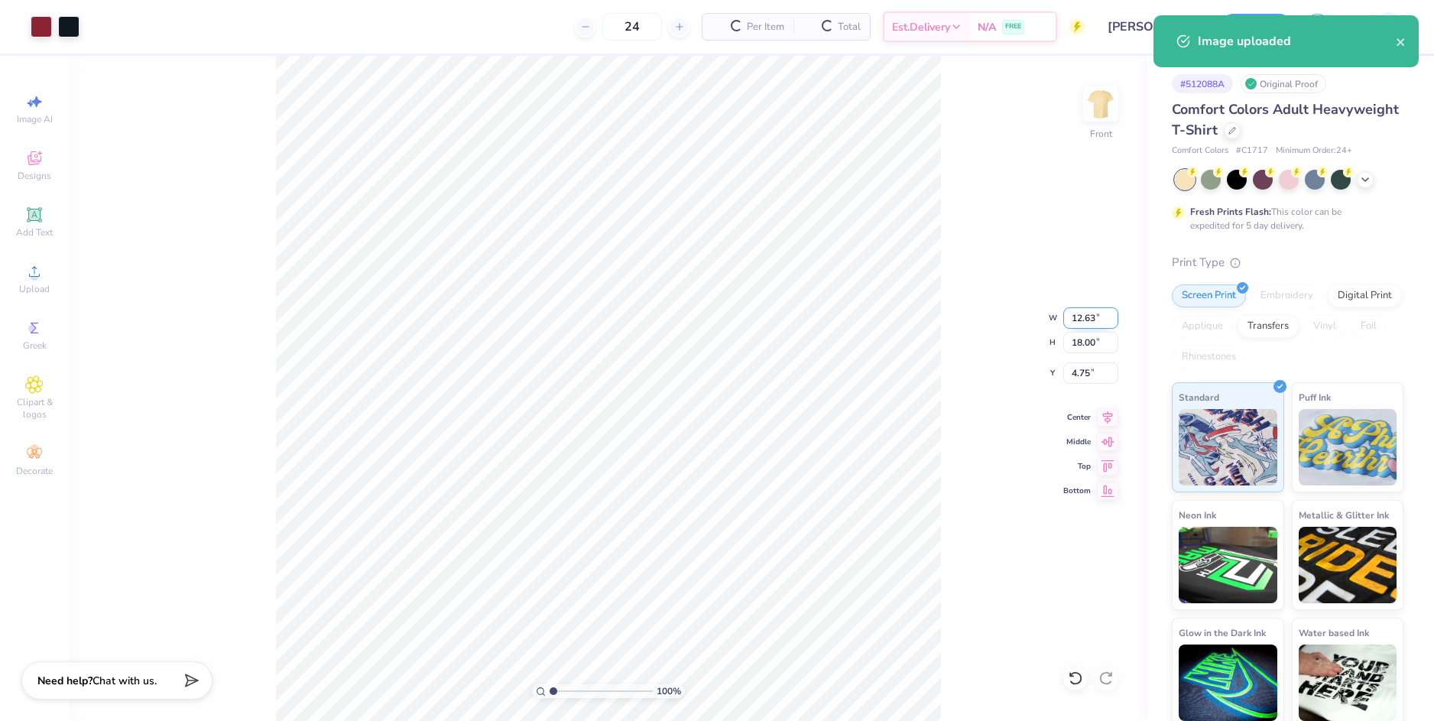
click at [1074, 323] on input "12.63" at bounding box center [1090, 317] width 55 height 21
click at [1083, 373] on input "4.75" at bounding box center [1090, 372] width 55 height 21
type input "10.00"
type input "14.25"
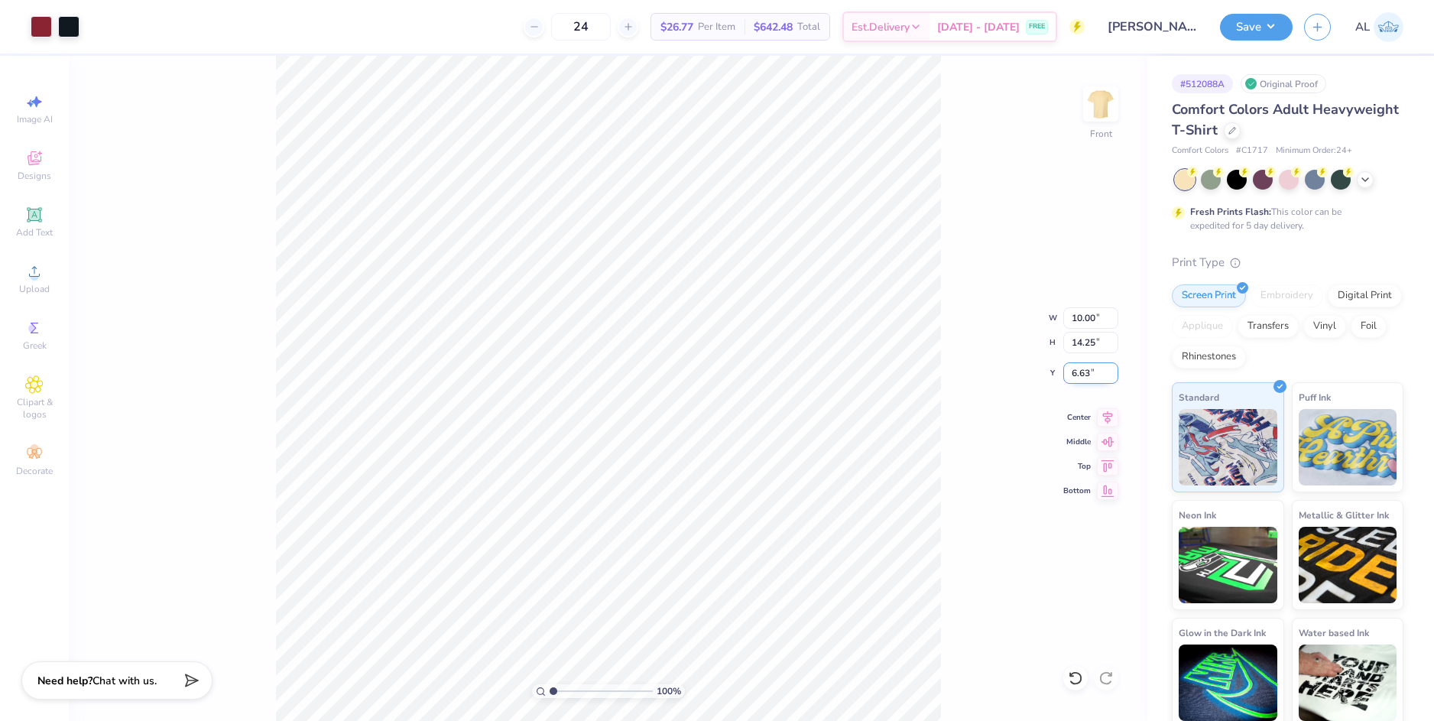
click at [1083, 373] on input "6.63" at bounding box center [1090, 372] width 55 height 21
click at [1087, 342] on input "14.25" at bounding box center [1090, 342] width 55 height 21
type input "3.00"
click at [64, 24] on div at bounding box center [68, 25] width 21 height 21
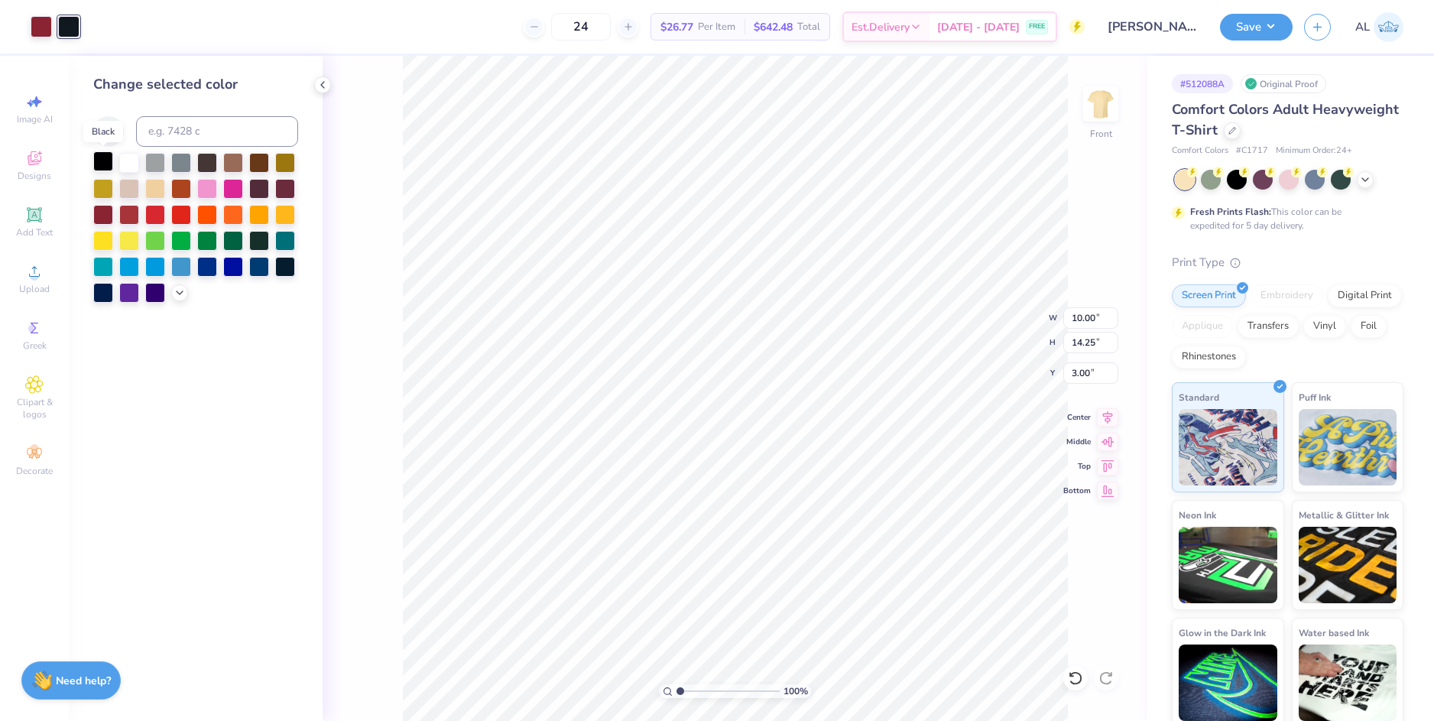
click at [93, 158] on div at bounding box center [103, 161] width 20 height 20
click at [98, 160] on div at bounding box center [103, 161] width 20 height 20
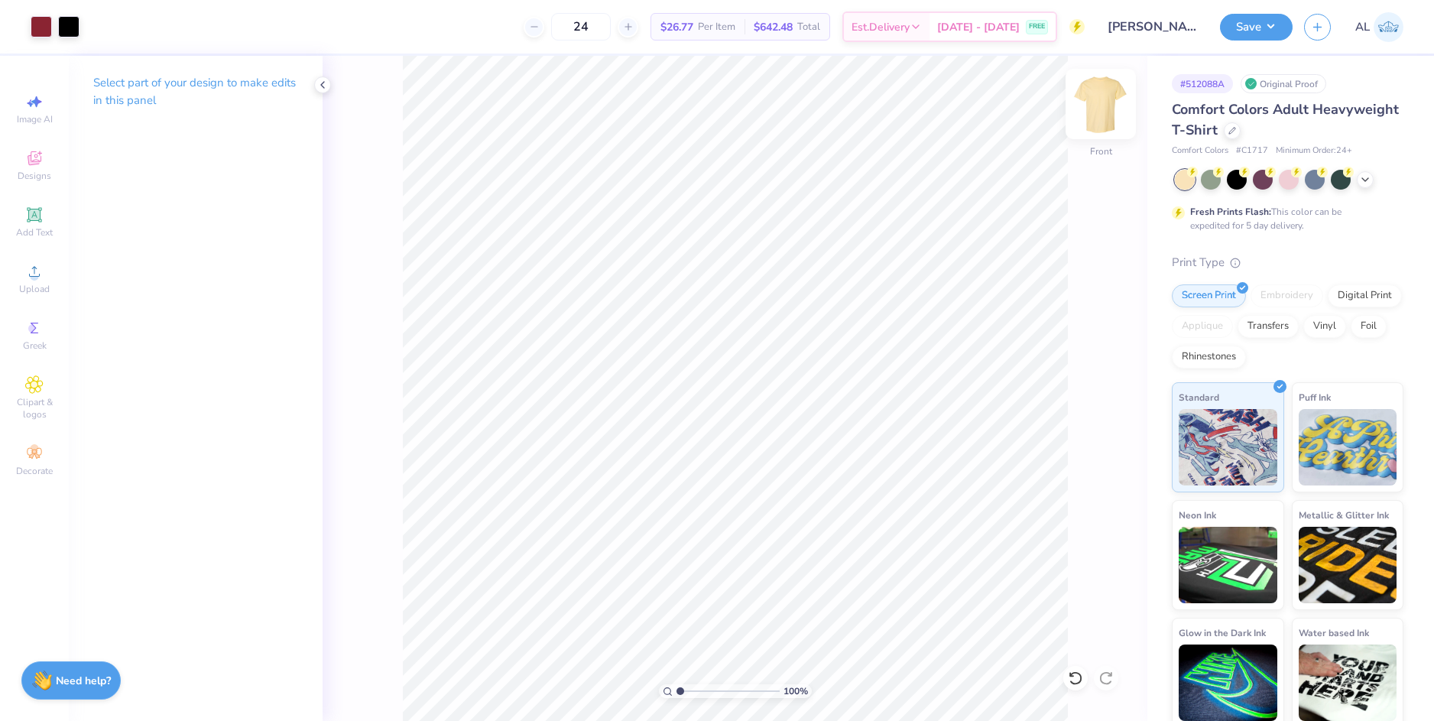
click at [1100, 102] on img at bounding box center [1100, 103] width 61 height 61
click at [33, 273] on circle at bounding box center [34, 276] width 8 height 8
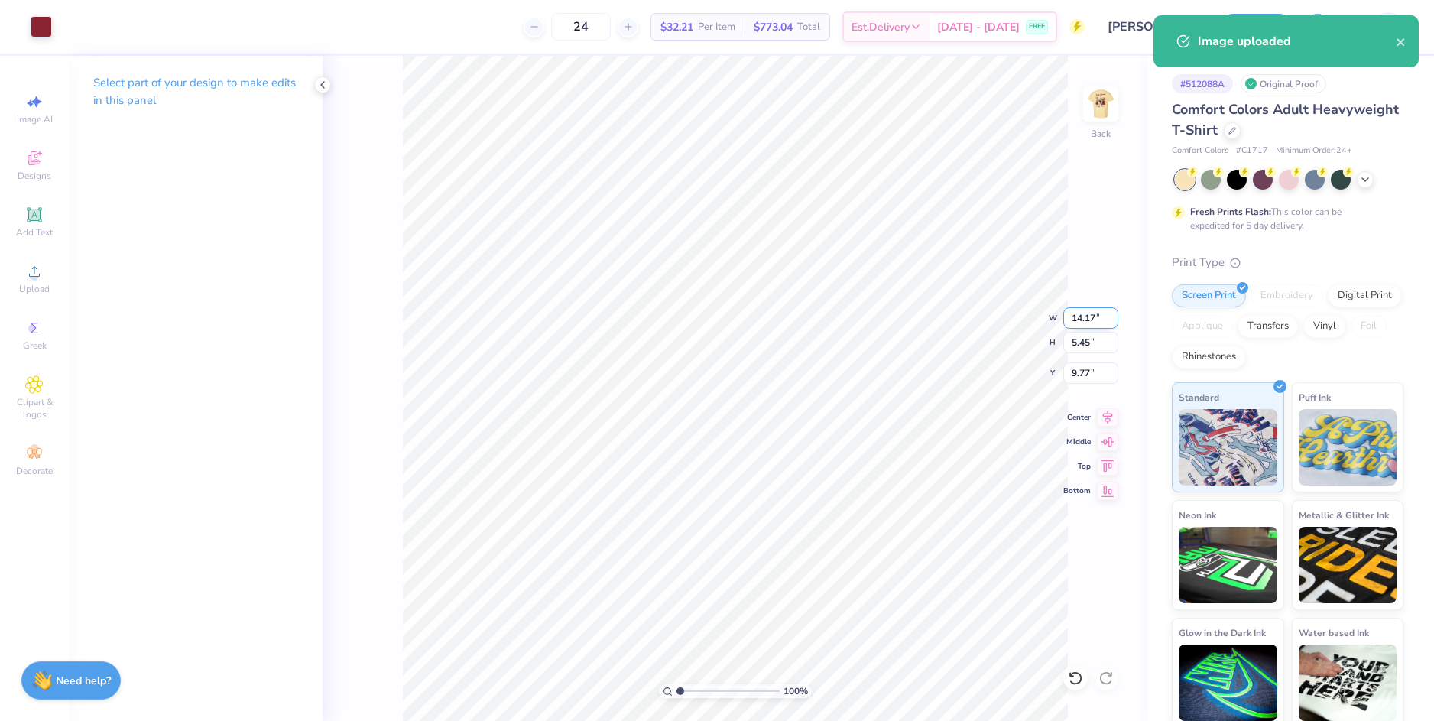
click at [1091, 319] on input "14.17" at bounding box center [1090, 317] width 55 height 21
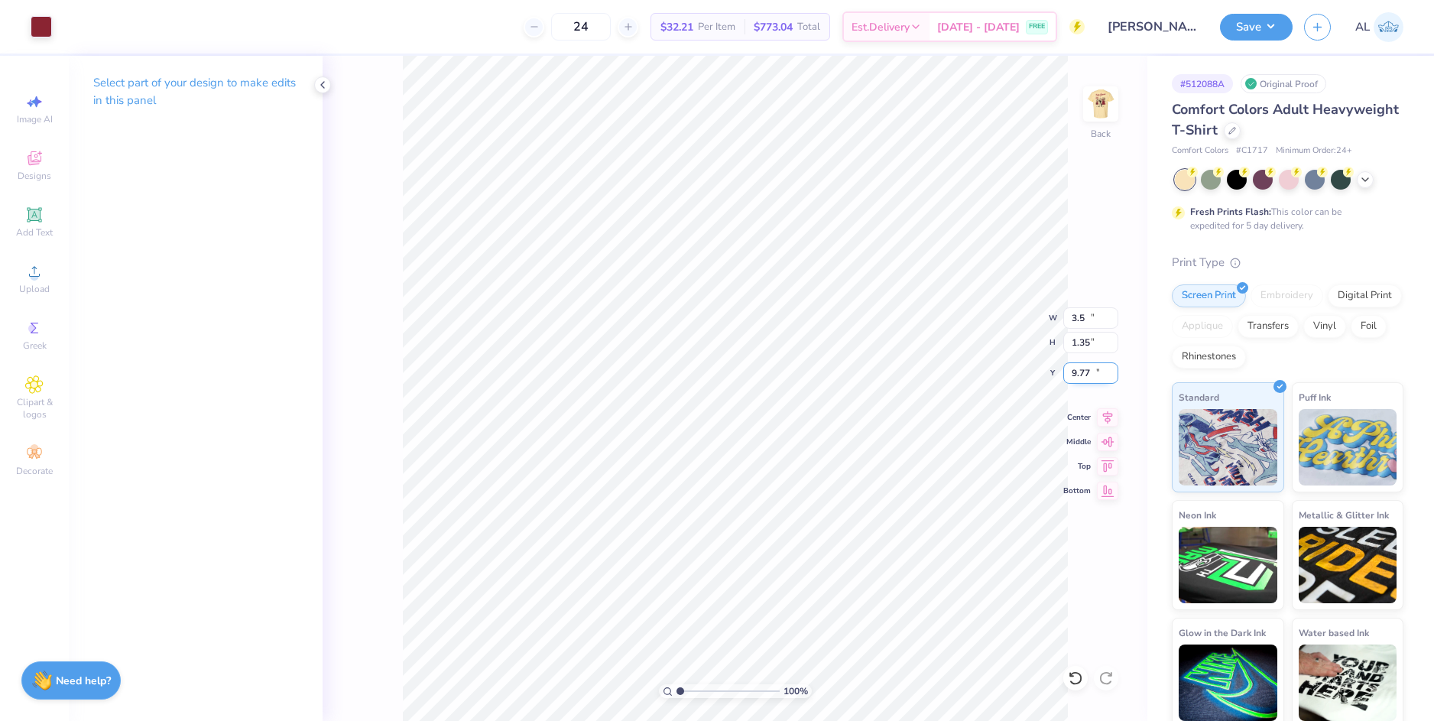
type input "3.50"
type input "1.35"
click at [1081, 376] on input "11.83" at bounding box center [1090, 372] width 55 height 21
click at [1081, 374] on input "11.83" at bounding box center [1090, 372] width 55 height 21
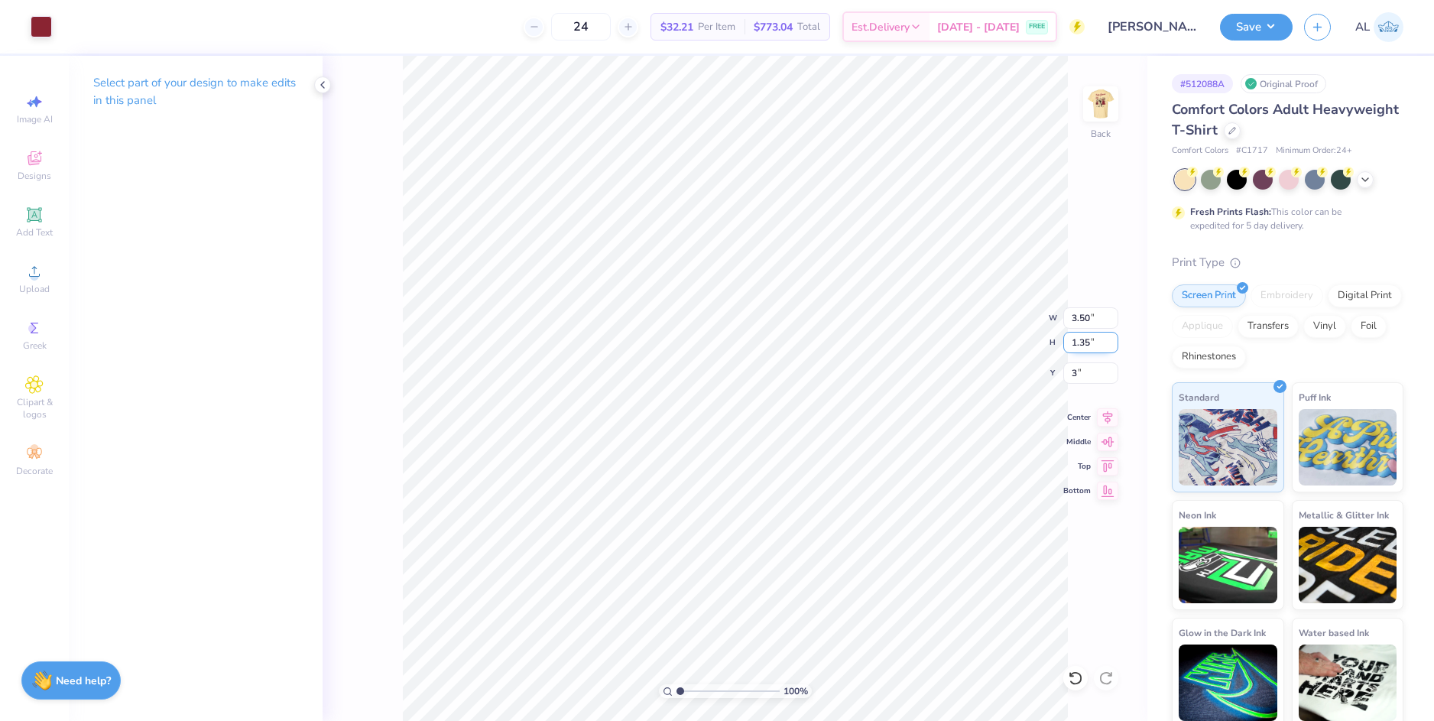
click at [1086, 341] on input "1.35" at bounding box center [1090, 342] width 55 height 21
type input "3.00"
click at [1111, 112] on img at bounding box center [1100, 103] width 61 height 61
click at [1243, 24] on button "Save" at bounding box center [1256, 24] width 73 height 27
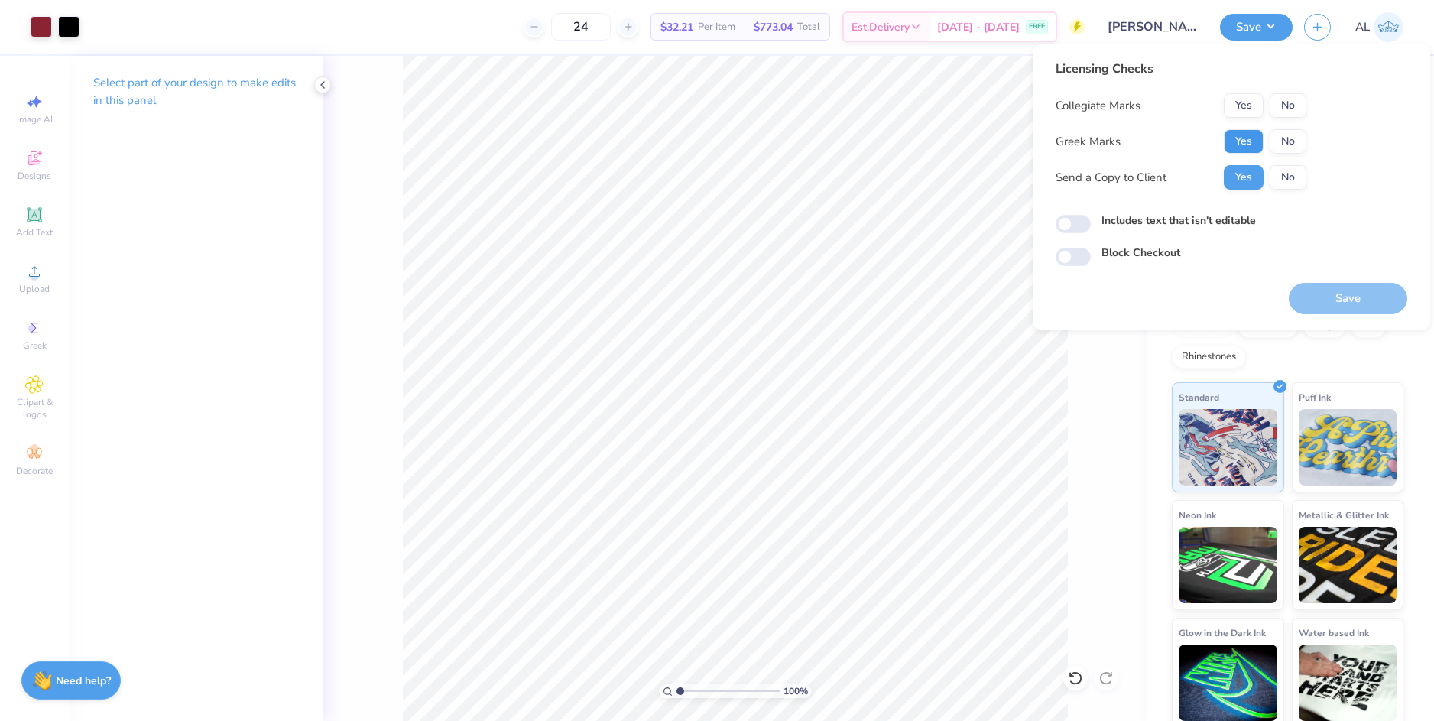
click at [1240, 136] on button "Yes" at bounding box center [1243, 141] width 40 height 24
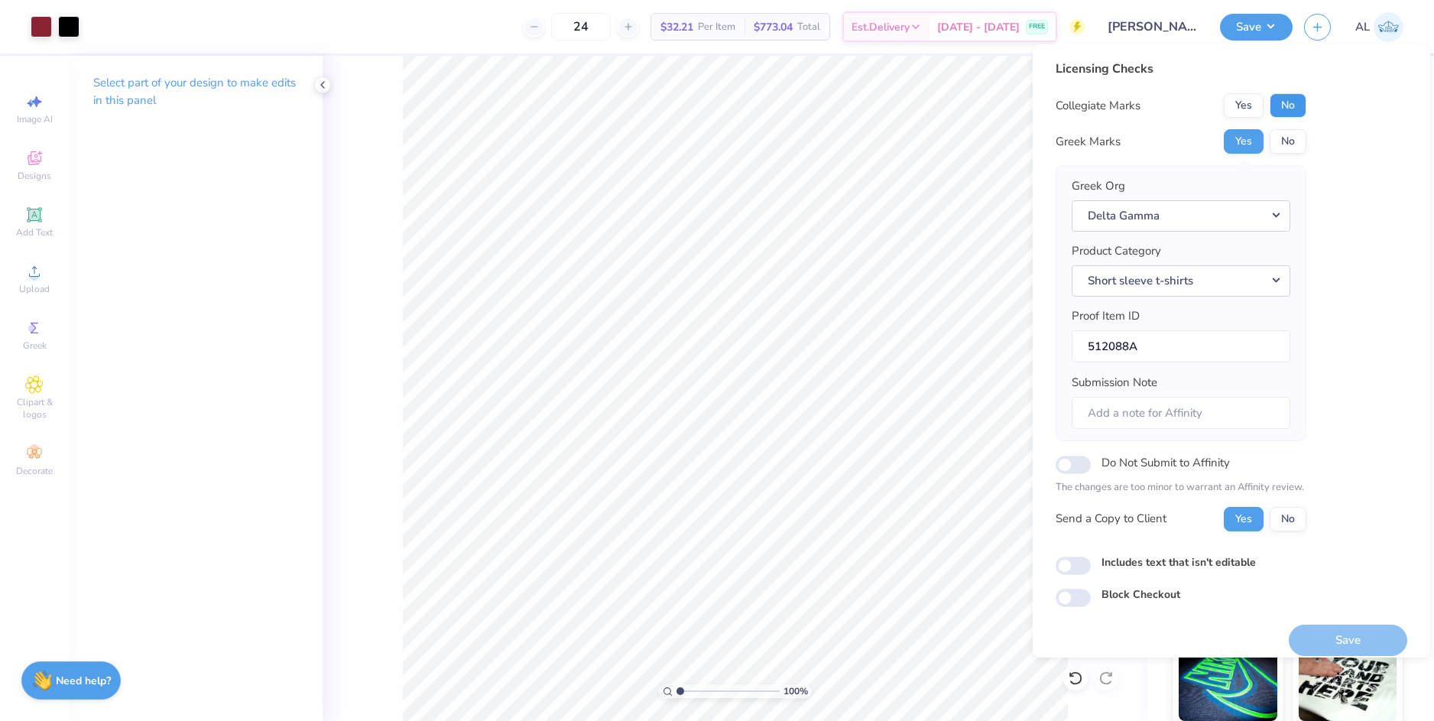
click at [1287, 99] on button "No" at bounding box center [1287, 105] width 37 height 24
click at [1323, 638] on button "Save" at bounding box center [1347, 639] width 118 height 31
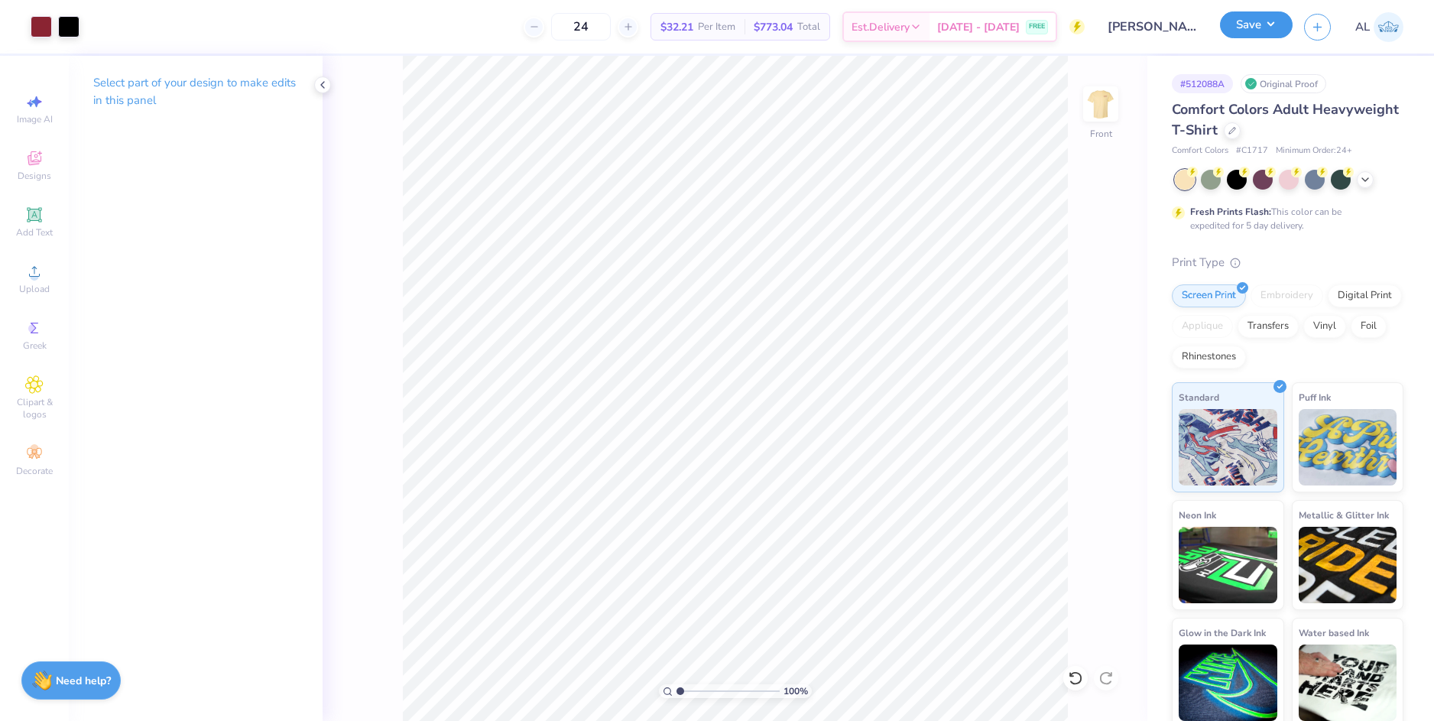
click at [1235, 24] on button "Save" at bounding box center [1256, 24] width 73 height 27
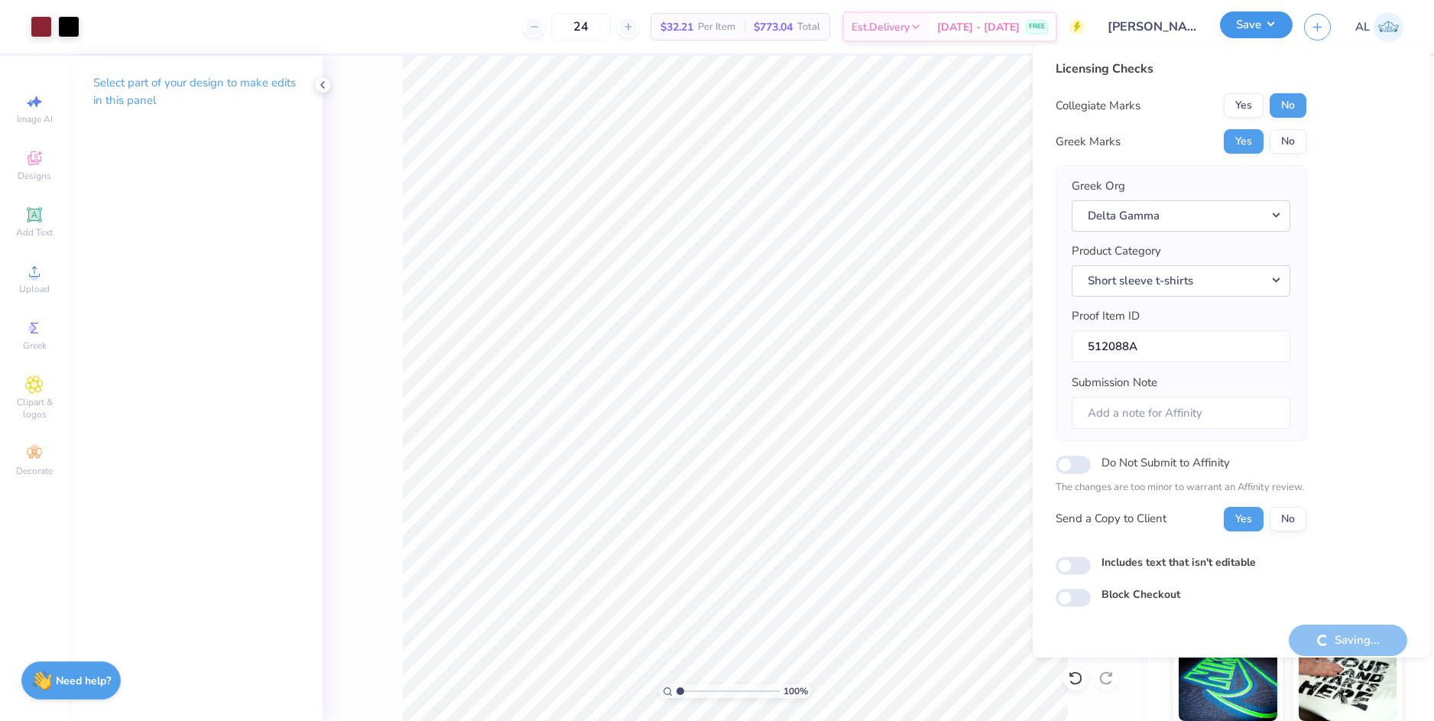
click at [1235, 24] on button "Save" at bounding box center [1256, 24] width 73 height 27
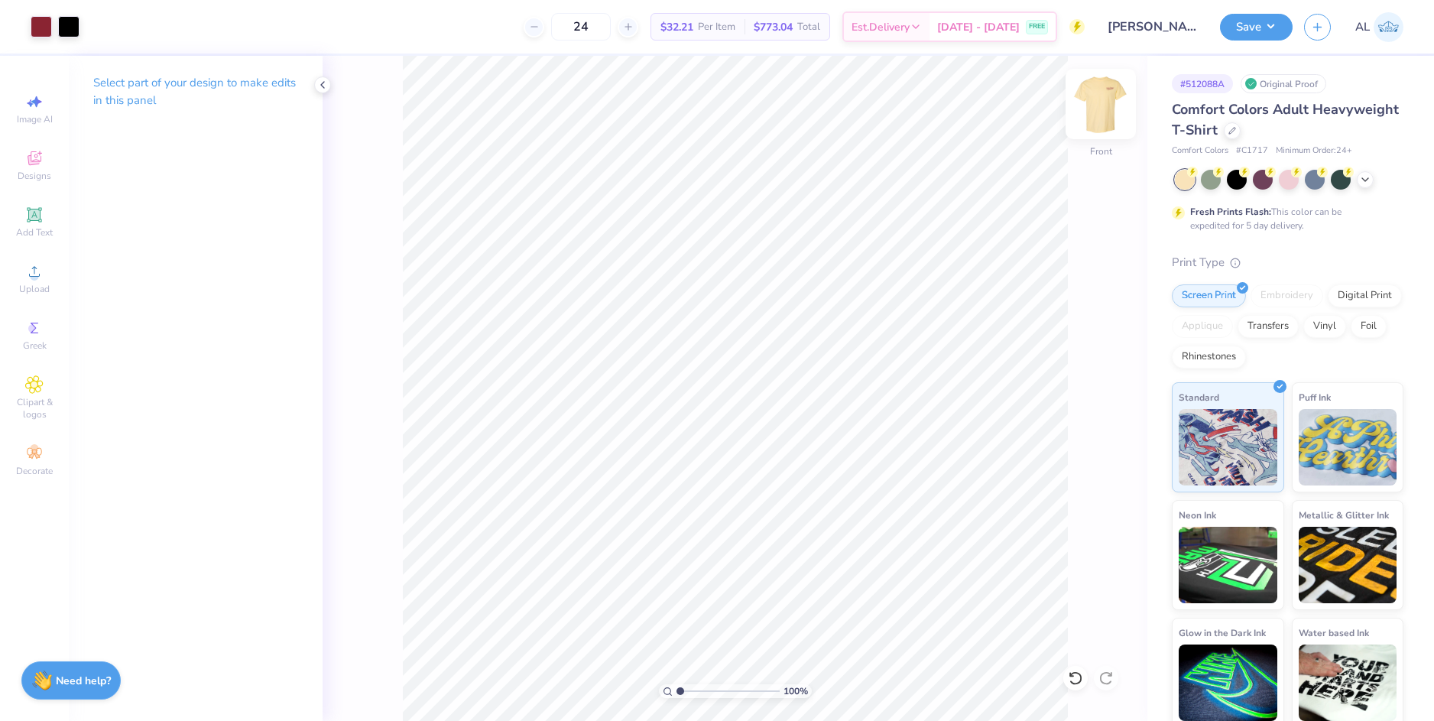
click at [1098, 110] on img at bounding box center [1100, 103] width 61 height 61
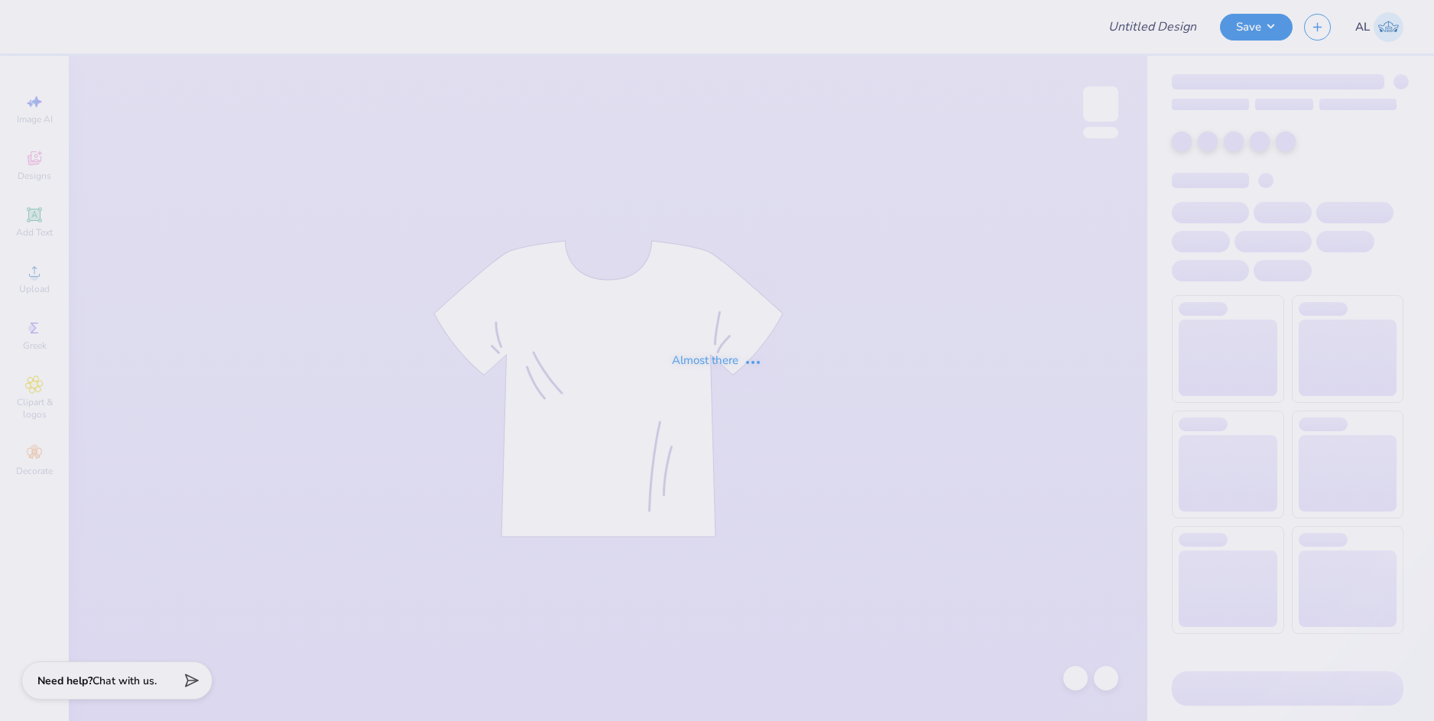
type input "DSP Tote Bags!!"
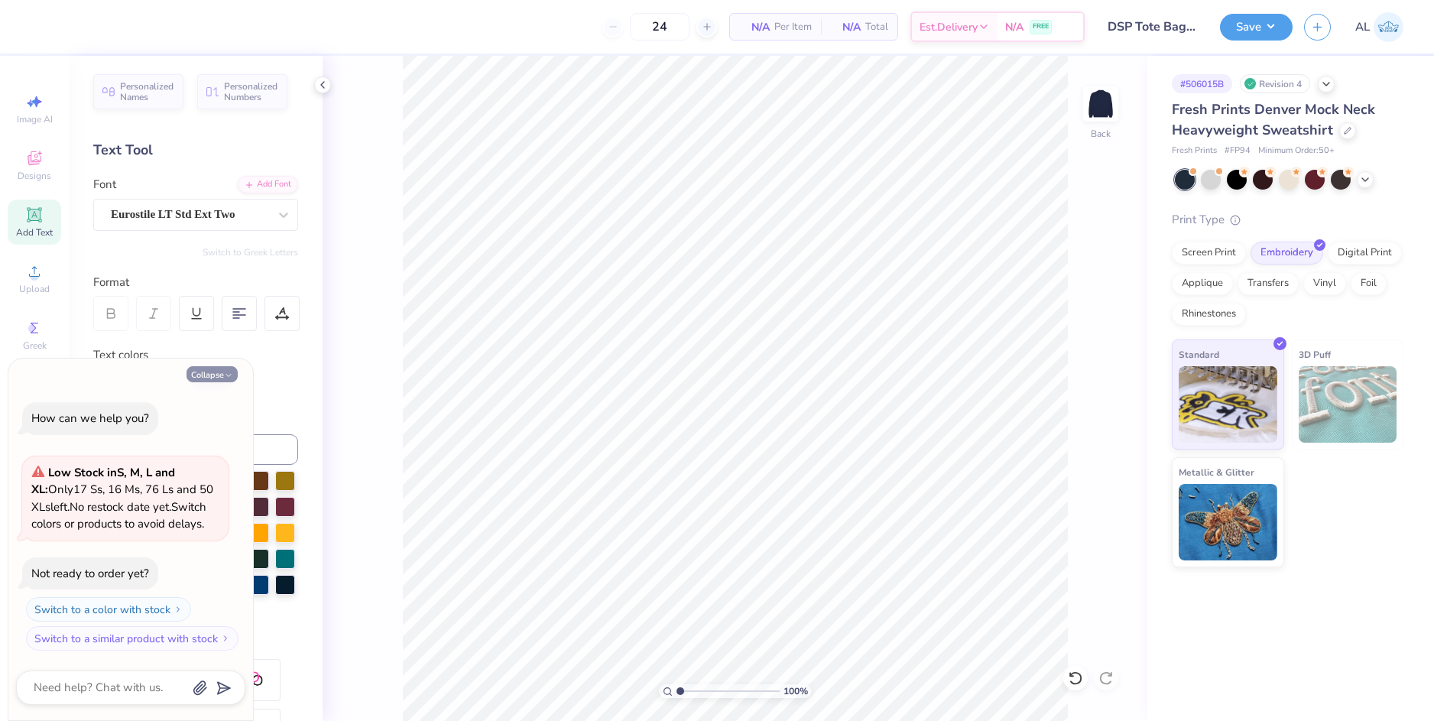
click at [223, 372] on button "Collapse" at bounding box center [211, 374] width 51 height 16
type textarea "x"
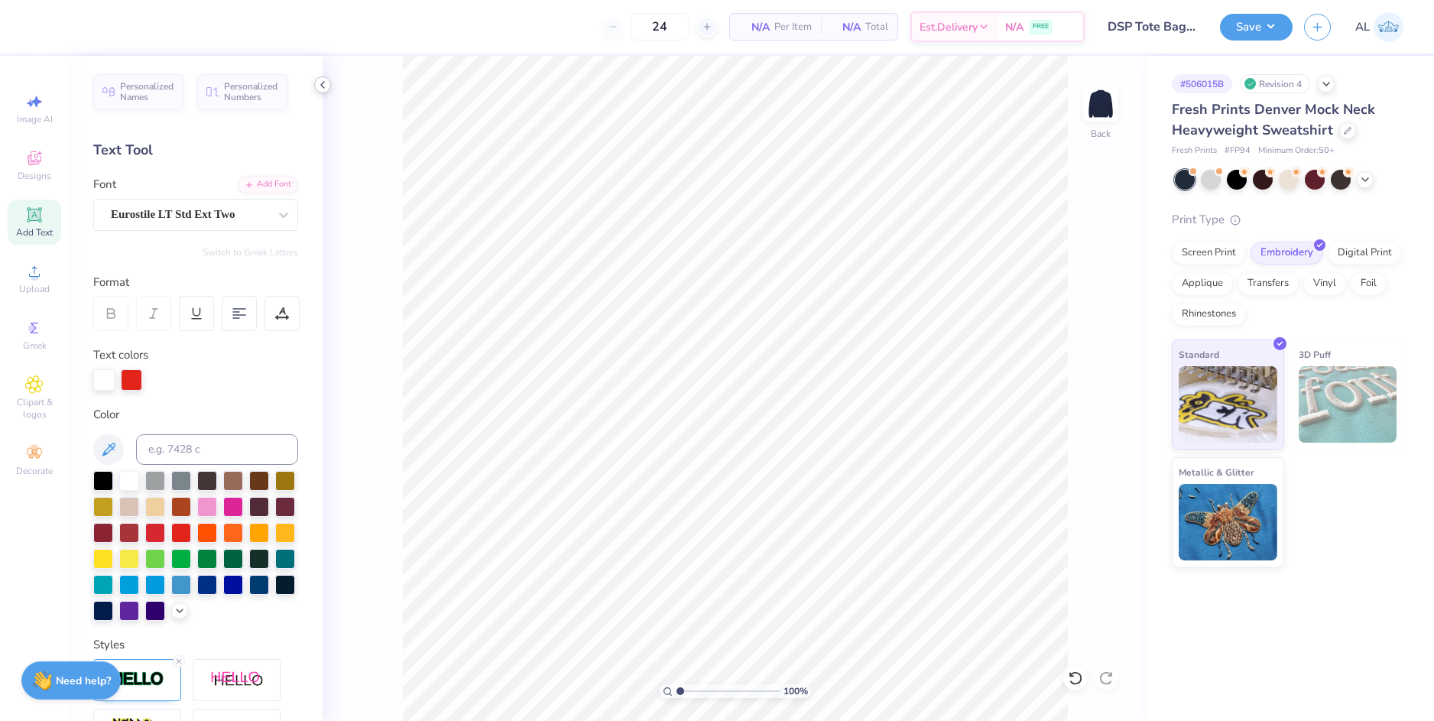
click at [324, 86] on icon at bounding box center [322, 85] width 12 height 12
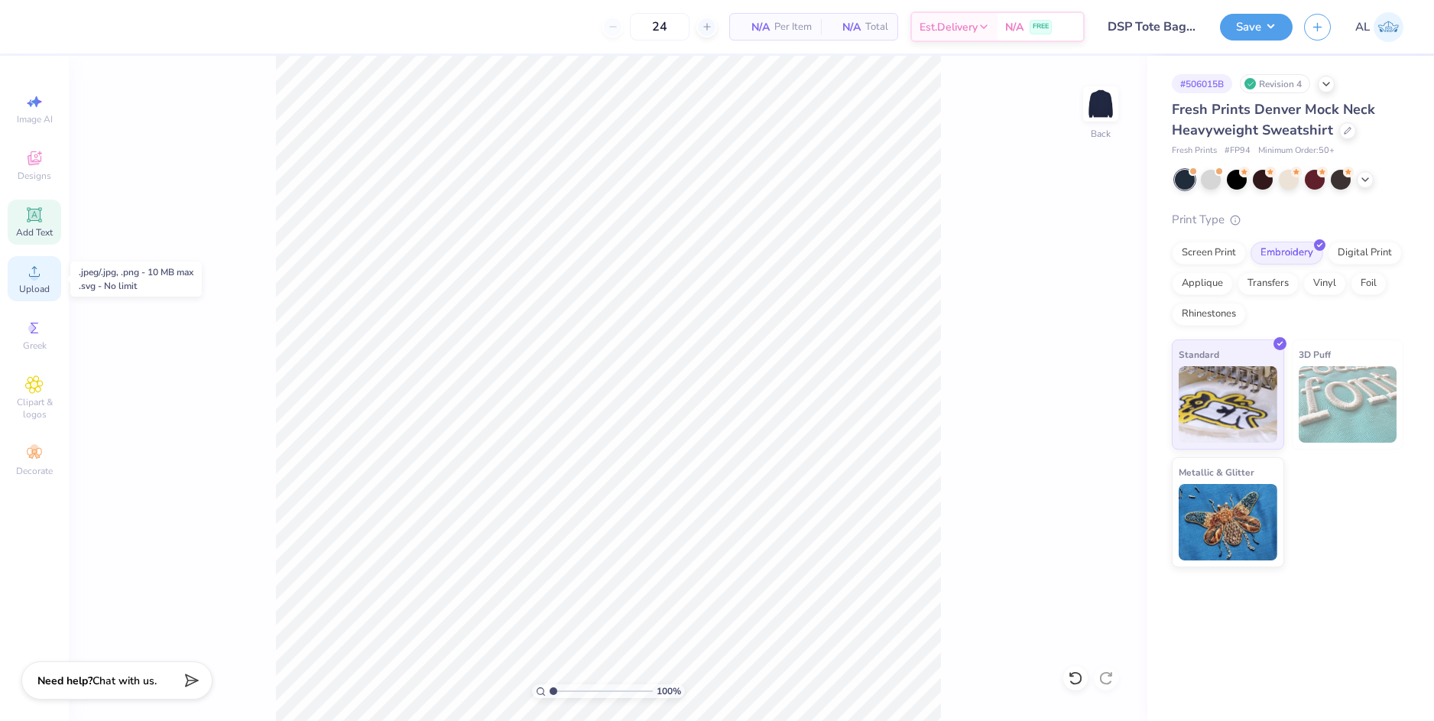
click at [41, 266] on icon at bounding box center [34, 271] width 18 height 18
click at [1074, 319] on input "12.00" at bounding box center [1090, 317] width 55 height 21
click at [1082, 366] on input "8.47" at bounding box center [1090, 372] width 55 height 21
type input "4.00"
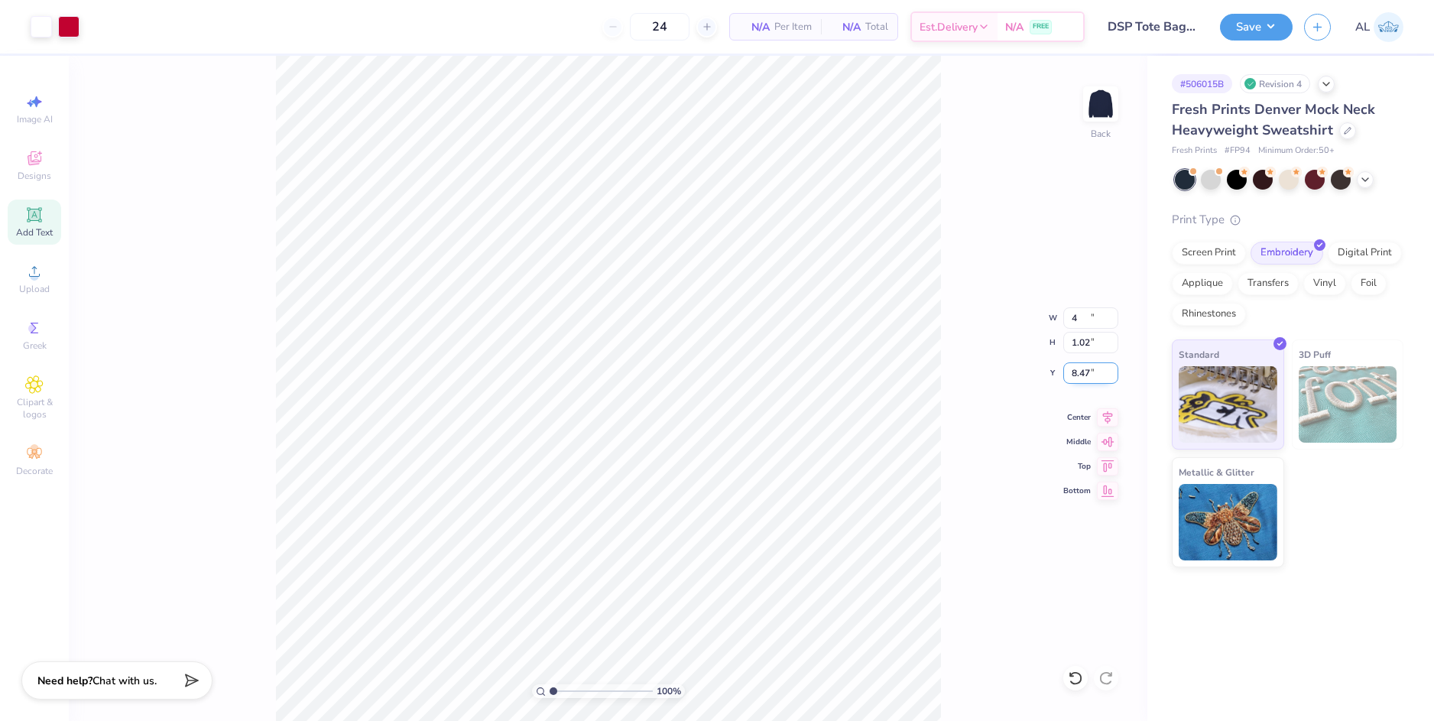
type input "1.02"
click at [1079, 372] on input "9.49" at bounding box center [1090, 372] width 55 height 21
click at [1084, 335] on input "1.02" at bounding box center [1090, 342] width 55 height 21
type input "3.00"
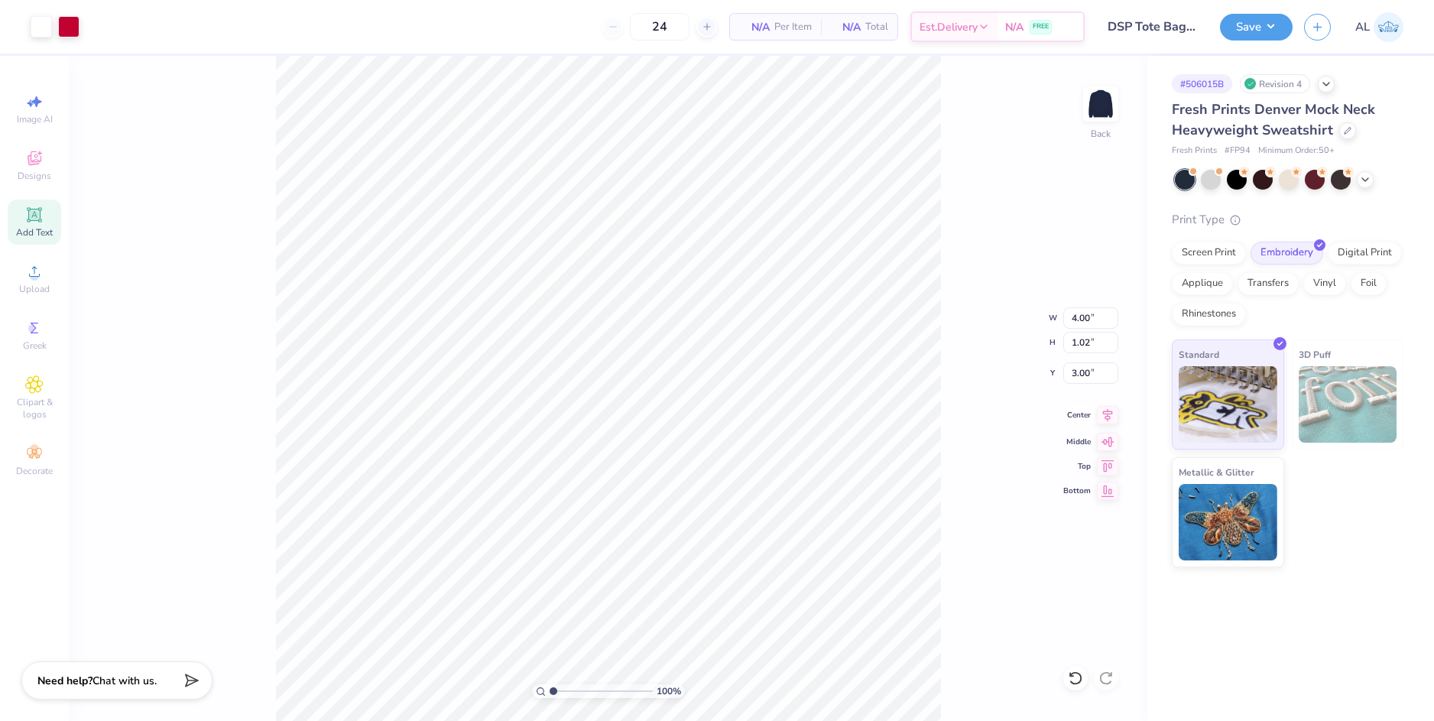
click at [1107, 418] on icon at bounding box center [1108, 414] width 10 height 13
click at [1106, 417] on icon at bounding box center [1107, 415] width 21 height 18
click at [1236, 21] on button "Save" at bounding box center [1256, 24] width 73 height 27
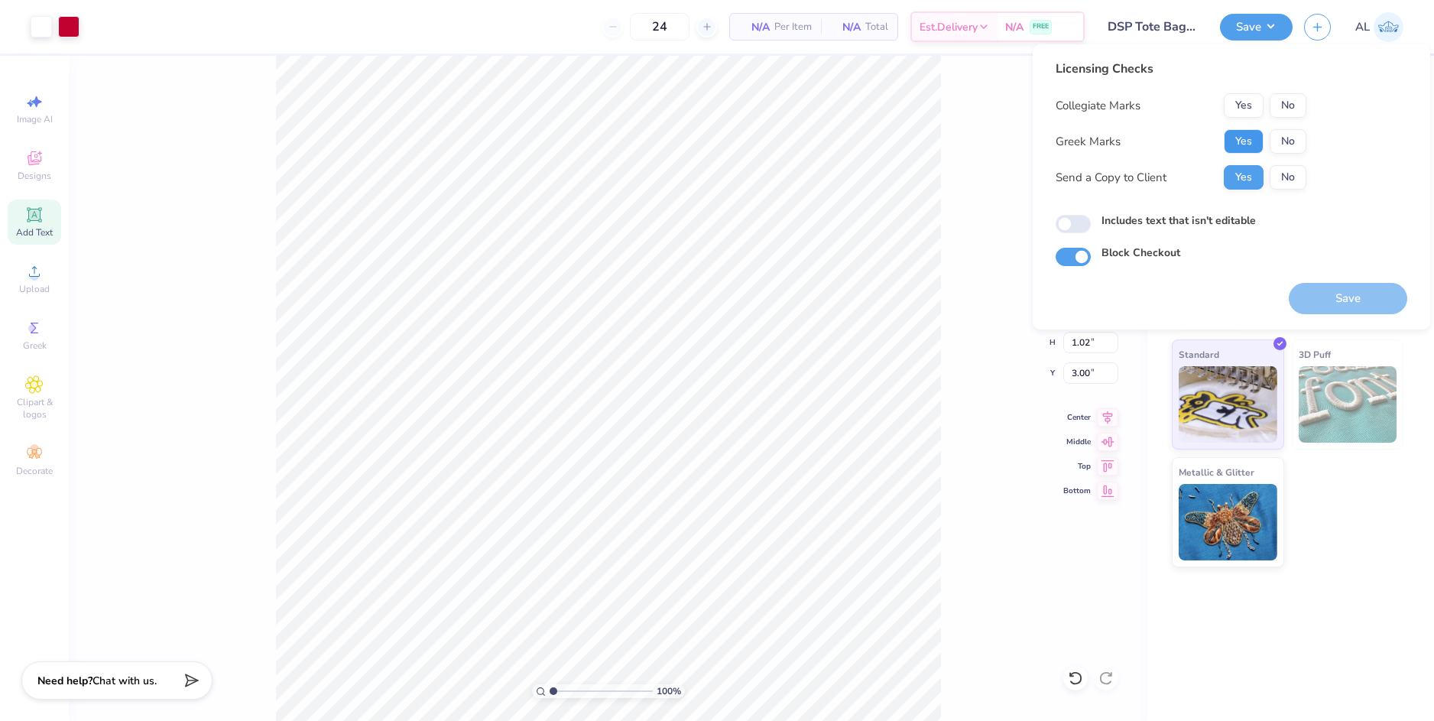
click at [1231, 134] on button "Yes" at bounding box center [1243, 141] width 40 height 24
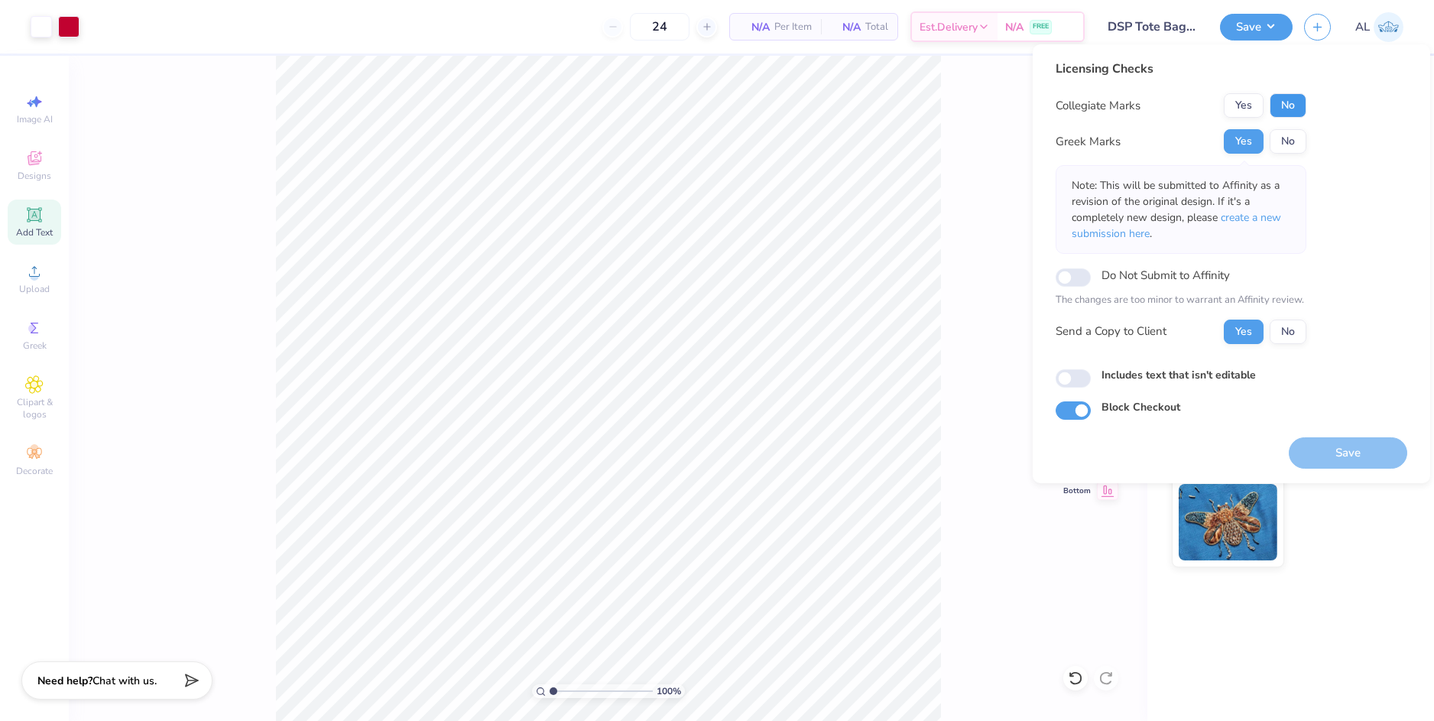
click at [1276, 102] on button "No" at bounding box center [1287, 105] width 37 height 24
click at [1341, 457] on button "Save" at bounding box center [1347, 452] width 118 height 31
